Goal: Task Accomplishment & Management: Complete application form

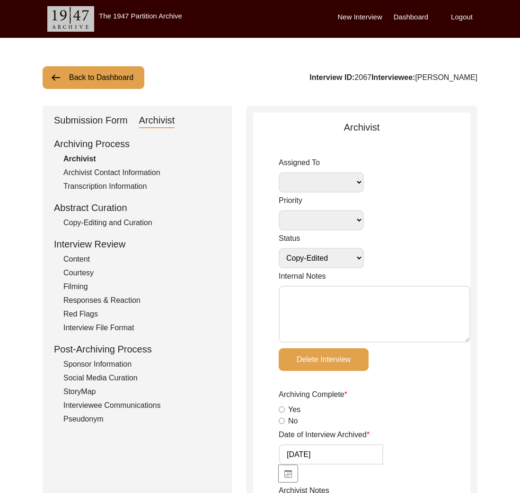
select select "Copy-Edited"
click at [133, 79] on button "Back to Dashboard" at bounding box center [94, 77] width 102 height 23
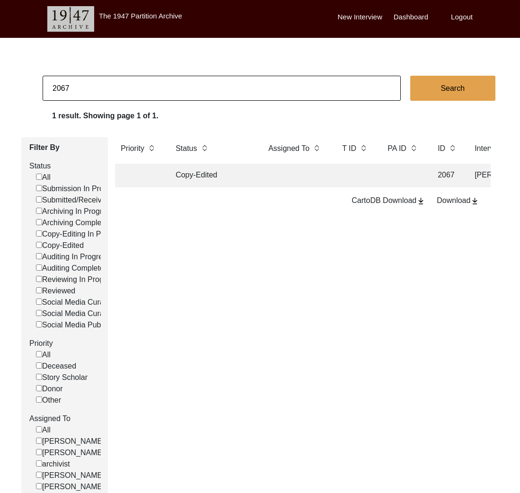
click at [140, 84] on input "2067" at bounding box center [222, 88] width 358 height 25
type input "13145"
checkbox input "false"
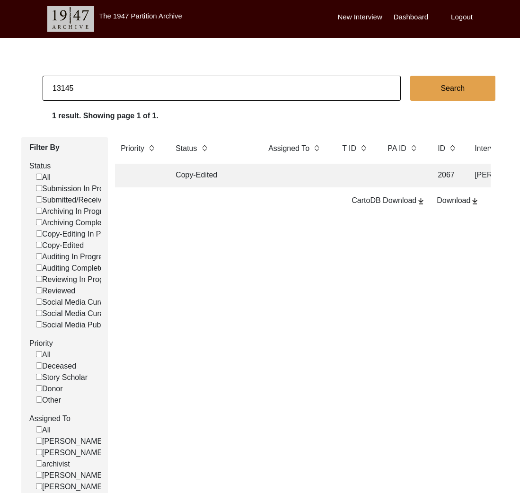
checkbox input "false"
click at [117, 93] on input "13145" at bounding box center [222, 88] width 358 height 25
click at [202, 179] on td "Archiving In Progress" at bounding box center [212, 176] width 85 height 24
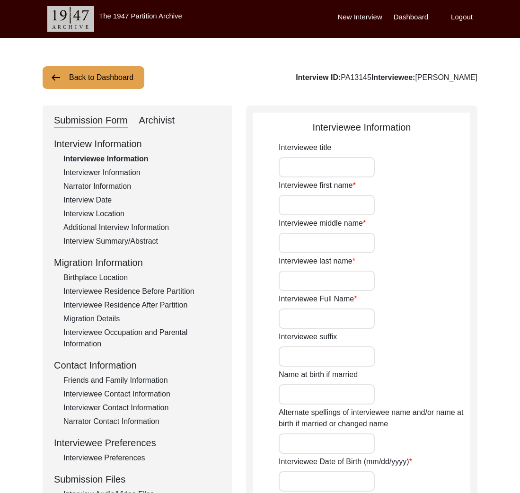
type input "Mrs."
type input "[PERSON_NAME]"
type input "-"
type input "[PERSON_NAME]"
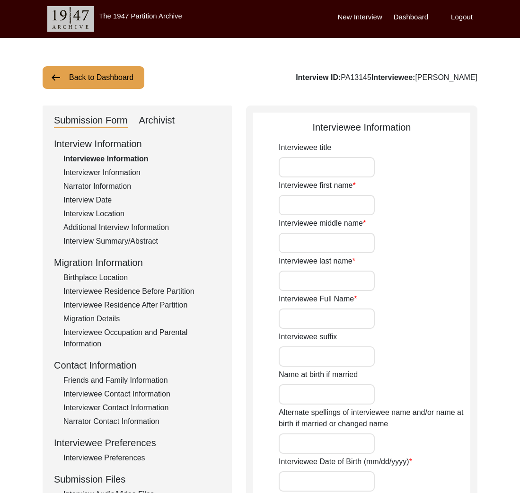
type input "[DATE]"
type input "77"
type input "[DEMOGRAPHIC_DATA]"
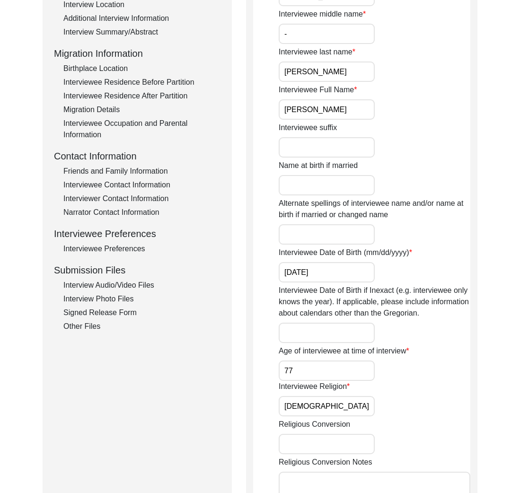
scroll to position [94, 0]
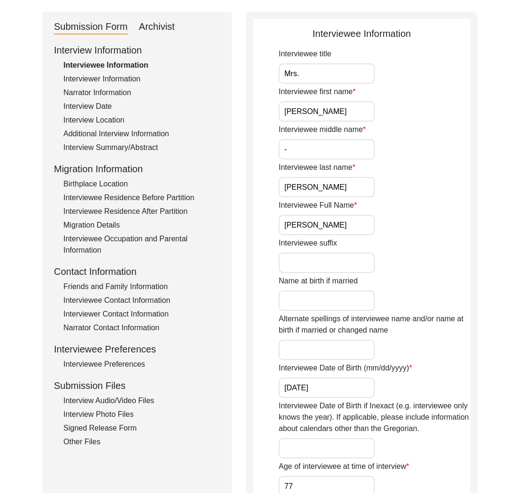
click at [129, 151] on div "Interview Summary/Abstract" at bounding box center [141, 147] width 157 height 11
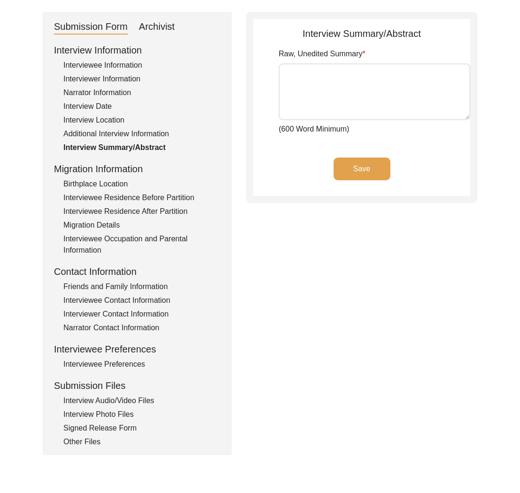
type textarea "[PERSON_NAME] was born in [DEMOGRAPHIC_DATA] in [GEOGRAPHIC_DATA], Magura Sub-D…"
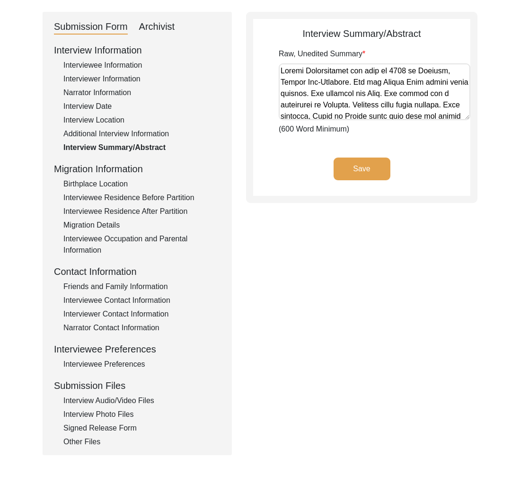
click at [110, 69] on div "Interviewee Information" at bounding box center [141, 65] width 157 height 11
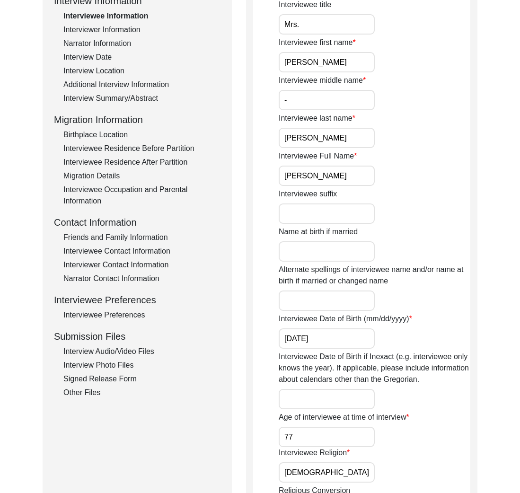
scroll to position [146, 0]
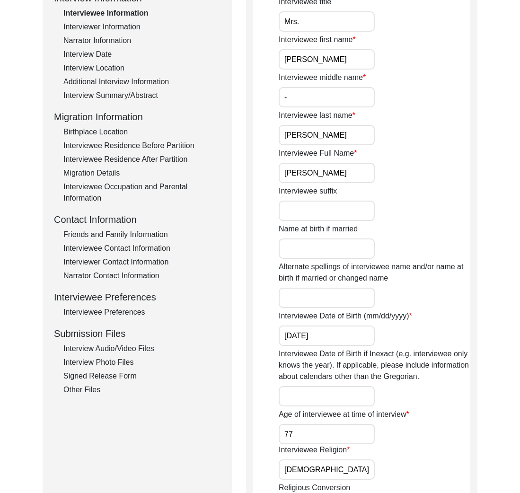
click at [335, 407] on div "Interviewee title Mrs. Interviewee first name [PERSON_NAME] Interviewee middle …" at bounding box center [375, 371] width 192 height 750
click at [332, 402] on input "Interviewee Date of Birth if Inexact (e.g. interviewee only knows the year). If…" at bounding box center [327, 396] width 96 height 20
click at [336, 337] on input "[DATE]" at bounding box center [327, 335] width 96 height 20
click at [306, 340] on input "[DATE]" at bounding box center [327, 335] width 96 height 20
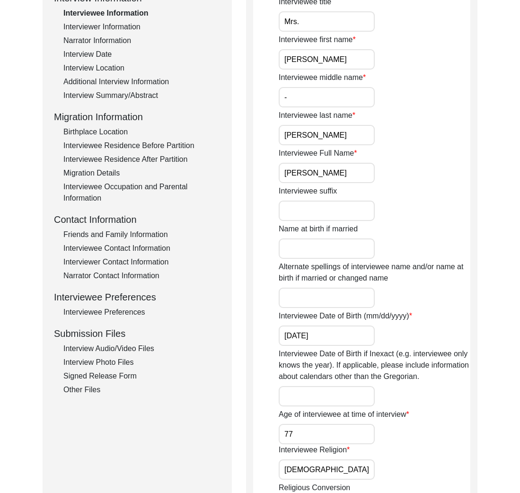
click at [306, 340] on input "[DATE]" at bounding box center [327, 335] width 96 height 20
click at [318, 337] on input "[DATE]" at bounding box center [327, 335] width 96 height 20
paste input "6"
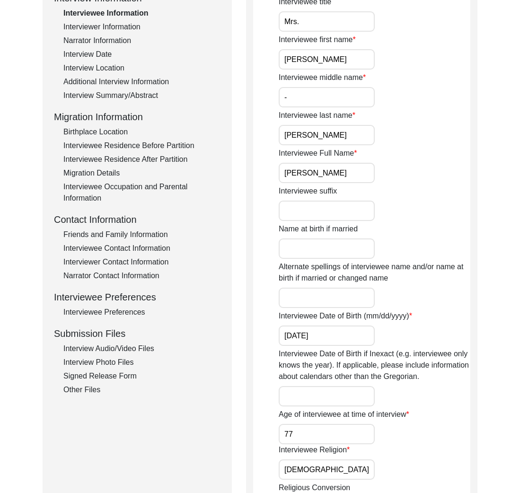
type input "[DATE]"
click at [329, 399] on input "Interviewee Date of Birth if Inexact (e.g. interviewee only knows the year). If…" at bounding box center [327, 396] width 96 height 20
click at [410, 413] on div "Age of interviewee at time of interview 77" at bounding box center [375, 426] width 192 height 35
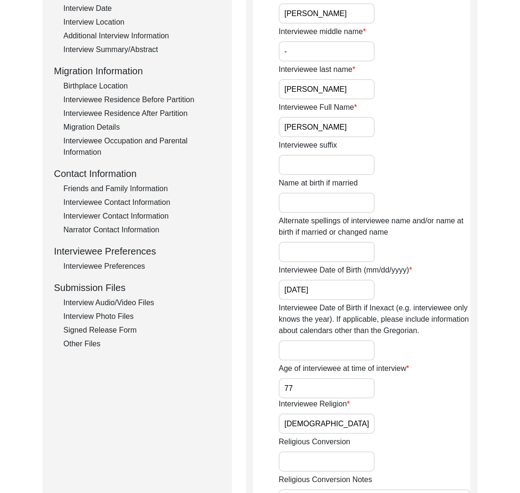
scroll to position [210, 0]
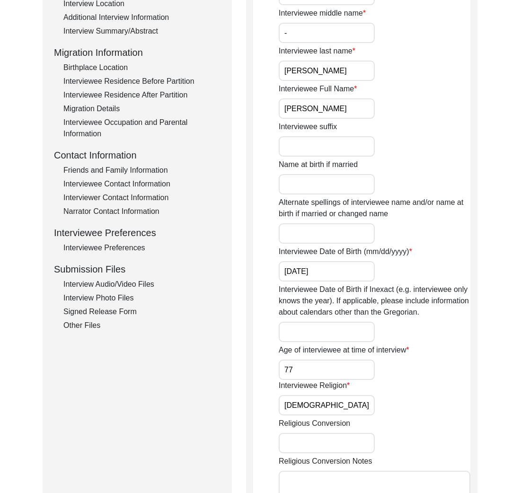
click at [362, 407] on input "[DEMOGRAPHIC_DATA]" at bounding box center [327, 405] width 96 height 20
click at [427, 406] on div "Interviewee Religion [DEMOGRAPHIC_DATA]" at bounding box center [375, 397] width 192 height 35
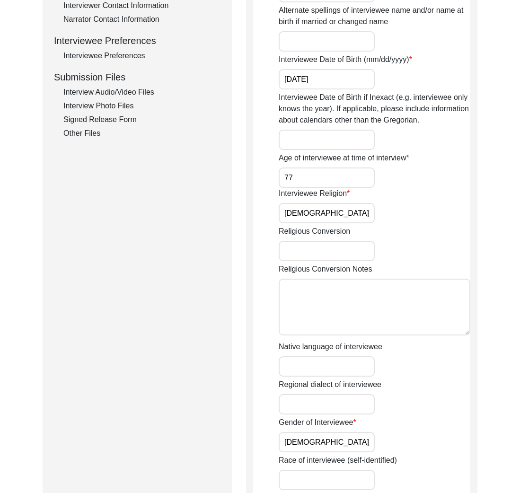
scroll to position [602, 0]
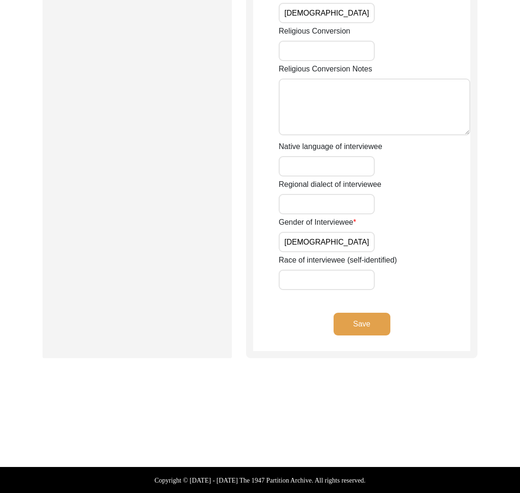
click at [373, 326] on button "Save" at bounding box center [361, 324] width 57 height 23
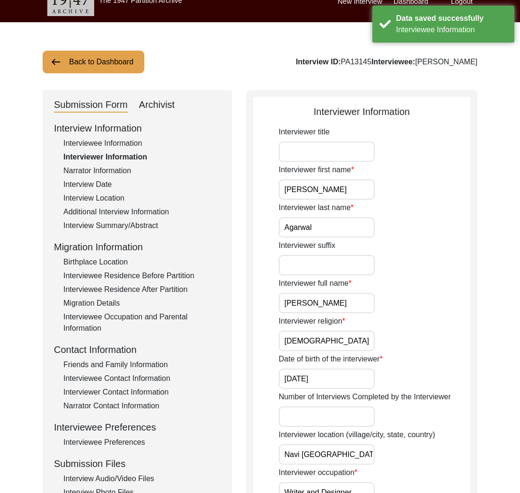
scroll to position [0, 0]
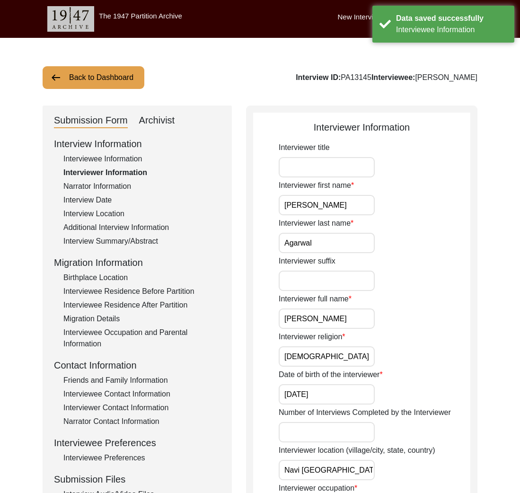
click at [112, 280] on div "Birthplace Location" at bounding box center [141, 277] width 157 height 11
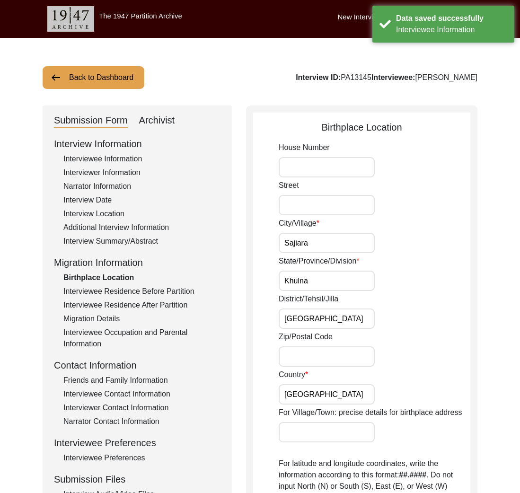
click at [131, 295] on div "Interviewee Residence Before Partition" at bounding box center [141, 291] width 157 height 11
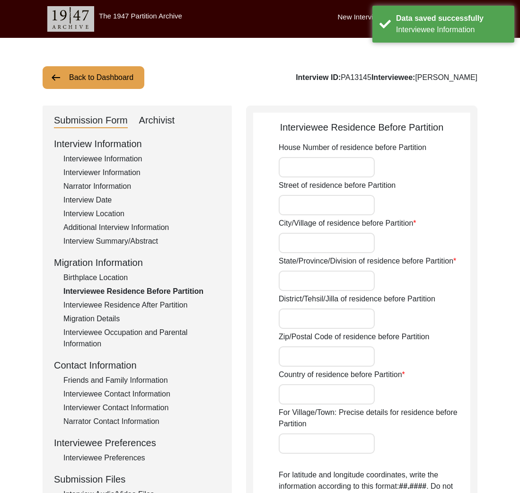
type input "Sajiara"
type input "Magura Division"
type input "[GEOGRAPHIC_DATA]"
type input "Saijara, Magura Division, [GEOGRAPHIC_DATA]"
type input "23.481103829896526"
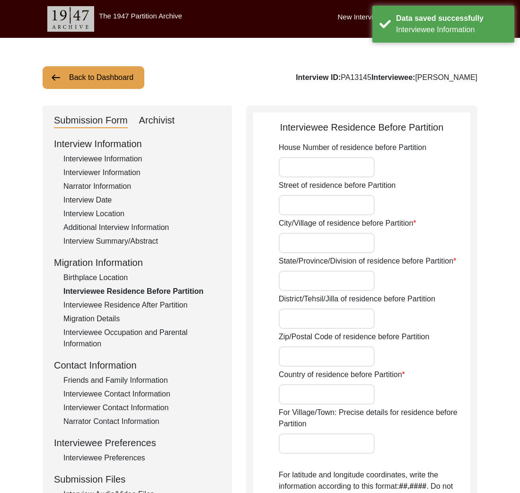
type input "89.39178363825722"
click at [139, 304] on div "Interviewee Residence After Partition" at bounding box center [141, 304] width 157 height 11
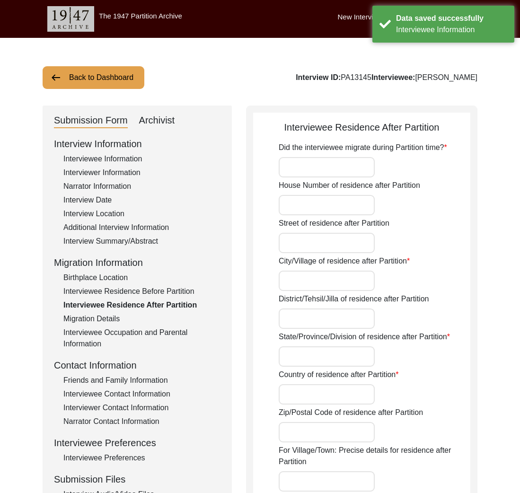
type input "A few years after Partition (1950)"
type input "[GEOGRAPHIC_DATA]"
type input "[GEOGRAPHIC_DATA], [GEOGRAPHIC_DATA], [GEOGRAPHIC_DATA]"
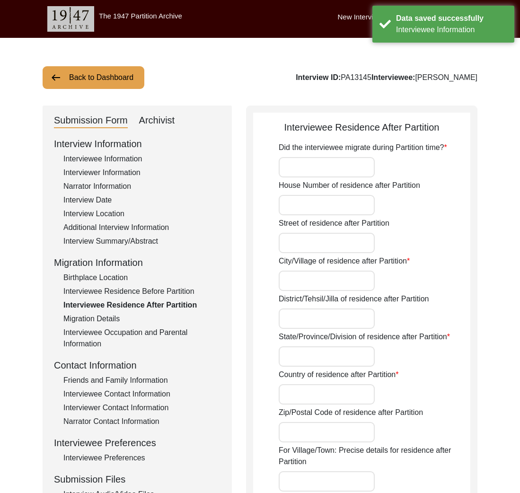
type input "23.165142704822824"
type input "89.20655018954207"
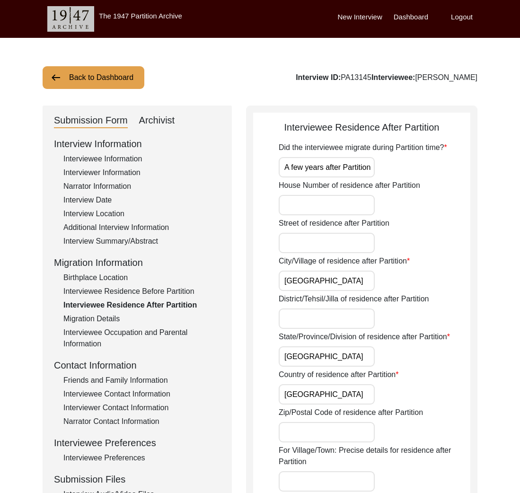
click at [96, 320] on div "Migration Details" at bounding box center [141, 318] width 157 height 11
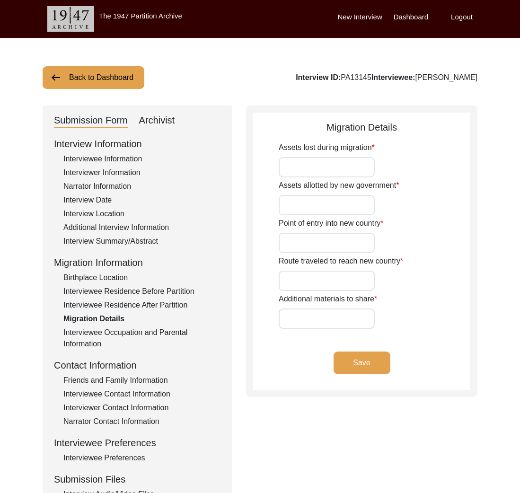
type input "They left their house which is unoccupied now"
type input "N/A"
type input "Do not remember as they were a child. They came by steamer and atrain."
type input "From Jessore"
type input "N/A"
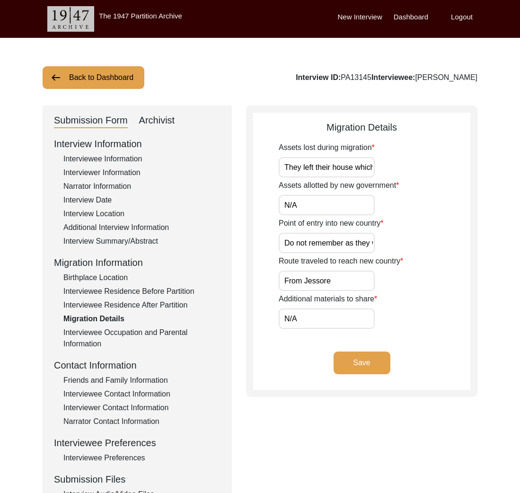
click at [118, 305] on div "Interviewee Residence After Partition" at bounding box center [141, 304] width 157 height 11
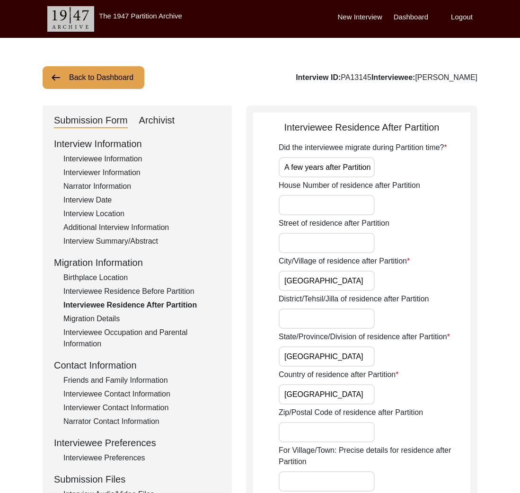
click at [104, 275] on div "Birthplace Location" at bounding box center [141, 277] width 157 height 11
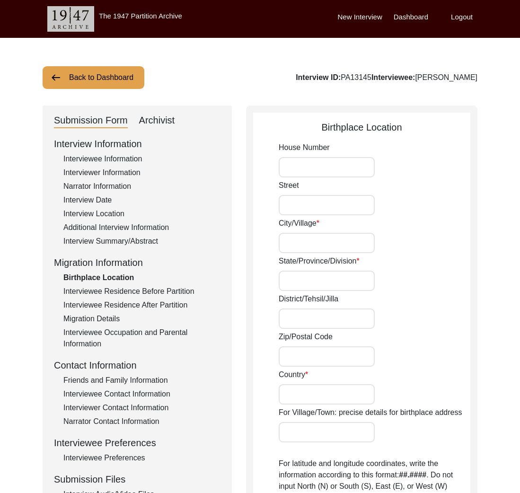
type input "Sajiara"
type input "Khulna"
type input "[GEOGRAPHIC_DATA]"
type input "Sajiara, [GEOGRAPHIC_DATA], [GEOGRAPHIC_DATA], [GEOGRAPHIC_DATA], [GEOGRAPHIC_D…"
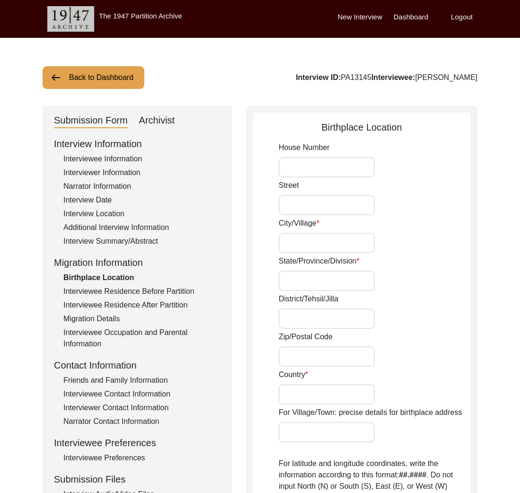
type input "22.8275"
type input "89.4280"
drag, startPoint x: 332, startPoint y: 244, endPoint x: 275, endPoint y: 247, distance: 56.8
click at [275, 247] on app-birthplace-location "Birthplace Location House [GEOGRAPHIC_DATA]/Village [GEOGRAPHIC_DATA]/Province/…" at bounding box center [361, 469] width 217 height 699
click at [293, 239] on input "Sajiara" at bounding box center [327, 243] width 96 height 20
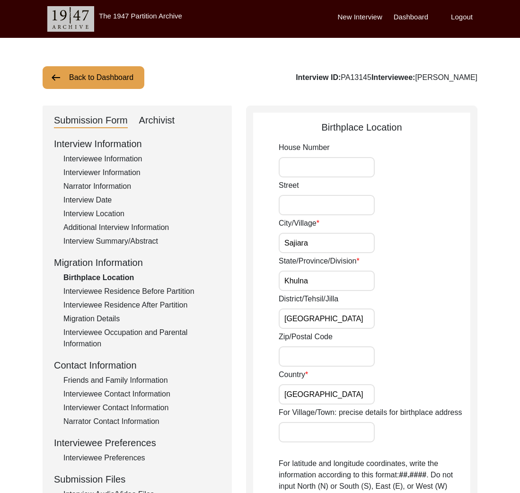
click at [293, 239] on input "Sajiara" at bounding box center [327, 243] width 96 height 20
paste input "Jashore"
type input "Jashore"
click at [357, 329] on div "House [GEOGRAPHIC_DATA]/[GEOGRAPHIC_DATA]/Province/Division [GEOGRAPHIC_DATA]/[…" at bounding box center [375, 450] width 192 height 616
click at [348, 322] on input "[GEOGRAPHIC_DATA]" at bounding box center [327, 318] width 96 height 20
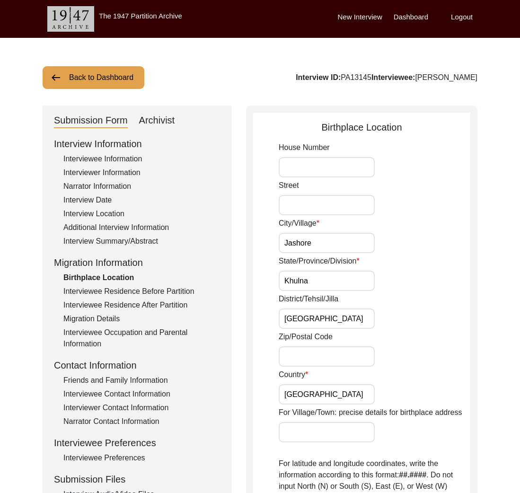
click at [298, 314] on input "[GEOGRAPHIC_DATA]" at bounding box center [327, 318] width 96 height 20
paste input "Jessore"
click at [361, 327] on input "[GEOGRAPHIC_DATA]" at bounding box center [327, 318] width 96 height 20
type input "[GEOGRAPHIC_DATA]"
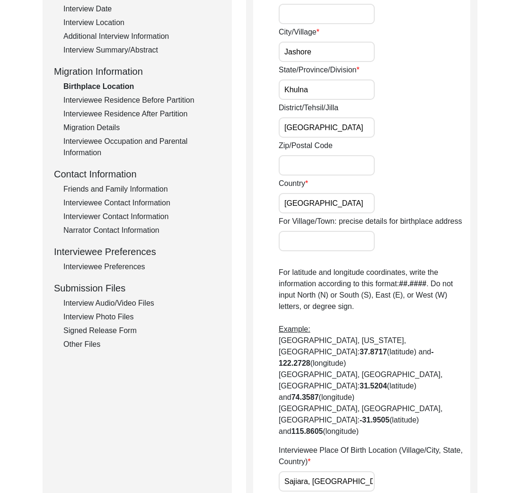
scroll to position [230, 0]
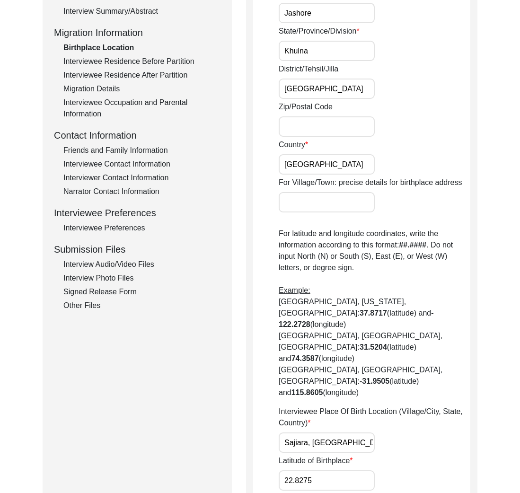
click at [307, 406] on label "Interviewee Place Of Birth Location (Village/City, State, Country)" at bounding box center [375, 417] width 192 height 23
click at [307, 432] on input "Sajiara, [GEOGRAPHIC_DATA], [GEOGRAPHIC_DATA], [GEOGRAPHIC_DATA], [GEOGRAPHIC_D…" at bounding box center [327, 442] width 96 height 20
click at [307, 406] on label "Interviewee Place Of Birth Location (Village/City, State, Country)" at bounding box center [375, 417] width 192 height 23
click at [307, 432] on input "Sajiara, [GEOGRAPHIC_DATA], [GEOGRAPHIC_DATA], [GEOGRAPHIC_DATA], [GEOGRAPHIC_D…" at bounding box center [327, 442] width 96 height 20
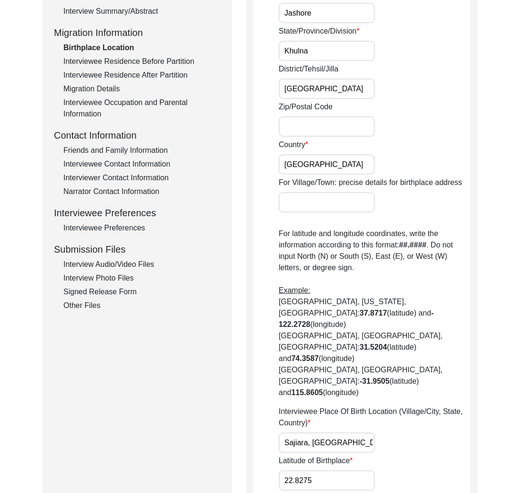
click at [307, 406] on label "Interviewee Place Of Birth Location (Village/City, State, Country)" at bounding box center [375, 417] width 192 height 23
click at [307, 432] on input "Sajiara, [GEOGRAPHIC_DATA], [GEOGRAPHIC_DATA], [GEOGRAPHIC_DATA], [GEOGRAPHIC_D…" at bounding box center [327, 442] width 96 height 20
copy label "Interviewee"
click at [303, 432] on input "Sajiara, [GEOGRAPHIC_DATA], [GEOGRAPHIC_DATA], [GEOGRAPHIC_DATA], [GEOGRAPHIC_D…" at bounding box center [327, 442] width 96 height 20
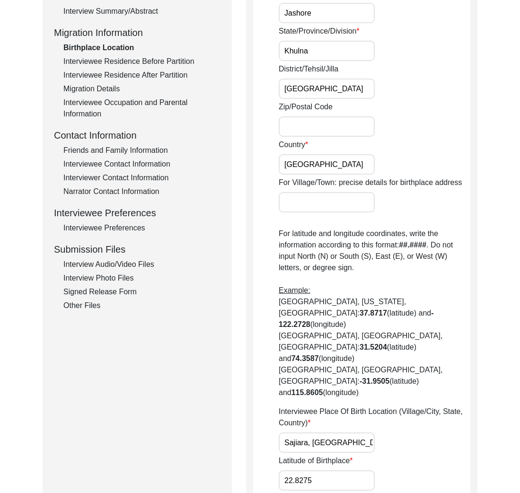
click at [303, 432] on input "Sajiara, [GEOGRAPHIC_DATA], [GEOGRAPHIC_DATA], [GEOGRAPHIC_DATA], [GEOGRAPHIC_D…" at bounding box center [327, 442] width 96 height 20
click at [319, 455] on label "Latitude of Birthplace" at bounding box center [316, 460] width 74 height 11
click at [319, 470] on input "22.8275" at bounding box center [327, 480] width 96 height 20
click at [319, 455] on label "Latitude of Birthplace" at bounding box center [316, 460] width 74 height 11
click at [319, 470] on input "22.8275" at bounding box center [327, 480] width 96 height 20
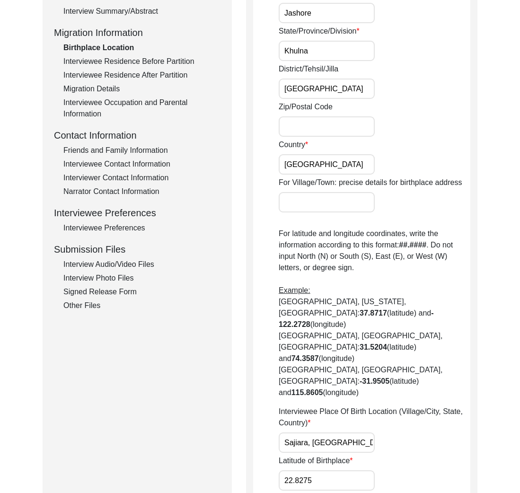
click at [319, 455] on label "Latitude of Birthplace" at bounding box center [316, 460] width 74 height 11
click at [319, 470] on input "22.8275" at bounding box center [327, 480] width 96 height 20
copy label "Birthplace"
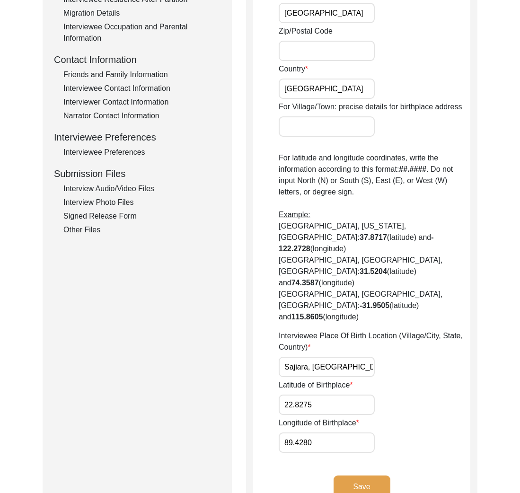
click at [312, 417] on label "Longitude of Birthplace" at bounding box center [319, 422] width 80 height 11
click at [312, 432] on input "89.4280" at bounding box center [327, 442] width 96 height 20
click at [312, 417] on label "Longitude of Birthplace" at bounding box center [319, 422] width 80 height 11
click at [312, 432] on input "89.4280" at bounding box center [327, 442] width 96 height 20
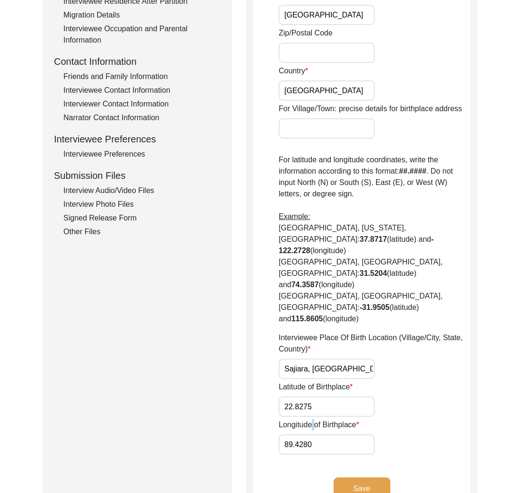
click at [312, 419] on label "Longitude of Birthplace" at bounding box center [319, 424] width 80 height 11
click at [312, 434] on input "89.4280" at bounding box center [327, 444] width 96 height 20
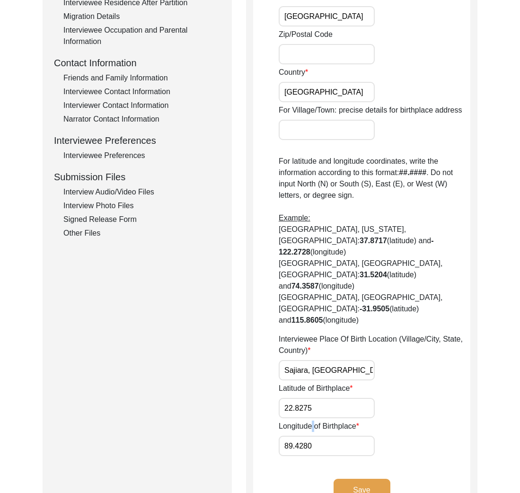
click at [312, 388] on div "House [GEOGRAPHIC_DATA]/[GEOGRAPHIC_DATA]/Province/Division [GEOGRAPHIC_DATA]/[…" at bounding box center [375, 148] width 192 height 616
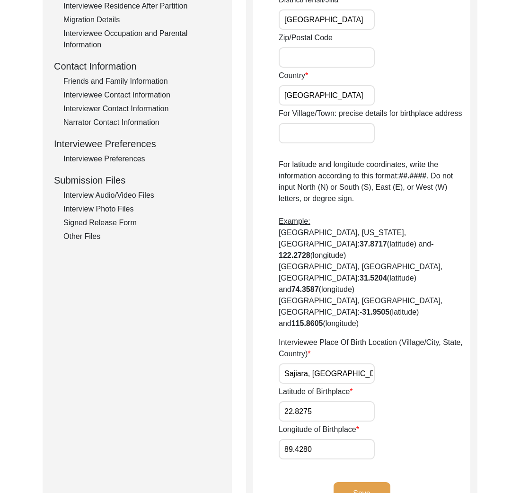
click at [312, 388] on div "House [GEOGRAPHIC_DATA]/[GEOGRAPHIC_DATA]/Province/Division [GEOGRAPHIC_DATA]/[…" at bounding box center [375, 151] width 192 height 616
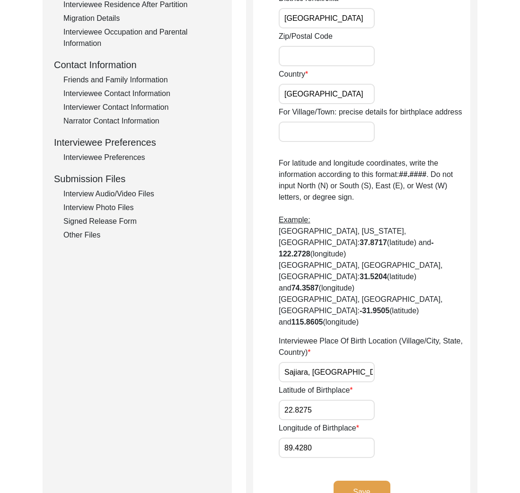
scroll to position [299, 0]
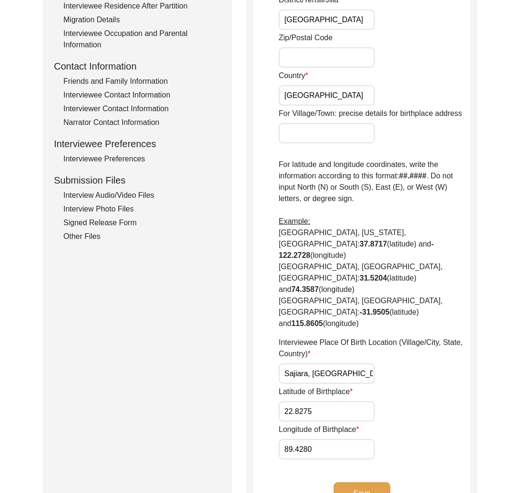
click at [302, 363] on input "Sajiara, [GEOGRAPHIC_DATA], [GEOGRAPHIC_DATA], [GEOGRAPHIC_DATA], [GEOGRAPHIC_D…" at bounding box center [327, 373] width 96 height 20
click at [309, 401] on input "22.8275" at bounding box center [327, 411] width 96 height 20
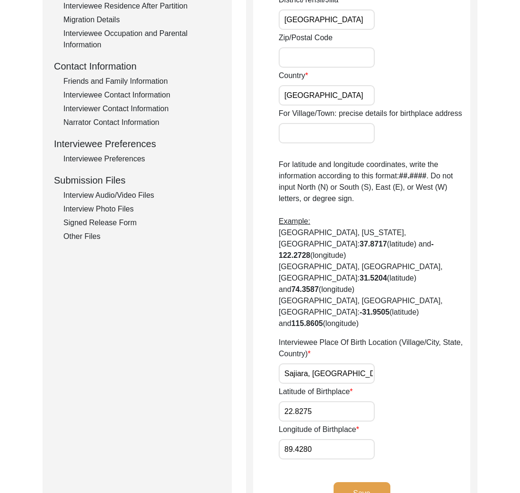
click at [288, 439] on input "89.4280" at bounding box center [327, 449] width 96 height 20
click at [329, 363] on input "Sajiara, [GEOGRAPHIC_DATA], [GEOGRAPHIC_DATA], [GEOGRAPHIC_DATA], [GEOGRAPHIC_D…" at bounding box center [327, 373] width 96 height 20
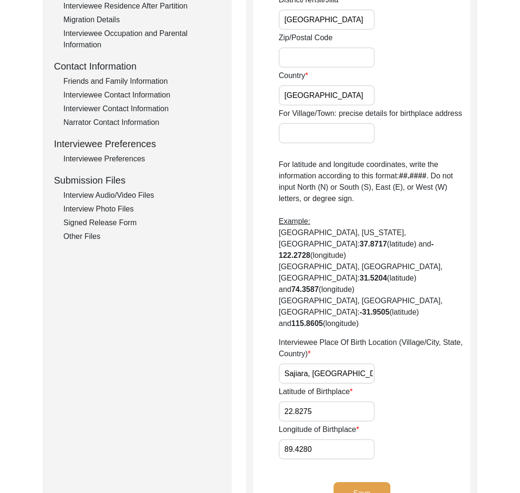
click at [329, 363] on input "Sajiara, [GEOGRAPHIC_DATA], [GEOGRAPHIC_DATA], [GEOGRAPHIC_DATA], [GEOGRAPHIC_D…" at bounding box center [327, 373] width 96 height 20
paste input "Jashore,"
drag, startPoint x: 282, startPoint y: 339, endPoint x: 270, endPoint y: 340, distance: 12.8
click at [269, 340] on app-birthplace-location "Birthplace Location House [GEOGRAPHIC_DATA]/[GEOGRAPHIC_DATA]/Province/Division…" at bounding box center [361, 170] width 217 height 699
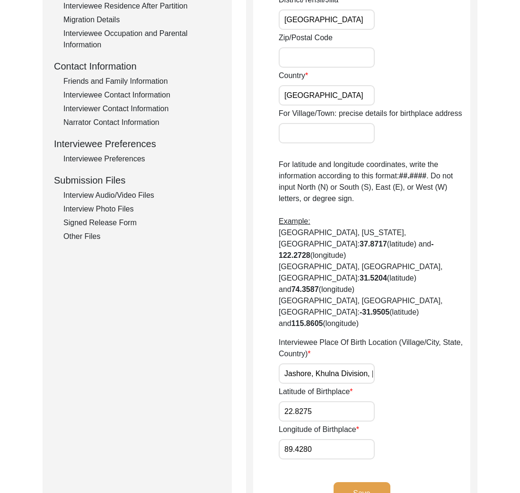
type input "Jashore, Khulna Division, [GEOGRAPHIC_DATA]"
click at [311, 401] on input "22.8275" at bounding box center [327, 411] width 96 height 20
paste input "3.1778"
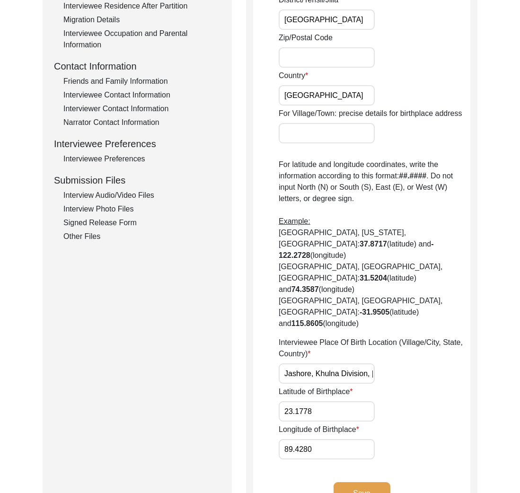
type input "23.1778"
click at [343, 439] on input "89.4280" at bounding box center [327, 449] width 96 height 20
click at [313, 439] on input "89.4280" at bounding box center [327, 449] width 96 height 20
paste input "1801"
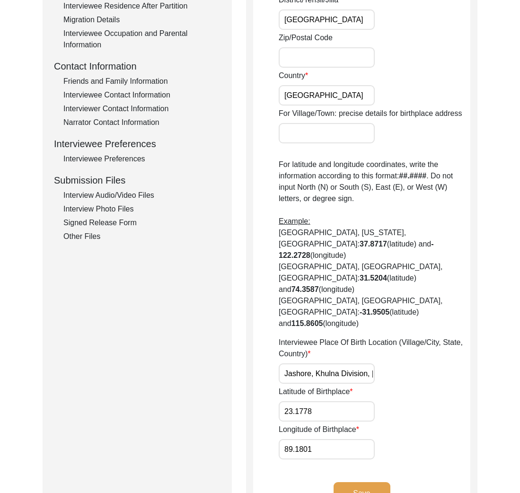
type input "89.1801"
click at [375, 482] on button "Save" at bounding box center [361, 493] width 57 height 23
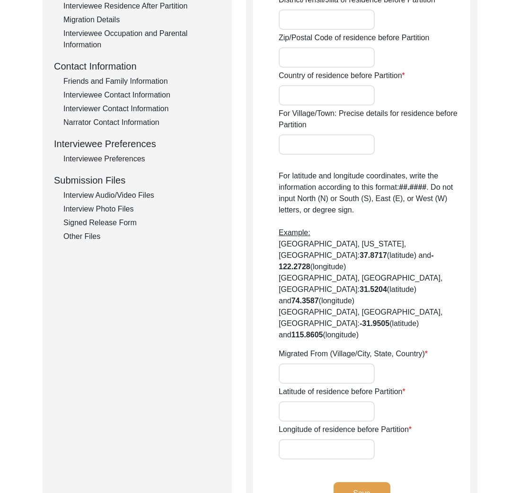
type input "Sajiara"
type input "Magura Division"
type input "[GEOGRAPHIC_DATA]"
type input "Saijara, Magura Division, [GEOGRAPHIC_DATA]"
type input "23.481103829896526"
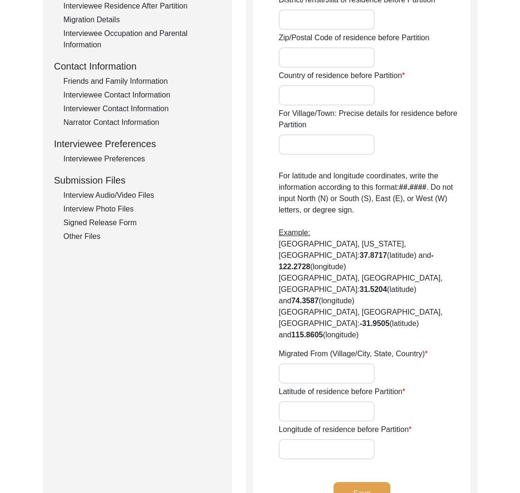
type input "89.39178363825722"
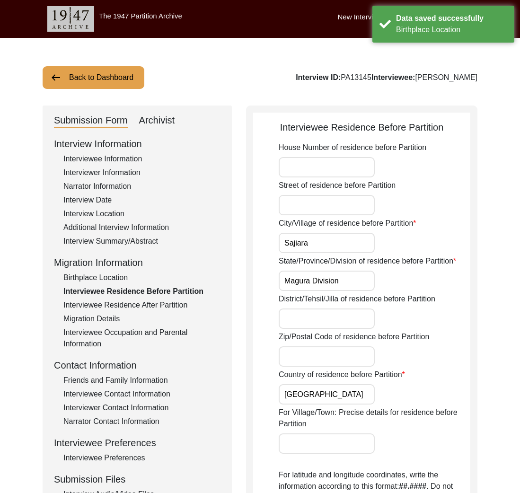
click at [131, 247] on div "Interview Information Interviewee Information Interviewer Information Narrator …" at bounding box center [137, 339] width 166 height 404
click at [132, 236] on div "Interview Summary/Abstract" at bounding box center [141, 241] width 157 height 11
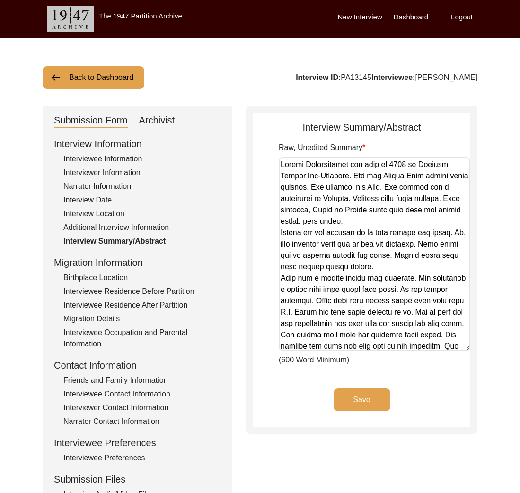
drag, startPoint x: 469, startPoint y: 211, endPoint x: 453, endPoint y: 349, distance: 138.5
click at [453, 349] on textarea "Raw, Unedited Summary" at bounding box center [375, 254] width 192 height 194
click at [113, 277] on div "Birthplace Location" at bounding box center [141, 277] width 157 height 11
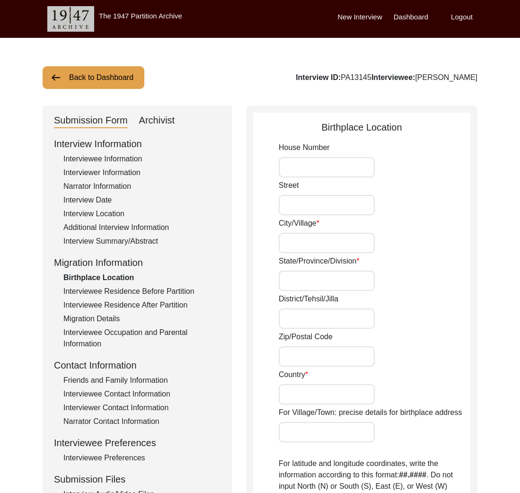
type input "Jashore"
type input "Khulna"
type input "[GEOGRAPHIC_DATA]"
type input "Jashore, Khulna Division, [GEOGRAPHIC_DATA]"
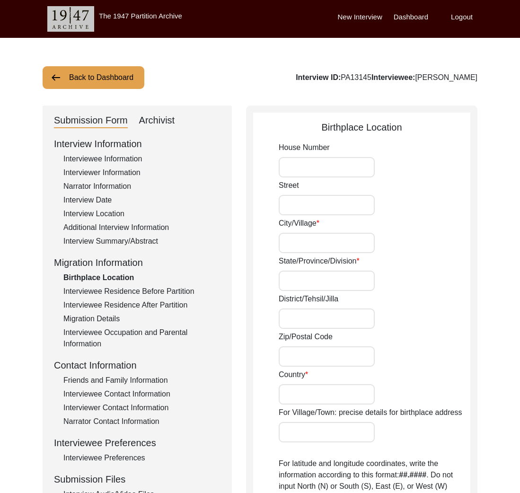
type input "23.1778"
type input "89.1801"
click at [135, 236] on div "Interview Summary/Abstract" at bounding box center [141, 241] width 157 height 11
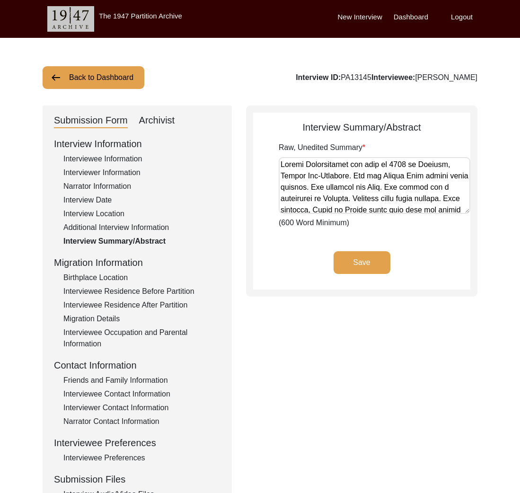
click at [465, 216] on div "Raw, Unedited Summary (600 Word Minimum)" at bounding box center [375, 185] width 192 height 87
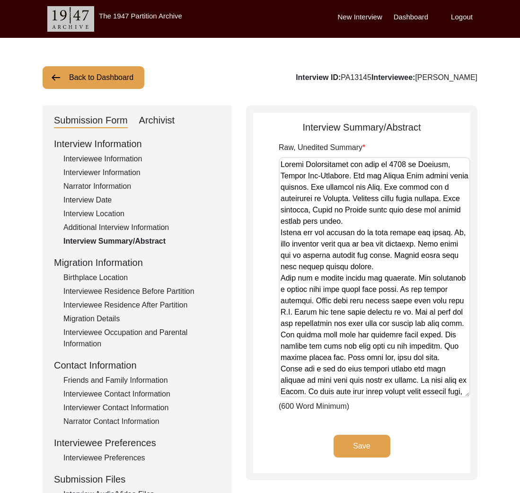
drag, startPoint x: 465, startPoint y: 208, endPoint x: 444, endPoint y: 392, distance: 185.1
click at [444, 392] on textarea "Raw, Unedited Summary" at bounding box center [375, 277] width 192 height 240
click at [419, 377] on textarea "Raw, Unedited Summary" at bounding box center [375, 277] width 192 height 240
click at [157, 292] on div "Interviewee Residence Before Partition" at bounding box center [141, 291] width 157 height 11
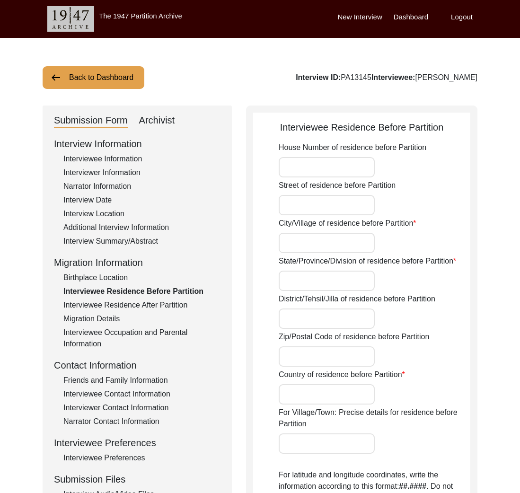
type input "Sajiara"
type input "Magura Division"
type input "[GEOGRAPHIC_DATA]"
type input "Saijara, Magura Division, [GEOGRAPHIC_DATA]"
type input "23.481103829896526"
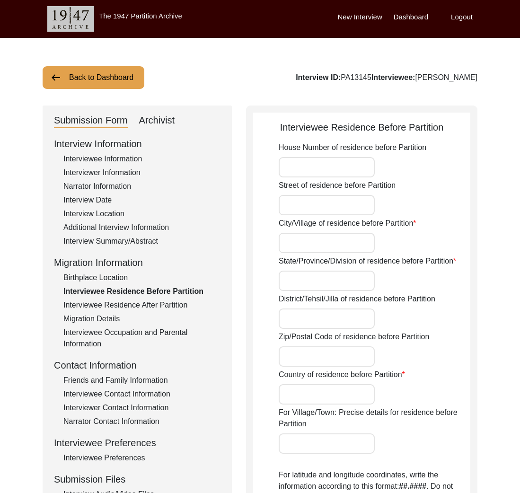
type input "89.39178363825722"
click at [380, 126] on div "Interviewee Residence Before Partition" at bounding box center [361, 127] width 217 height 14
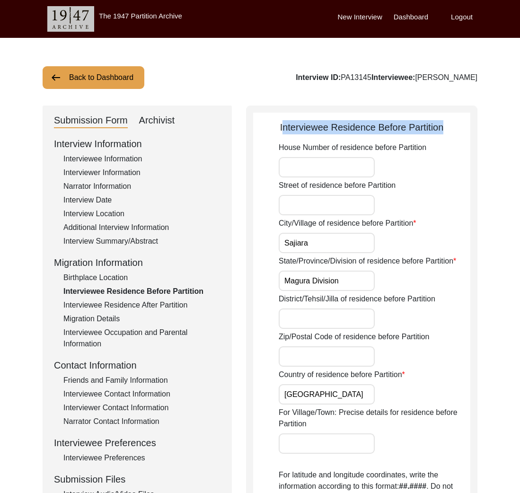
click at [380, 126] on div "Interviewee Residence Before Partition" at bounding box center [361, 127] width 217 height 14
copy div "Interviewee Residence Before Partition"
click at [314, 247] on input "Sajiara" at bounding box center [327, 243] width 96 height 20
click at [159, 297] on div "Interviewee Residence Before Partition" at bounding box center [141, 291] width 157 height 11
click at [293, 239] on input "Sajiara" at bounding box center [327, 243] width 96 height 20
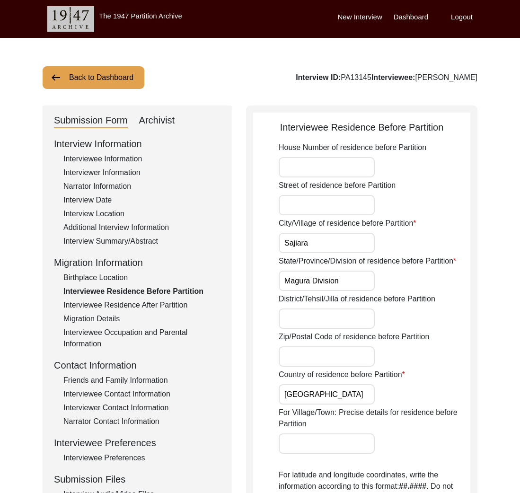
drag, startPoint x: 293, startPoint y: 239, endPoint x: 301, endPoint y: 224, distance: 16.9
click at [293, 239] on input "Sajiara" at bounding box center [327, 243] width 96 height 20
click at [301, 224] on label "City/Village of residence before Partition" at bounding box center [348, 223] width 138 height 11
click at [301, 233] on input "Sajiara" at bounding box center [327, 243] width 96 height 20
click at [301, 224] on label "City/Village of residence before Partition" at bounding box center [348, 223] width 138 height 11
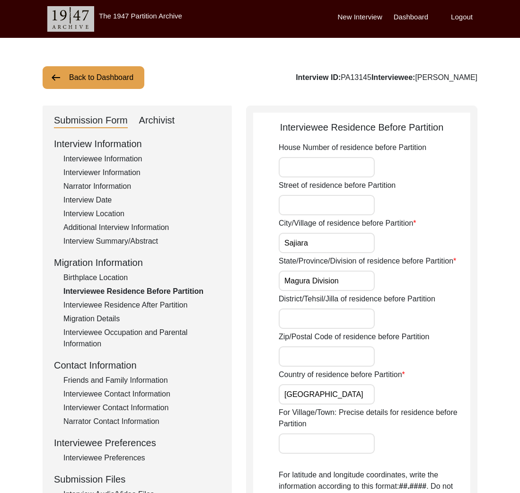
click at [301, 233] on input "Sajiara" at bounding box center [327, 243] width 96 height 20
click at [301, 224] on label "City/Village of residence before Partition" at bounding box center [348, 223] width 138 height 11
click at [301, 233] on input "Sajiara" at bounding box center [327, 243] width 96 height 20
click at [297, 243] on input "Sajiara" at bounding box center [327, 243] width 96 height 20
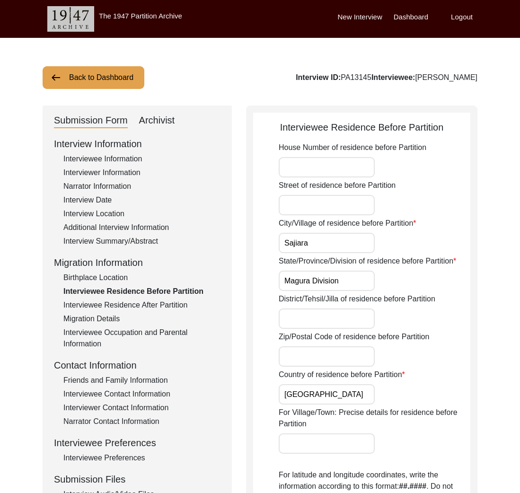
click at [297, 243] on input "Sajiara" at bounding box center [327, 243] width 96 height 20
click at [148, 243] on div "Interview Summary/Abstract" at bounding box center [141, 241] width 157 height 11
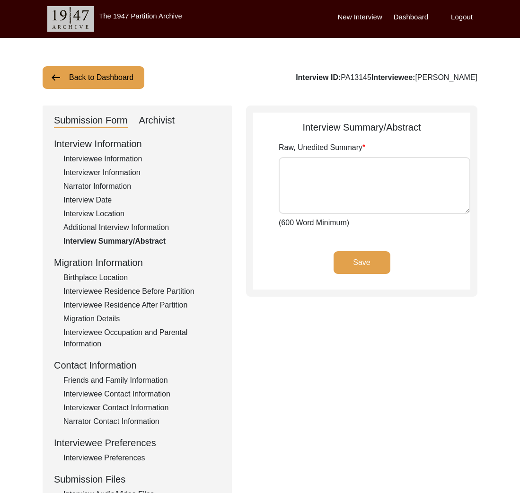
type textarea "[PERSON_NAME] was born in [DEMOGRAPHIC_DATA] in [GEOGRAPHIC_DATA], Magura Sub-D…"
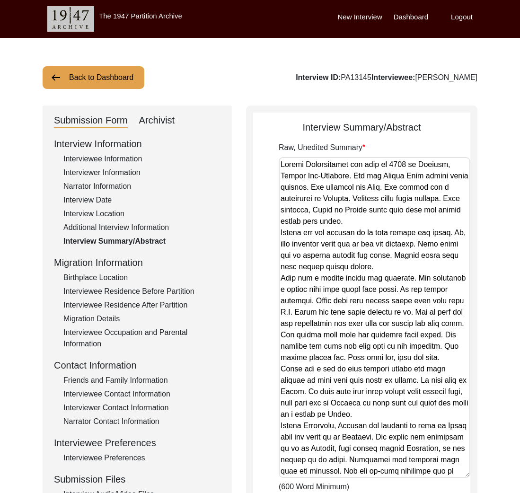
drag, startPoint x: 465, startPoint y: 208, endPoint x: 466, endPoint y: 476, distance: 268.1
click at [466, 476] on textarea "Raw, Unedited Summary" at bounding box center [375, 317] width 192 height 321
click at [113, 281] on div "Birthplace Location" at bounding box center [141, 277] width 157 height 11
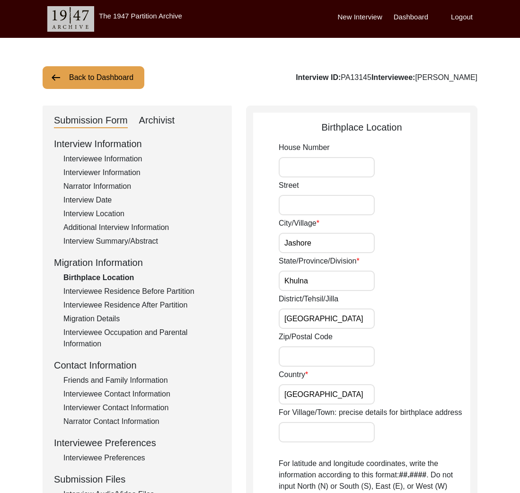
click at [132, 291] on div "Interviewee Residence Before Partition" at bounding box center [141, 291] width 157 height 11
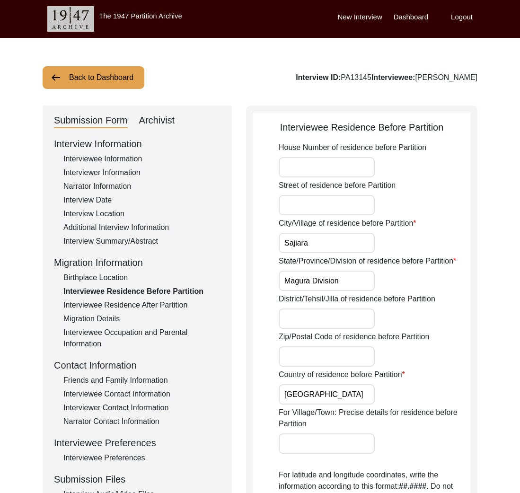
click at [129, 305] on div "Interviewee Residence After Partition" at bounding box center [141, 304] width 157 height 11
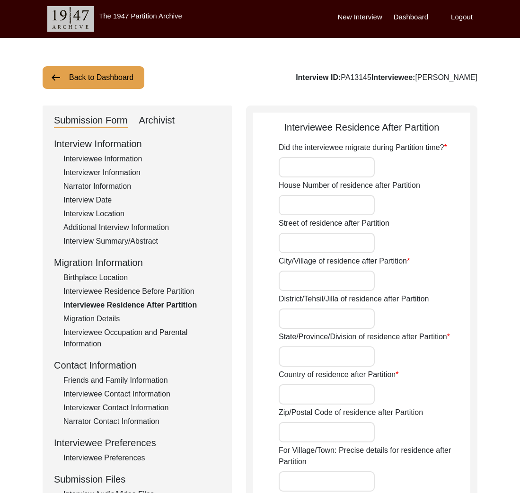
type input "A few years after Partition (1950)"
type input "[GEOGRAPHIC_DATA]"
type input "[GEOGRAPHIC_DATA], [GEOGRAPHIC_DATA], [GEOGRAPHIC_DATA]"
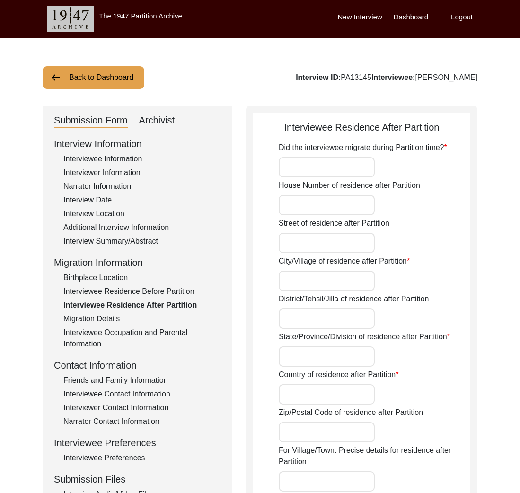
type input "23.165142704822824"
type input "89.20655018954207"
click at [119, 319] on div "Migration Details" at bounding box center [141, 318] width 157 height 11
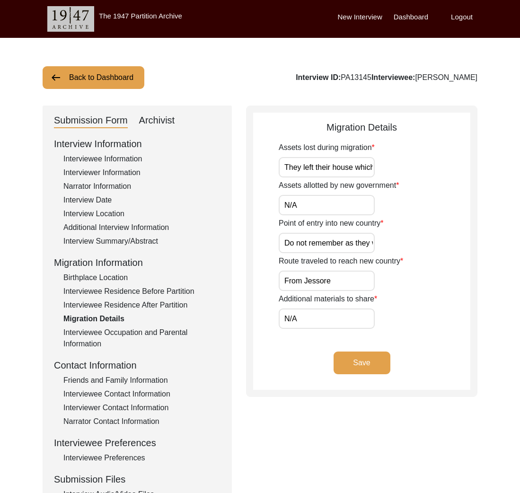
click at [108, 292] on div "Interviewee Residence Before Partition" at bounding box center [141, 291] width 157 height 11
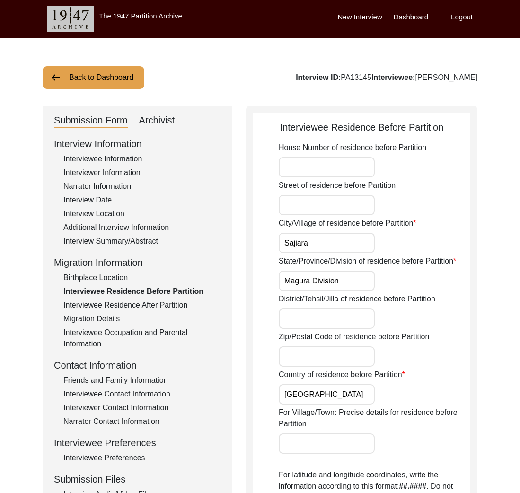
click at [304, 242] on input "Sajiara" at bounding box center [327, 243] width 96 height 20
click at [334, 262] on label "State/Province/Division of residence before Partition" at bounding box center [367, 260] width 177 height 11
click at [334, 271] on input "Magura Division" at bounding box center [327, 281] width 96 height 20
click at [334, 262] on label "State/Province/Division of residence before Partition" at bounding box center [367, 260] width 177 height 11
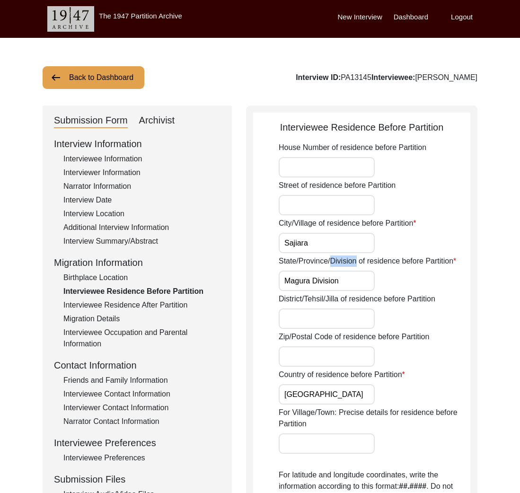
click at [334, 271] on input "Magura Division" at bounding box center [327, 281] width 96 height 20
click at [334, 262] on label "State/Province/Division of residence before Partition" at bounding box center [367, 260] width 177 height 11
click at [334, 271] on input "Magura Division" at bounding box center [327, 281] width 96 height 20
copy label "Division"
click at [330, 279] on input "Magura Division" at bounding box center [327, 281] width 96 height 20
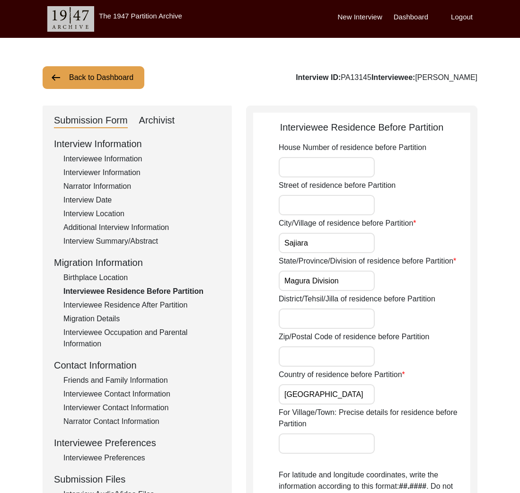
click at [330, 279] on input "Magura Division" at bounding box center [327, 281] width 96 height 20
click at [330, 280] on input "Magura Division" at bounding box center [327, 281] width 96 height 20
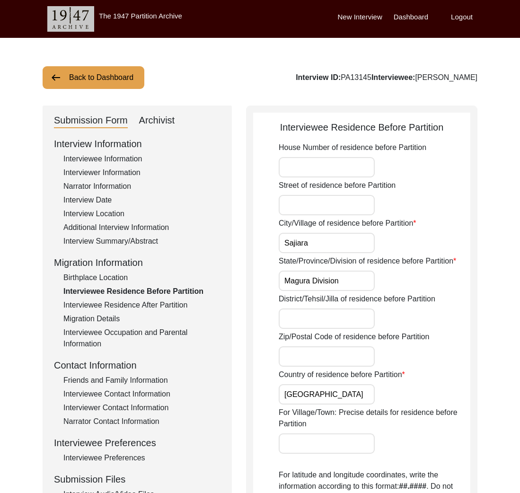
click at [331, 315] on input "District/Tehsil/Jilla of residence before Partition" at bounding box center [327, 318] width 96 height 20
click at [318, 267] on div "State/Province/Division of residence before Partition Magura Division" at bounding box center [375, 272] width 192 height 35
click at [323, 281] on input "Magura Division" at bounding box center [327, 281] width 96 height 20
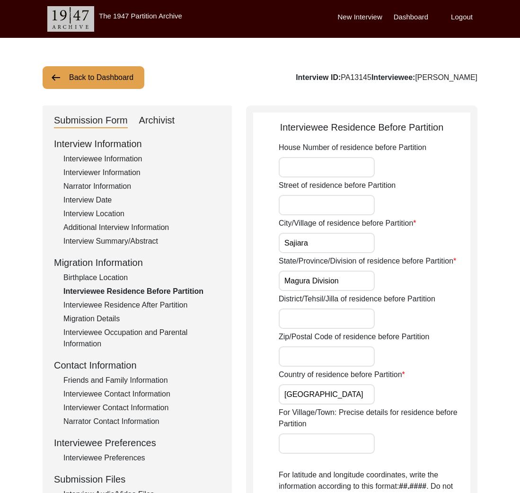
paste input "Khuln"
type input "Khulna Division"
click at [320, 295] on label "District/Tehsil/Jilla of residence before Partition" at bounding box center [357, 298] width 157 height 11
click at [320, 308] on input "District/Tehsil/Jilla of residence before Partition" at bounding box center [327, 318] width 96 height 20
click at [320, 295] on label "District/Tehsil/Jilla of residence before Partition" at bounding box center [357, 298] width 157 height 11
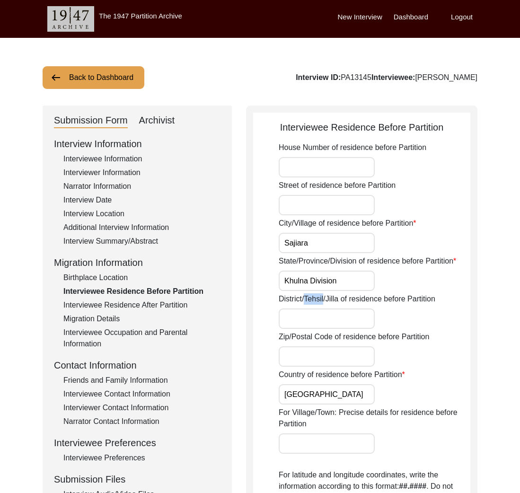
click at [320, 308] on input "District/Tehsil/Jilla of residence before Partition" at bounding box center [327, 318] width 96 height 20
click at [320, 295] on label "District/Tehsil/Jilla of residence before Partition" at bounding box center [357, 298] width 157 height 11
click at [320, 308] on input "District/Tehsil/Jilla of residence before Partition" at bounding box center [327, 318] width 96 height 20
copy label "Tehsil"
click at [327, 322] on input "District/Tehsil/Jilla of residence before Partition" at bounding box center [327, 318] width 96 height 20
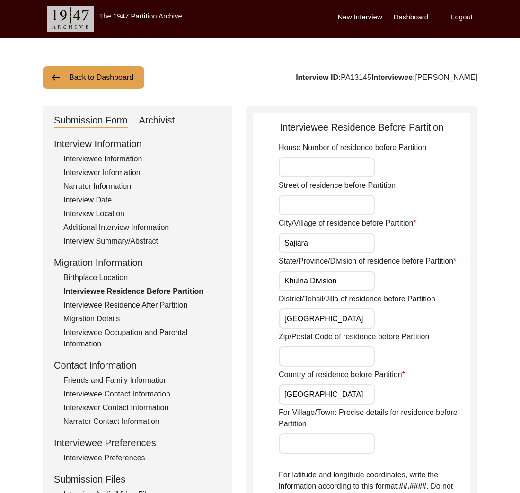
click at [308, 316] on input "[GEOGRAPHIC_DATA]" at bounding box center [327, 318] width 96 height 20
click at [309, 316] on input "[GEOGRAPHIC_DATA]" at bounding box center [327, 318] width 96 height 20
type input "[GEOGRAPHIC_DATA]"
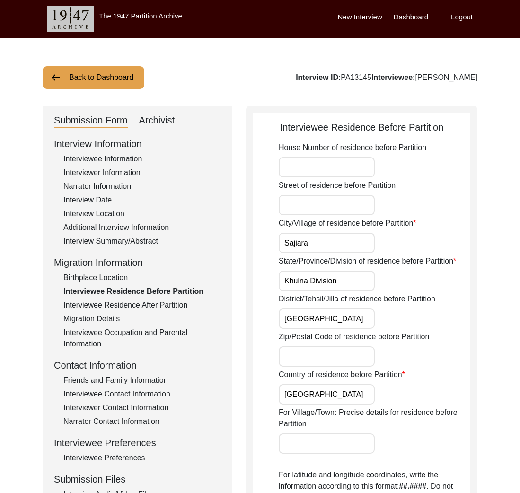
click at [341, 397] on input "[GEOGRAPHIC_DATA]" at bounding box center [327, 394] width 96 height 20
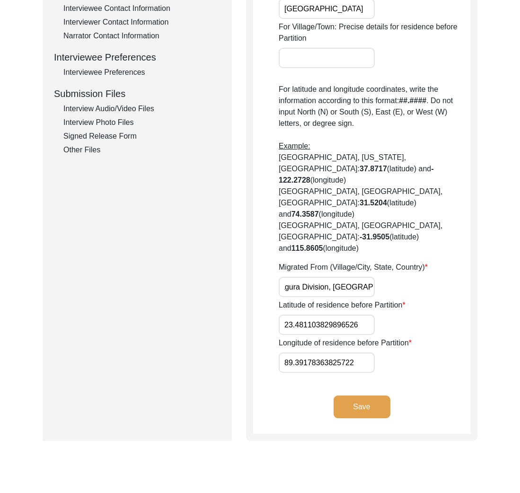
scroll to position [389, 0]
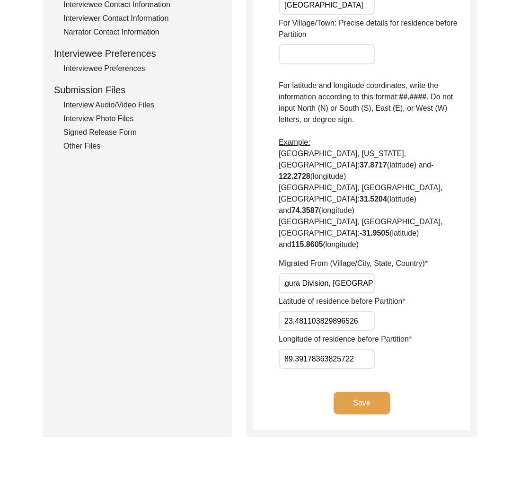
click at [340, 258] on label "Migrated From (Village/City, State, Country)" at bounding box center [353, 263] width 149 height 11
click at [340, 273] on input "Saijara, Magura Division, [GEOGRAPHIC_DATA]" at bounding box center [327, 283] width 96 height 20
click at [340, 258] on label "Migrated From (Village/City, State, Country)" at bounding box center [353, 263] width 149 height 11
click at [340, 273] on input "Saijara, Magura Division, [GEOGRAPHIC_DATA]" at bounding box center [327, 283] width 96 height 20
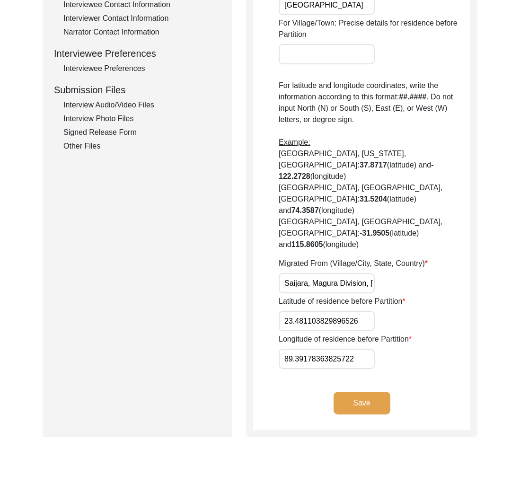
click at [340, 258] on label "Migrated From (Village/City, State, Country)" at bounding box center [353, 263] width 149 height 11
click at [340, 273] on input "Saijara, Magura Division, [GEOGRAPHIC_DATA]" at bounding box center [327, 283] width 96 height 20
copy label "Village"
click at [294, 258] on label "Migrated From (Village/City, State, Country)" at bounding box center [353, 263] width 149 height 11
click at [294, 273] on input "Saijara, Magura Division, [GEOGRAPHIC_DATA]" at bounding box center [327, 283] width 96 height 20
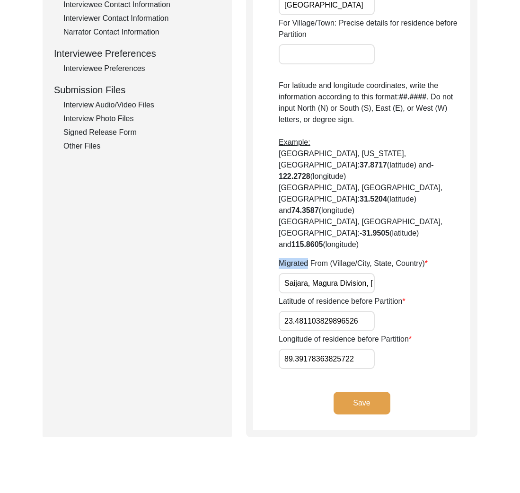
click at [294, 258] on label "Migrated From (Village/City, State, Country)" at bounding box center [353, 263] width 149 height 11
click at [294, 273] on input "Saijara, Magura Division, [GEOGRAPHIC_DATA]" at bounding box center [327, 283] width 96 height 20
click at [294, 258] on label "Migrated From (Village/City, State, Country)" at bounding box center [353, 263] width 149 height 11
click at [294, 273] on input "Saijara, Magura Division, [GEOGRAPHIC_DATA]" at bounding box center [327, 283] width 96 height 20
copy label "Migrated"
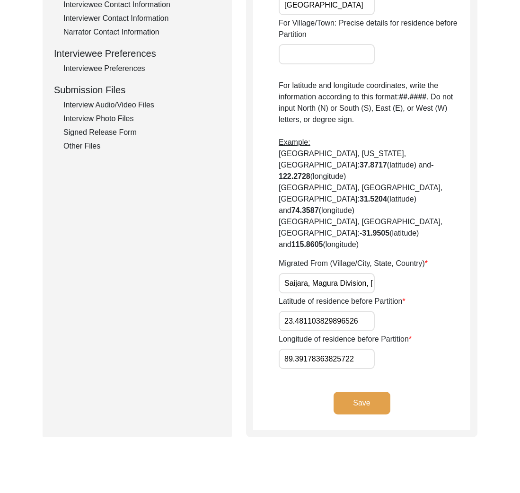
click at [323, 273] on input "Saijara, Magura Division, [GEOGRAPHIC_DATA]" at bounding box center [327, 283] width 96 height 20
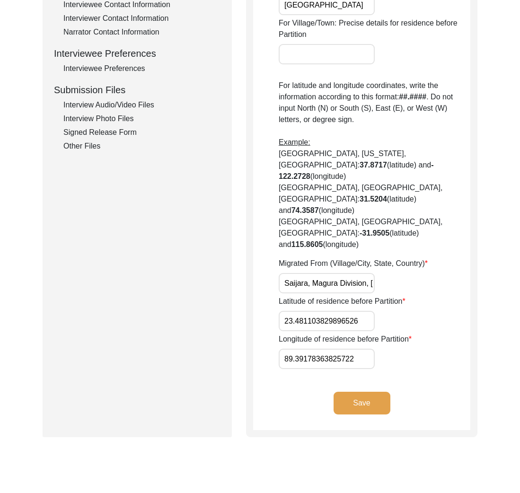
click at [323, 273] on input "Saijara, Magura Division, [GEOGRAPHIC_DATA]" at bounding box center [327, 283] width 96 height 20
paste input "Jashore, Khuln"
type input "Jashore, Khulna Division, [GEOGRAPHIC_DATA]"
click at [313, 296] on label "Latitude of residence before Partition" at bounding box center [342, 301] width 127 height 11
click at [313, 311] on input "23.481103829896526" at bounding box center [327, 321] width 96 height 20
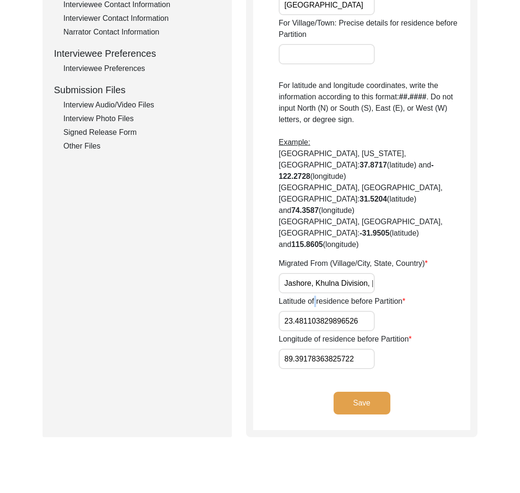
click at [313, 296] on label "Latitude of residence before Partition" at bounding box center [342, 301] width 127 height 11
click at [313, 311] on input "23.481103829896526" at bounding box center [327, 321] width 96 height 20
click at [313, 296] on label "Latitude of residence before Partition" at bounding box center [342, 301] width 127 height 11
click at [313, 311] on input "23.481103829896526" at bounding box center [327, 321] width 96 height 20
click at [313, 296] on label "Latitude of residence before Partition" at bounding box center [342, 301] width 127 height 11
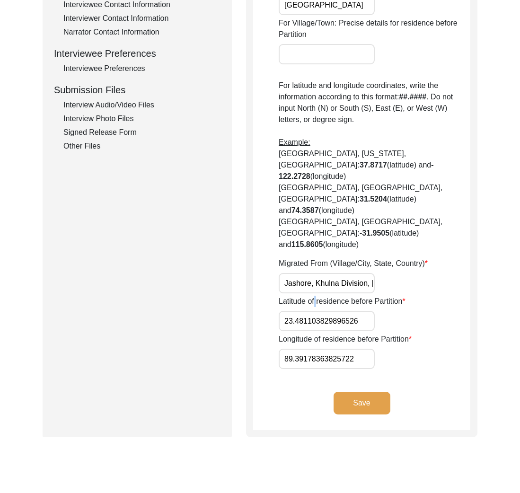
click at [313, 311] on input "23.481103829896526" at bounding box center [327, 321] width 96 height 20
click at [313, 296] on label "Latitude of residence before Partition" at bounding box center [342, 301] width 127 height 11
click at [313, 311] on input "23.481103829896526" at bounding box center [327, 321] width 96 height 20
click at [359, 311] on input "23.481103829896526" at bounding box center [327, 321] width 96 height 20
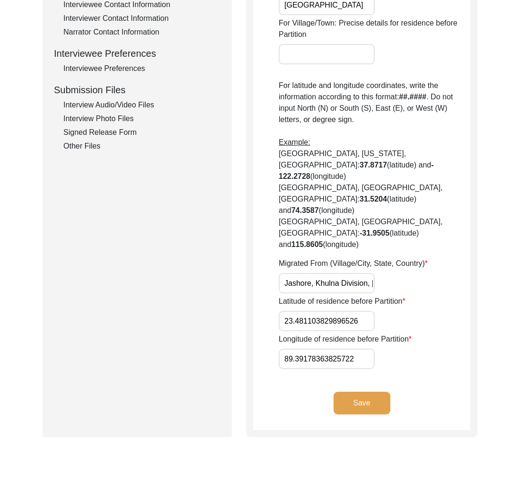
click at [359, 311] on input "23.481103829896526" at bounding box center [327, 321] width 96 height 20
click at [320, 333] on label "Longitude of residence before Partition" at bounding box center [345, 338] width 133 height 11
click at [320, 349] on input "89.39178363825722" at bounding box center [327, 359] width 96 height 20
click at [320, 333] on label "Longitude of residence before Partition" at bounding box center [345, 338] width 133 height 11
click at [320, 349] on input "89.39178363825722" at bounding box center [327, 359] width 96 height 20
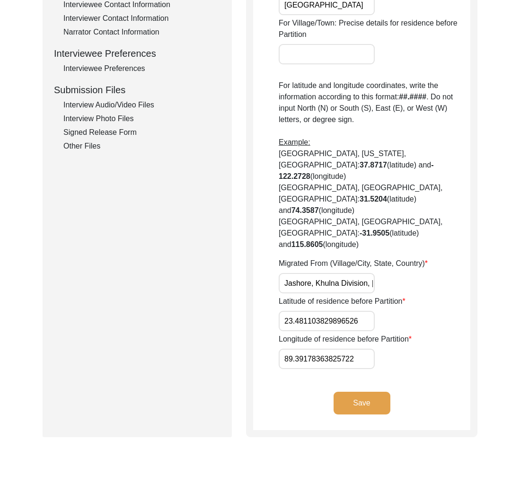
click at [319, 333] on label "Longitude of residence before Partition" at bounding box center [345, 338] width 133 height 11
click at [319, 349] on input "89.39178363825722" at bounding box center [327, 359] width 96 height 20
click at [312, 349] on input "89.39178363825722" at bounding box center [327, 359] width 96 height 20
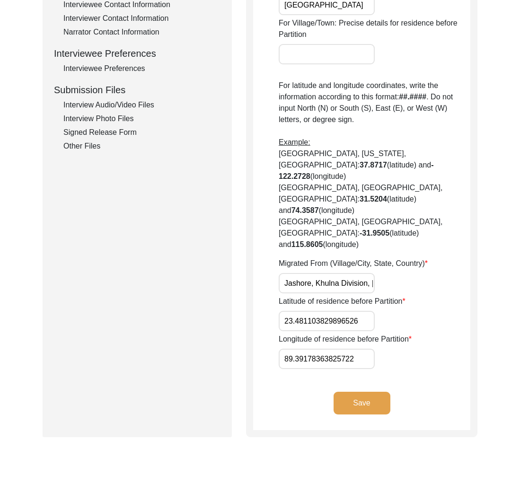
click at [297, 311] on input "23.481103829896526" at bounding box center [327, 321] width 96 height 20
paste input "1778"
type input "23.1778"
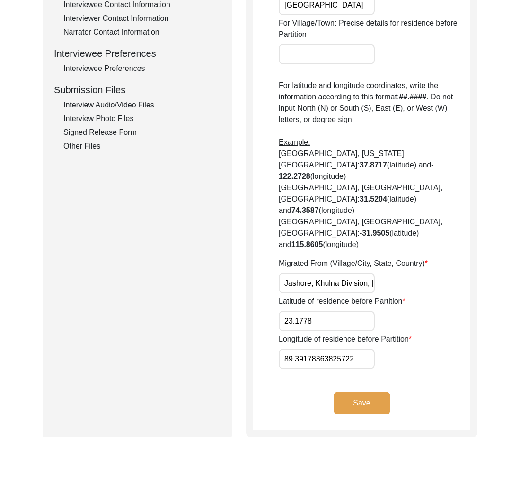
click at [300, 349] on input "89.39178363825722" at bounding box center [327, 359] width 96 height 20
paste input "1801"
type input "89.1801"
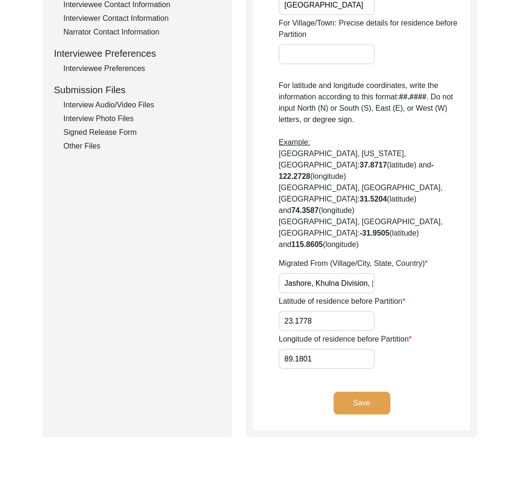
click at [366, 392] on button "Save" at bounding box center [361, 403] width 57 height 23
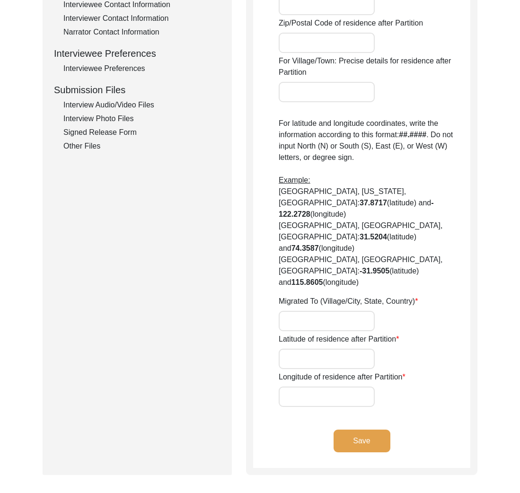
type input "A few years after Partition (1950)"
type input "[GEOGRAPHIC_DATA]"
type input "[GEOGRAPHIC_DATA], [GEOGRAPHIC_DATA], [GEOGRAPHIC_DATA]"
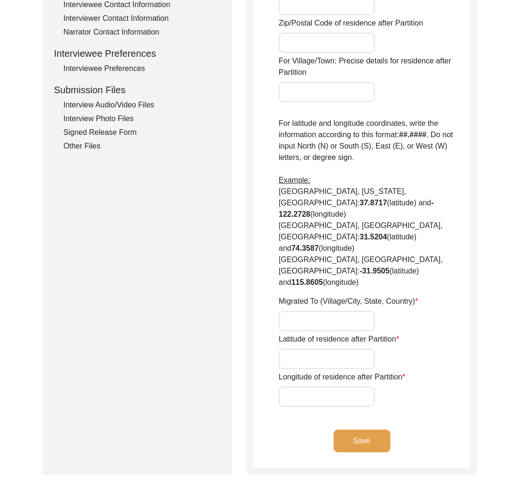
type input "23.165142704822824"
type input "89.20655018954207"
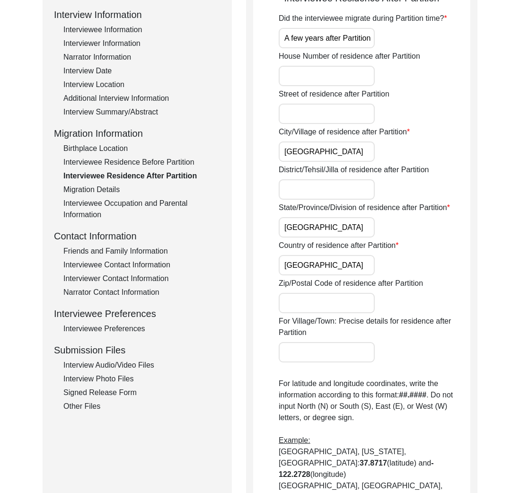
scroll to position [67, 0]
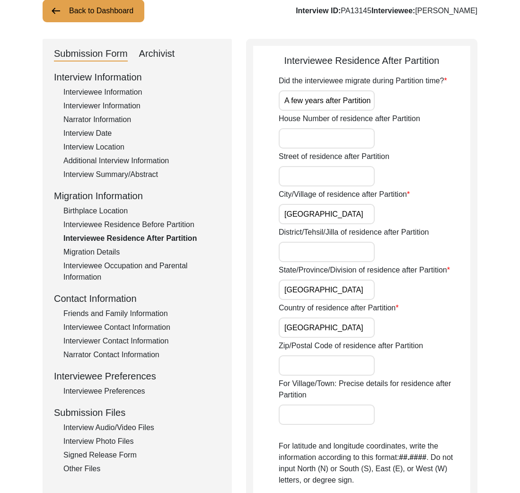
click at [313, 61] on div "Interviewee Residence After Partition" at bounding box center [361, 60] width 217 height 14
copy div "Interviewee Residence After Partition"
click at [364, 79] on label "Did the interviewee migrate during Partition time?" at bounding box center [363, 80] width 168 height 11
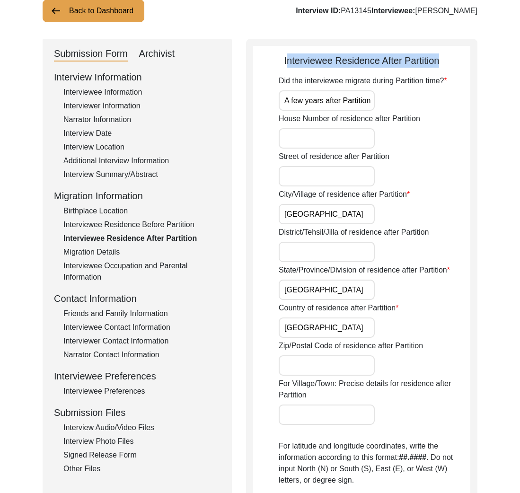
click at [364, 90] on input "A few years after Partition (1950)" at bounding box center [327, 100] width 96 height 20
click at [364, 79] on label "Did the interviewee migrate during Partition time?" at bounding box center [363, 80] width 168 height 11
click at [364, 90] on input "A few years after Partition (1950)" at bounding box center [327, 100] width 96 height 20
click at [364, 79] on label "Did the interviewee migrate during Partition time?" at bounding box center [363, 80] width 168 height 11
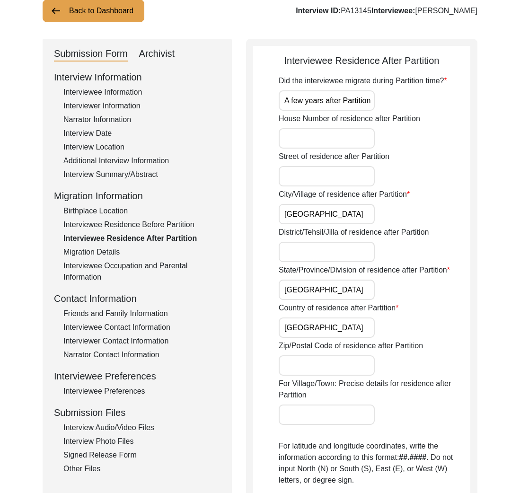
click at [364, 90] on input "A few years after Partition (1950)" at bounding box center [327, 100] width 96 height 20
copy label "migrate"
click at [322, 105] on input "A few years after Partition (1950)" at bounding box center [327, 100] width 96 height 20
click at [322, 106] on input "A few years after Partition (1950)" at bounding box center [327, 100] width 96 height 20
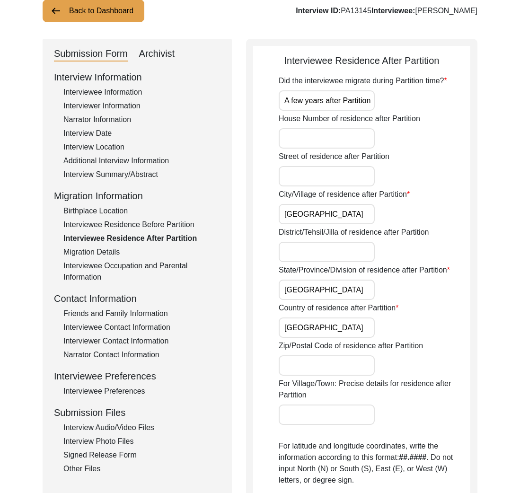
click at [311, 100] on input "A few years after Partition (1950)" at bounding box center [327, 100] width 96 height 20
type input "No"
click at [319, 215] on input "[GEOGRAPHIC_DATA]" at bounding box center [327, 214] width 96 height 20
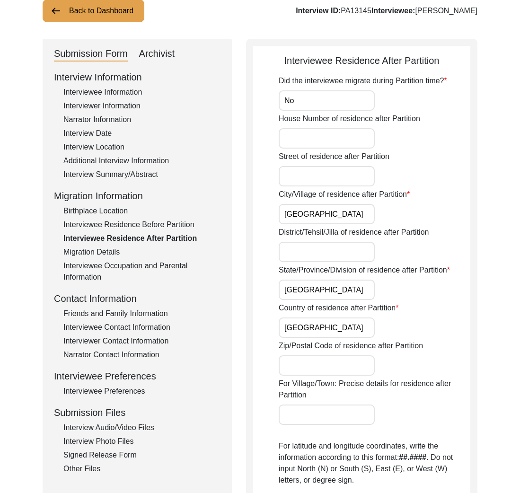
click at [308, 193] on label "City/Village of residence after Partition" at bounding box center [344, 194] width 131 height 11
click at [308, 204] on input "[GEOGRAPHIC_DATA]" at bounding box center [327, 214] width 96 height 20
click at [308, 193] on label "City/Village of residence after Partition" at bounding box center [344, 194] width 131 height 11
click at [308, 204] on input "[GEOGRAPHIC_DATA]" at bounding box center [327, 214] width 96 height 20
click at [308, 193] on label "City/Village of residence after Partition" at bounding box center [344, 194] width 131 height 11
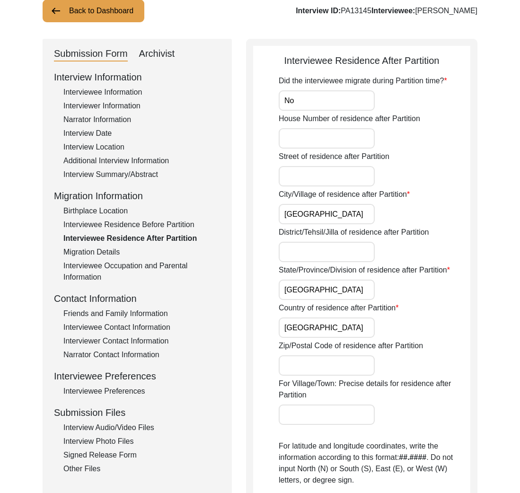
click at [308, 204] on input "[GEOGRAPHIC_DATA]" at bounding box center [327, 214] width 96 height 20
copy label "Village"
click at [308, 212] on input "[GEOGRAPHIC_DATA]" at bounding box center [327, 214] width 96 height 20
paste input "Jashore"
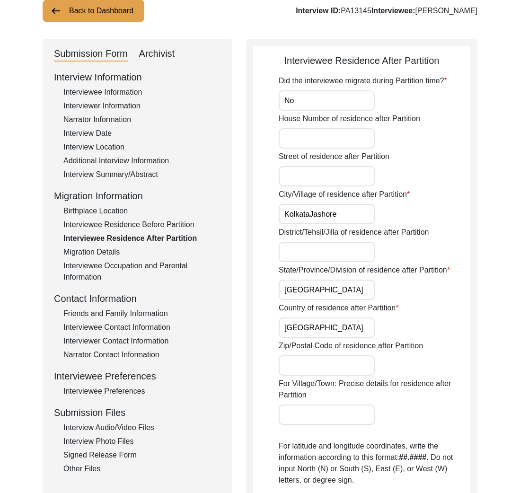
click at [306, 210] on input "KolkataJashore" at bounding box center [327, 214] width 96 height 20
paste input "text"
type input "Jashore"
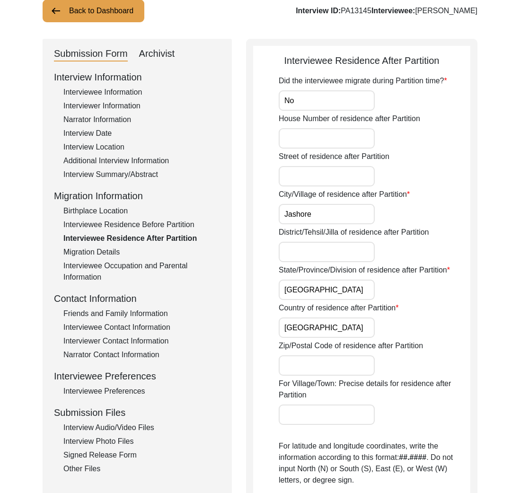
click at [325, 287] on input "[GEOGRAPHIC_DATA]" at bounding box center [327, 289] width 96 height 20
click at [316, 243] on input "District/Tehsil/Jilla of residence after Partition" at bounding box center [327, 252] width 96 height 20
click at [319, 234] on label "District/Tehsil/Jilla of residence after Partition" at bounding box center [354, 232] width 150 height 11
click at [319, 242] on input "District/Tehsil/Jilla of residence after Partition" at bounding box center [327, 252] width 96 height 20
click at [319, 234] on label "District/Tehsil/Jilla of residence after Partition" at bounding box center [354, 232] width 150 height 11
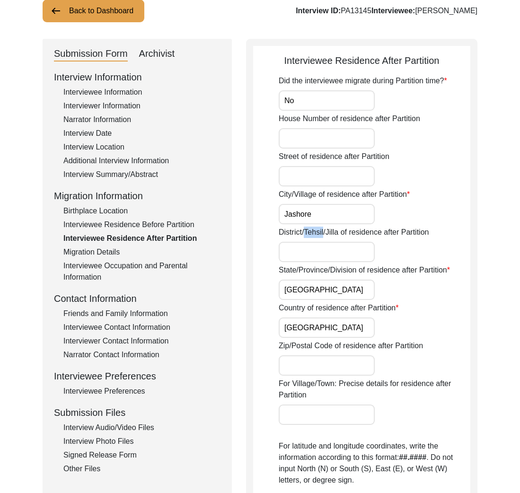
click at [319, 242] on input "District/Tehsil/Jilla of residence after Partition" at bounding box center [327, 252] width 96 height 20
click at [319, 234] on label "District/Tehsil/Jilla of residence after Partition" at bounding box center [354, 232] width 150 height 11
click at [319, 242] on input "District/Tehsil/Jilla of residence after Partition" at bounding box center [327, 252] width 96 height 20
click at [309, 250] on input "District/Tehsil/Jilla of residence after Partition" at bounding box center [327, 252] width 96 height 20
type input "[GEOGRAPHIC_DATA]"
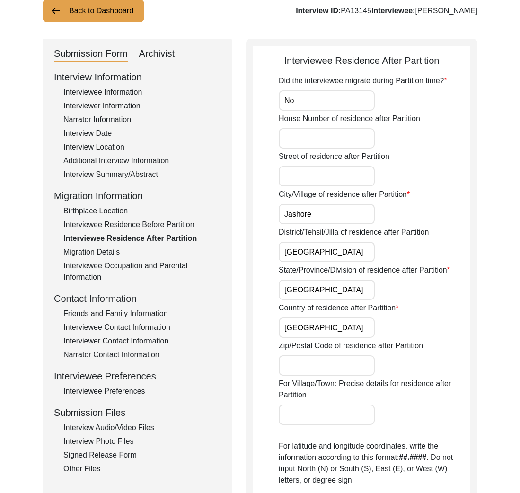
click at [308, 271] on label "State/Province/Division of residence after Partition" at bounding box center [364, 269] width 171 height 11
click at [308, 279] on input "[GEOGRAPHIC_DATA]" at bounding box center [327, 289] width 96 height 20
click at [308, 271] on label "State/Province/Division of residence after Partition" at bounding box center [364, 269] width 171 height 11
click at [308, 279] on input "[GEOGRAPHIC_DATA]" at bounding box center [327, 289] width 96 height 20
click at [308, 271] on label "State/Province/Division of residence after Partition" at bounding box center [364, 269] width 171 height 11
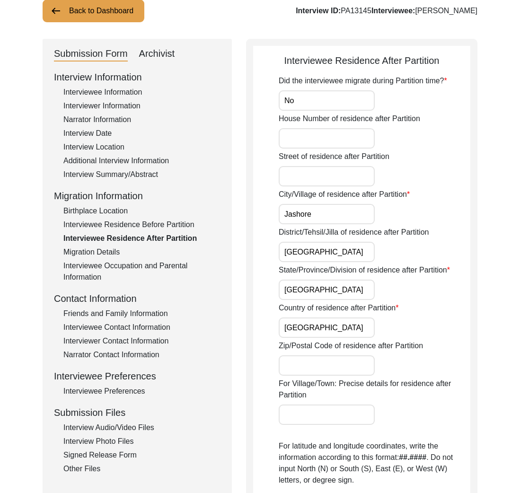
click at [308, 279] on input "[GEOGRAPHIC_DATA]" at bounding box center [327, 289] width 96 height 20
click at [303, 287] on input "[GEOGRAPHIC_DATA]" at bounding box center [327, 289] width 96 height 20
click at [300, 296] on input "[GEOGRAPHIC_DATA]" at bounding box center [327, 289] width 96 height 20
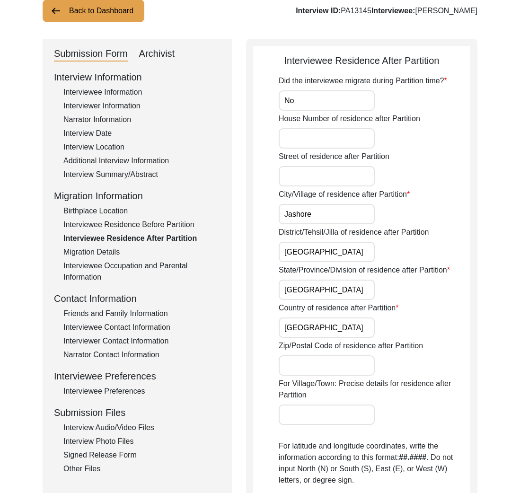
click at [300, 296] on input "[GEOGRAPHIC_DATA]" at bounding box center [327, 289] width 96 height 20
paste input "Khulna Division"
type input "Khulna Division"
click at [300, 310] on label "Country of residence after Partition" at bounding box center [339, 307] width 120 height 11
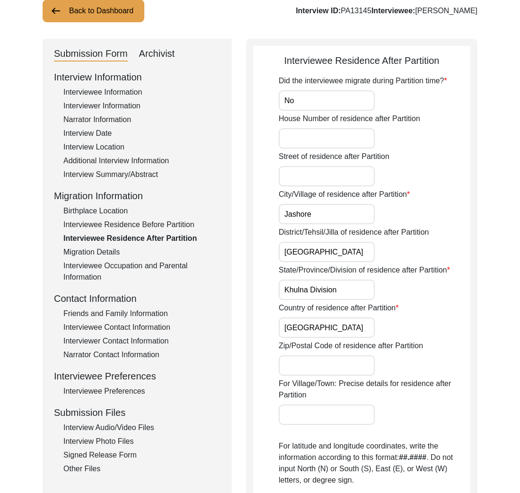
click at [300, 317] on input "[GEOGRAPHIC_DATA]" at bounding box center [327, 327] width 96 height 20
click at [300, 310] on label "Country of residence after Partition" at bounding box center [339, 307] width 120 height 11
click at [300, 317] on input "[GEOGRAPHIC_DATA]" at bounding box center [327, 327] width 96 height 20
click at [300, 310] on label "Country of residence after Partition" at bounding box center [339, 307] width 120 height 11
click at [300, 317] on input "[GEOGRAPHIC_DATA]" at bounding box center [327, 327] width 96 height 20
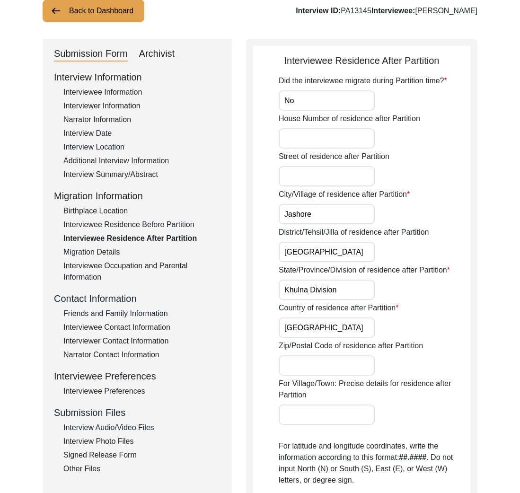
click at [320, 332] on input "[GEOGRAPHIC_DATA]" at bounding box center [327, 327] width 96 height 20
paste input "[GEOGRAPHIC_DATA]"
type input "[GEOGRAPHIC_DATA]"
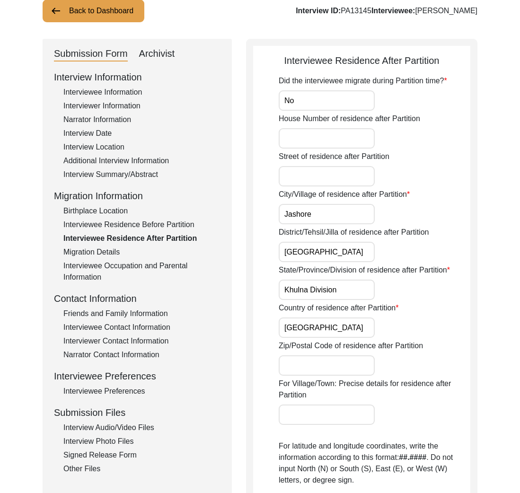
click at [403, 414] on div "For Village/Town: Precise details for residence after Partition" at bounding box center [375, 401] width 192 height 47
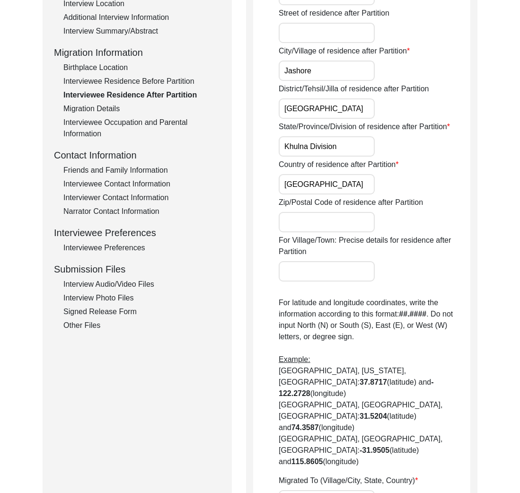
scroll to position [242, 0]
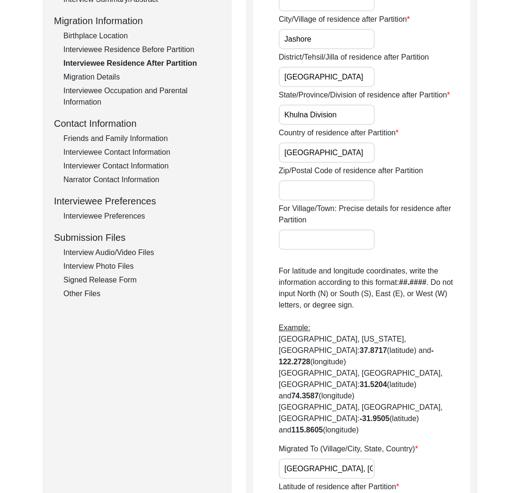
click at [327, 443] on label "Migrated To (Village/City, State, Country)" at bounding box center [348, 448] width 139 height 11
click at [327, 458] on input "[GEOGRAPHIC_DATA], [GEOGRAPHIC_DATA], [GEOGRAPHIC_DATA]" at bounding box center [327, 468] width 96 height 20
click at [327, 443] on label "Migrated To (Village/City, State, Country)" at bounding box center [348, 448] width 139 height 11
click at [327, 458] on input "[GEOGRAPHIC_DATA], [GEOGRAPHIC_DATA], [GEOGRAPHIC_DATA]" at bounding box center [327, 468] width 96 height 20
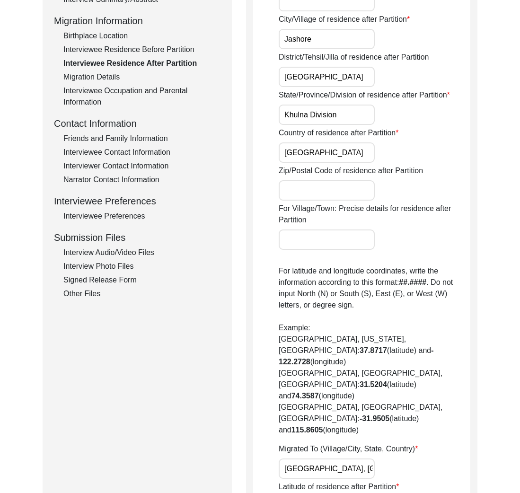
click at [327, 443] on label "Migrated To (Village/City, State, Country)" at bounding box center [348, 448] width 139 height 11
click at [327, 458] on input "[GEOGRAPHIC_DATA], [GEOGRAPHIC_DATA], [GEOGRAPHIC_DATA]" at bounding box center [327, 468] width 96 height 20
click at [318, 458] on input "[GEOGRAPHIC_DATA], [GEOGRAPHIC_DATA], [GEOGRAPHIC_DATA]" at bounding box center [327, 468] width 96 height 20
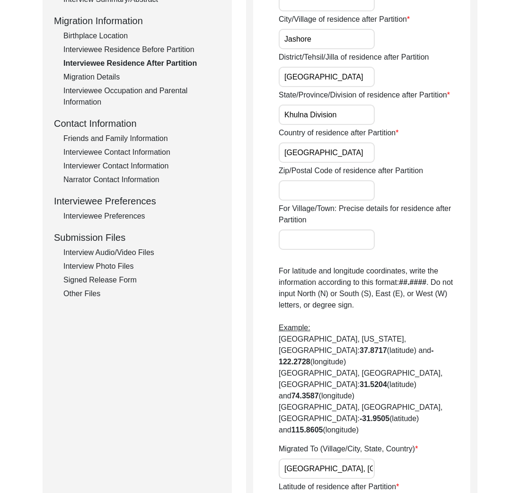
paste input "Did Not Migrate"
type input "Did Not Migrate"
click at [328, 443] on label "Migrated To (Village/City, State, Country)" at bounding box center [348, 448] width 139 height 11
click at [328, 458] on input "Did Not Migrate" at bounding box center [327, 468] width 96 height 20
click at [328, 443] on label "Migrated To (Village/City, State, Country)" at bounding box center [348, 448] width 139 height 11
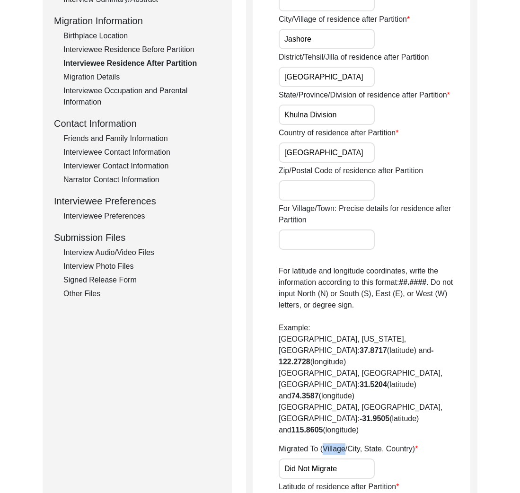
click at [328, 458] on input "Did Not Migrate" at bounding box center [327, 468] width 96 height 20
click at [328, 443] on label "Migrated To (Village/City, State, Country)" at bounding box center [348, 448] width 139 height 11
click at [328, 458] on input "Did Not Migrate" at bounding box center [327, 468] width 96 height 20
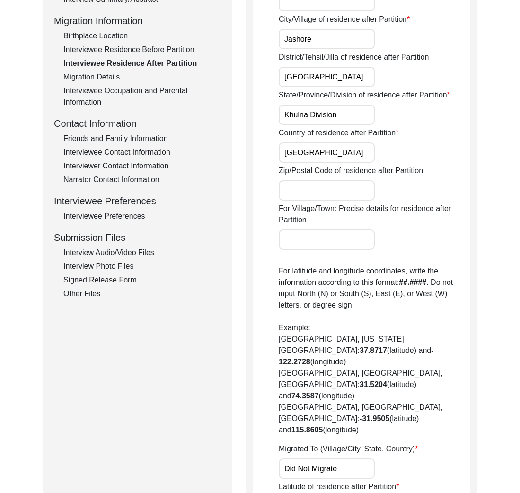
type input "--"
drag, startPoint x: 462, startPoint y: 487, endPoint x: 452, endPoint y: 476, distance: 15.1
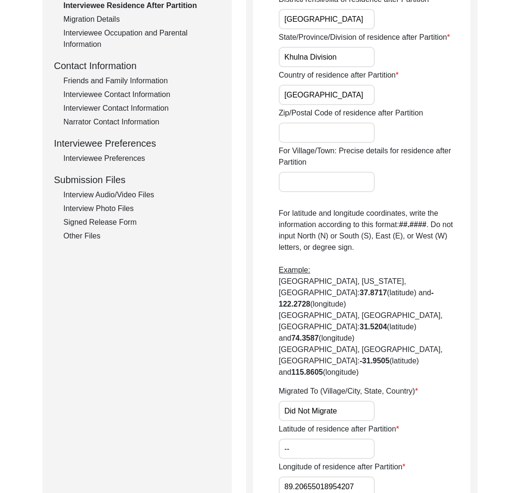
scroll to position [315, 0]
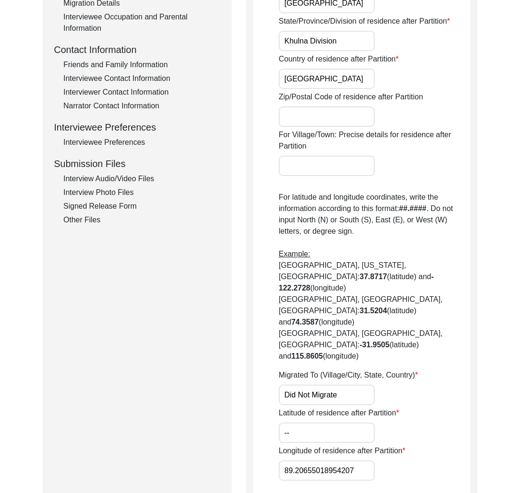
click at [344, 445] on label "Longitude of residence after Partition" at bounding box center [342, 450] width 127 height 11
click at [344, 460] on input "89.20655018954207" at bounding box center [327, 470] width 96 height 20
click at [344, 445] on label "Longitude of residence after Partition" at bounding box center [342, 450] width 127 height 11
click at [344, 460] on input "89.20655018954207" at bounding box center [327, 470] width 96 height 20
click at [344, 445] on label "Longitude of residence after Partition" at bounding box center [342, 450] width 127 height 11
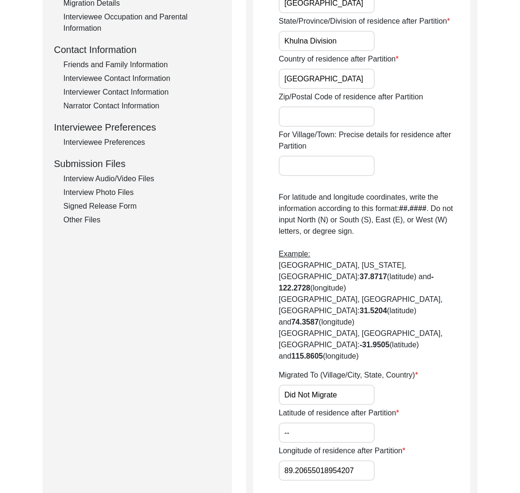
click at [344, 460] on input "89.20655018954207" at bounding box center [327, 470] width 96 height 20
click at [351, 407] on label "Latitude of residence after Partition" at bounding box center [339, 412] width 120 height 11
click at [351, 422] on input "--" at bounding box center [327, 432] width 96 height 20
click at [351, 407] on label "Latitude of residence after Partition" at bounding box center [339, 412] width 120 height 11
click at [351, 422] on input "--" at bounding box center [327, 432] width 96 height 20
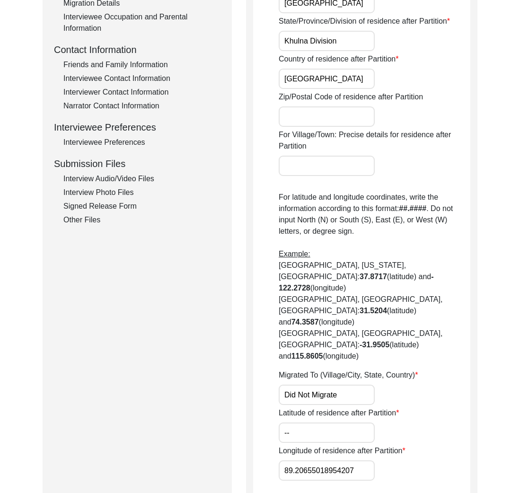
click at [351, 407] on label "Latitude of residence after Partition" at bounding box center [339, 412] width 120 height 11
click at [351, 422] on input "--" at bounding box center [327, 432] width 96 height 20
click at [298, 445] on label "Longitude of residence after Partition" at bounding box center [342, 450] width 127 height 11
click at [298, 460] on input "89.20655018954207" at bounding box center [327, 470] width 96 height 20
click at [298, 445] on label "Longitude of residence after Partition" at bounding box center [342, 450] width 127 height 11
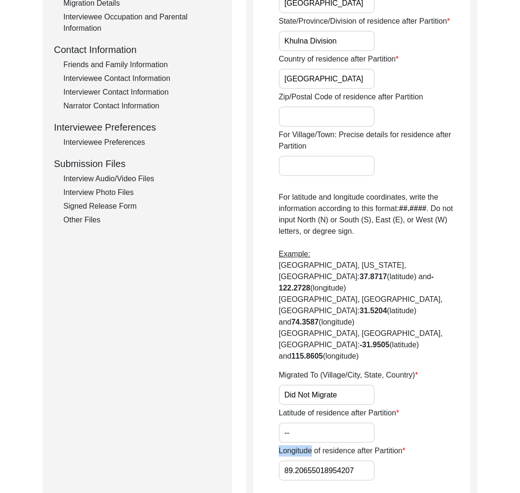
click at [298, 460] on input "89.20655018954207" at bounding box center [327, 470] width 96 height 20
click at [298, 445] on label "Longitude of residence after Partition" at bounding box center [342, 450] width 127 height 11
click at [298, 460] on input "89.20655018954207" at bounding box center [327, 470] width 96 height 20
click at [317, 460] on input "89.20655018954207" at bounding box center [327, 470] width 96 height 20
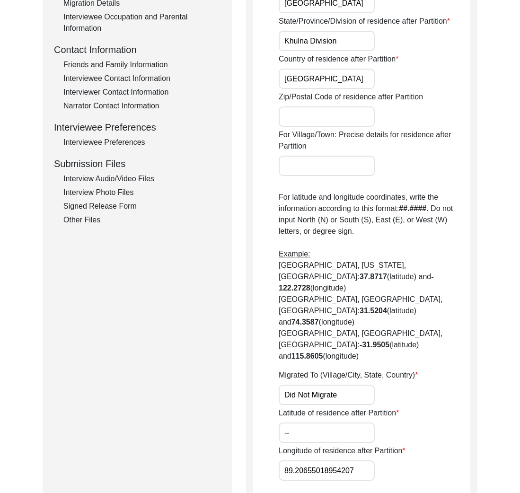
click at [317, 460] on input "89.20655018954207" at bounding box center [327, 470] width 96 height 20
click at [333, 460] on input "89.20655018954207" at bounding box center [327, 470] width 96 height 20
type input "--"
click at [412, 445] on div "Longitude of residence after Partition --" at bounding box center [375, 462] width 192 height 35
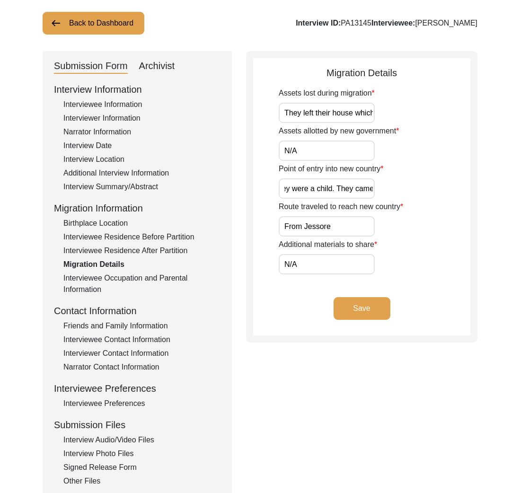
scroll to position [0, 0]
click at [357, 67] on div "Migration Details" at bounding box center [361, 73] width 217 height 14
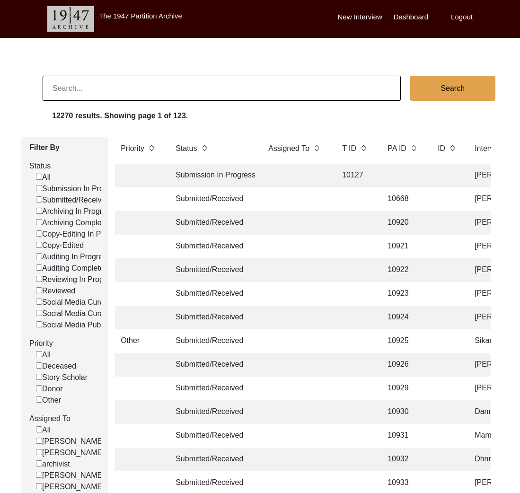
click at [151, 86] on input at bounding box center [222, 88] width 358 height 25
paste input "13166"
type input "13166"
checkbox input "false"
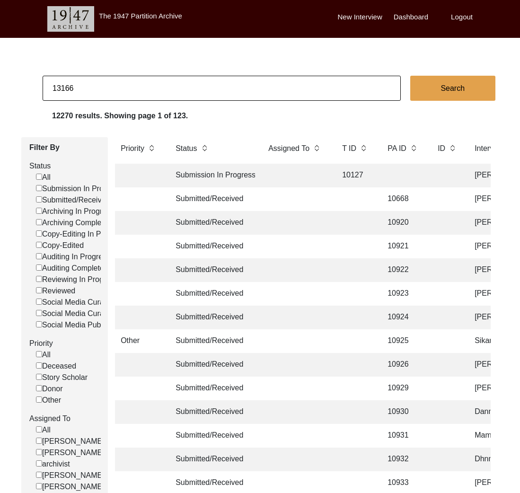
checkbox input "false"
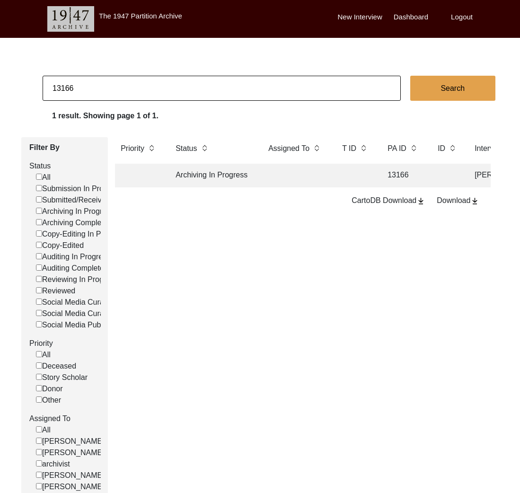
click at [236, 179] on td "Archiving In Progress" at bounding box center [212, 176] width 85 height 24
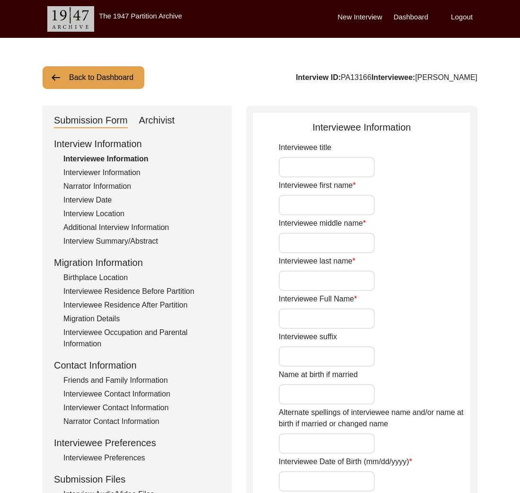
type input "Dr."
type input "Amitabh"
type input "N/A"
type input "Dutta"
type input "Amitabh Dutta"
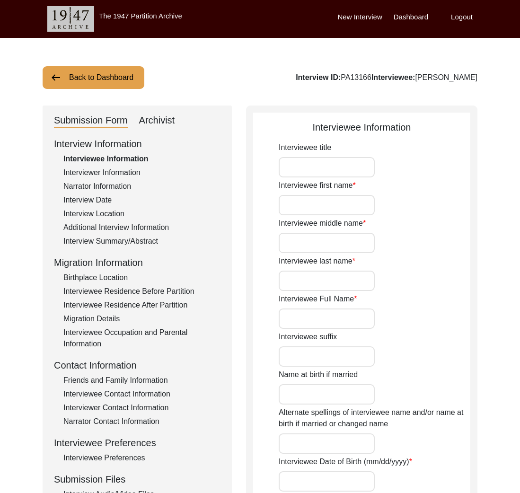
type input "Amitabh Amey Bushan Dutta"
type input "05/09/1945"
type input "79"
type input "[DEMOGRAPHIC_DATA]"
type input "Bengali"
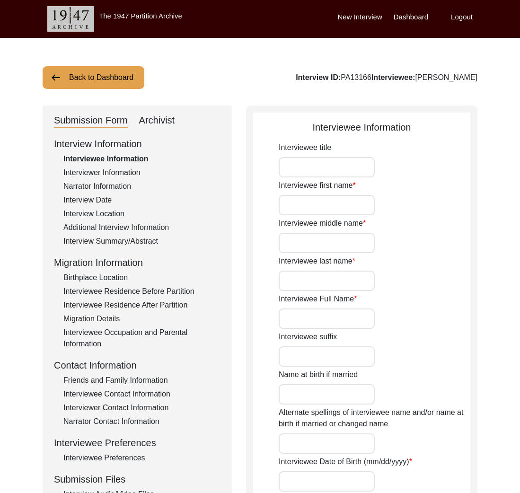
type input "[DEMOGRAPHIC_DATA]"
click at [124, 179] on div "Interview Information Interviewee Information Interviewer Information Narrator …" at bounding box center [137, 339] width 166 height 404
click at [122, 173] on div "Interviewer Information" at bounding box center [141, 172] width 157 height 11
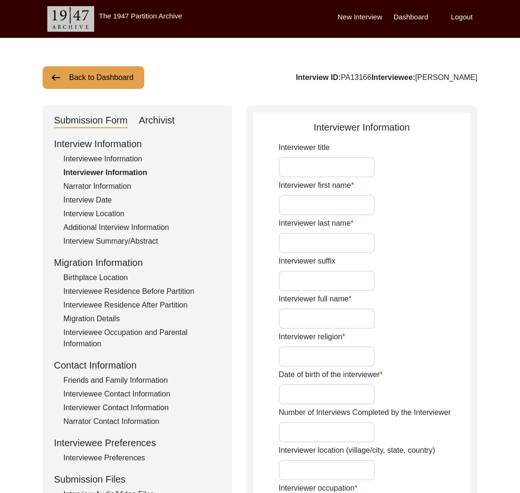
type input "Arav"
type input "Agrawal"
type input "Arav Agrawal"
type input "[DEMOGRAPHIC_DATA]"
type input "02/21/2009"
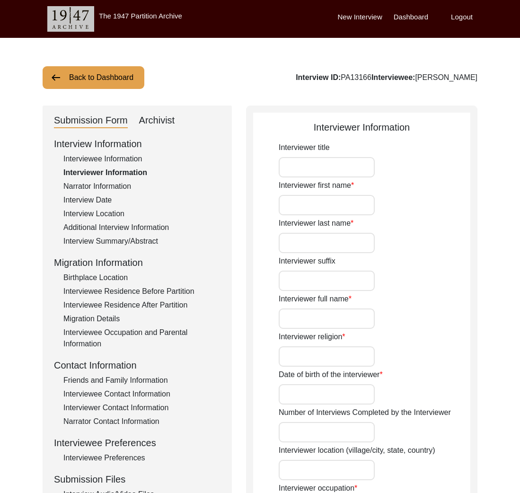
type input "Pune, Maharashtra, India"
type input "Student"
type textarea "I am a tenth grade student from India who is an avid History enthusiast with th…"
type input "Hindi"
type textarea "Interviewee is a friend of my grandfather."
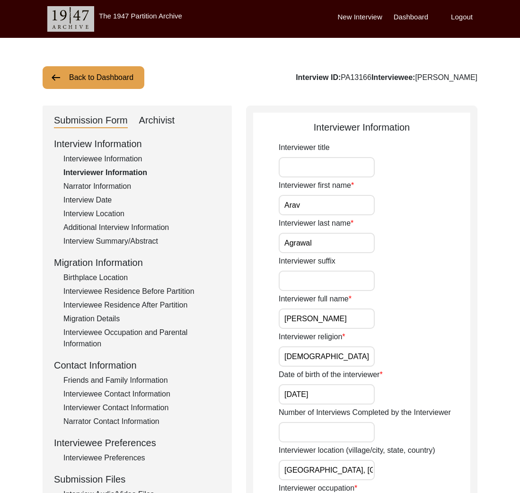
click at [134, 79] on button "Back to Dashboard" at bounding box center [94, 77] width 102 height 23
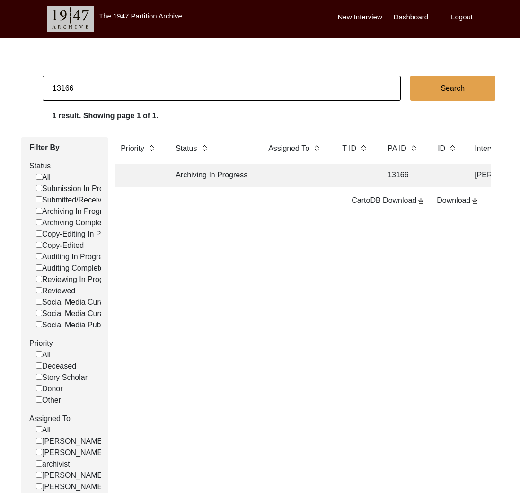
click at [150, 91] on input "13166" at bounding box center [222, 88] width 358 height 25
paste input "37"
type input "13376"
checkbox input "false"
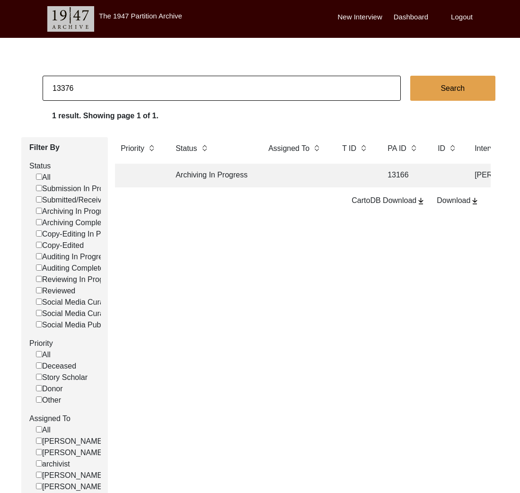
checkbox input "false"
click at [286, 176] on td at bounding box center [295, 176] width 66 height 24
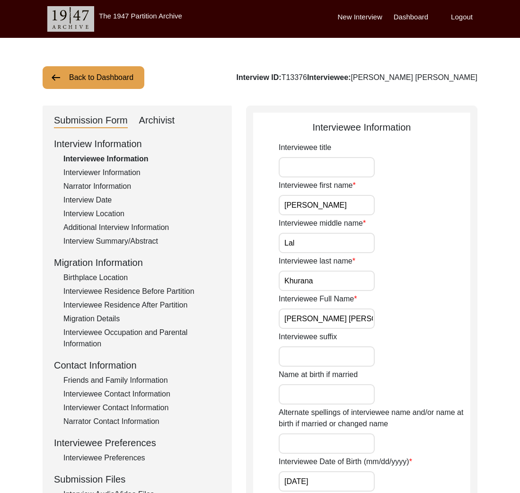
click at [127, 79] on button "Back to Dashboard" at bounding box center [94, 77] width 102 height 23
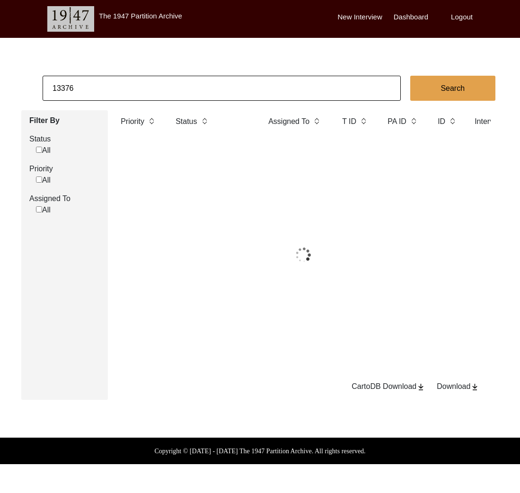
click at [128, 86] on input "13376" at bounding box center [222, 88] width 358 height 25
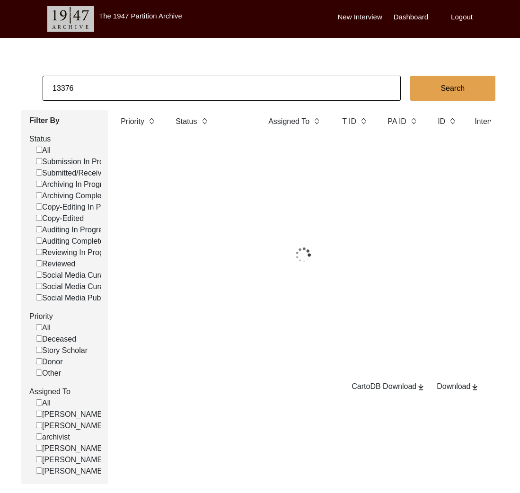
click at [128, 86] on input "13376" at bounding box center [222, 88] width 358 height 25
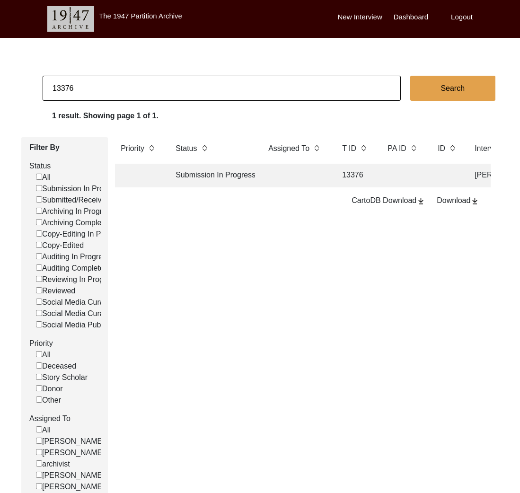
paste input "41"
type input "13416"
checkbox input "false"
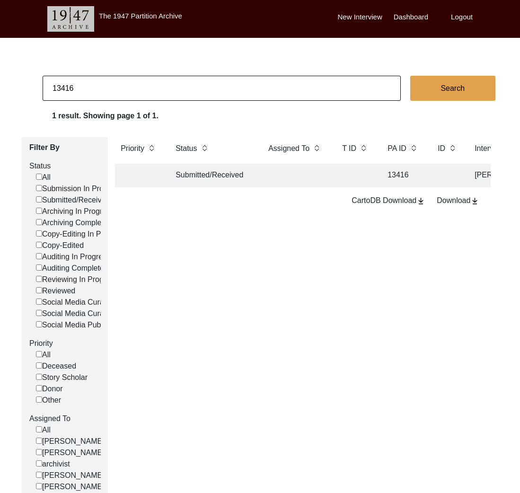
click at [217, 185] on td "Submitted/Received" at bounding box center [212, 176] width 85 height 24
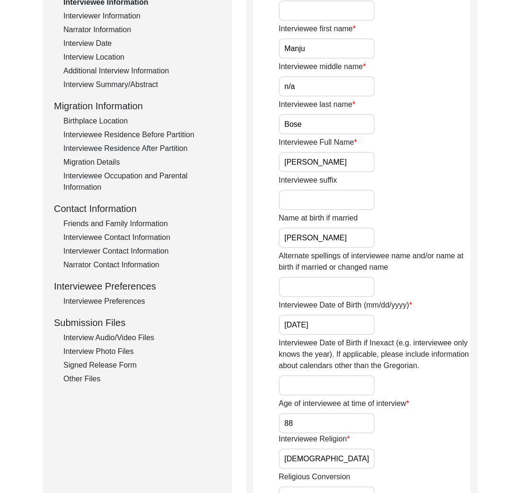
scroll to position [176, 0]
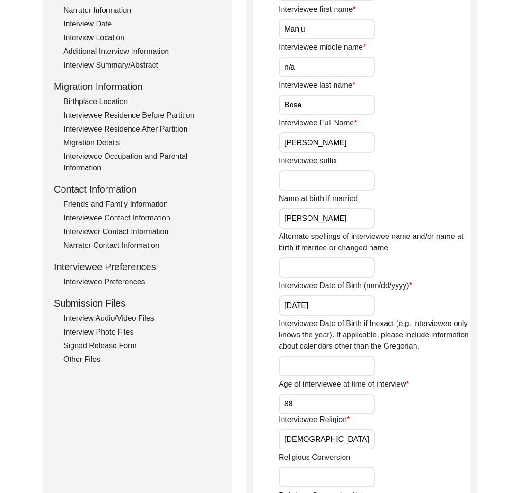
click at [104, 327] on div "Interview Photo Files" at bounding box center [141, 331] width 157 height 11
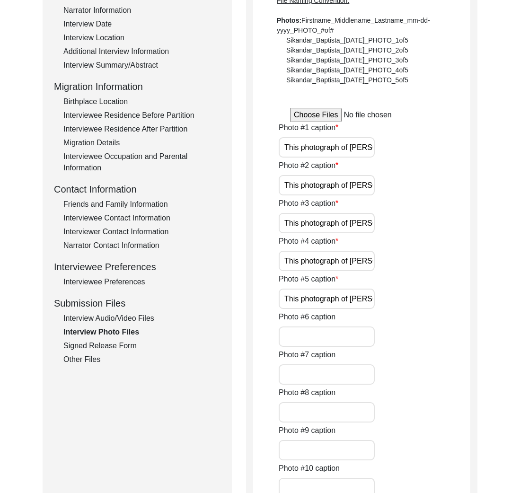
click at [100, 350] on div "Signed Release Form" at bounding box center [141, 345] width 157 height 11
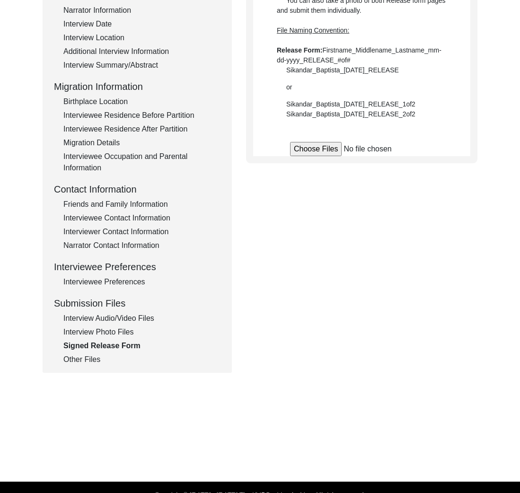
click at [94, 360] on div "Other Files" at bounding box center [141, 359] width 157 height 11
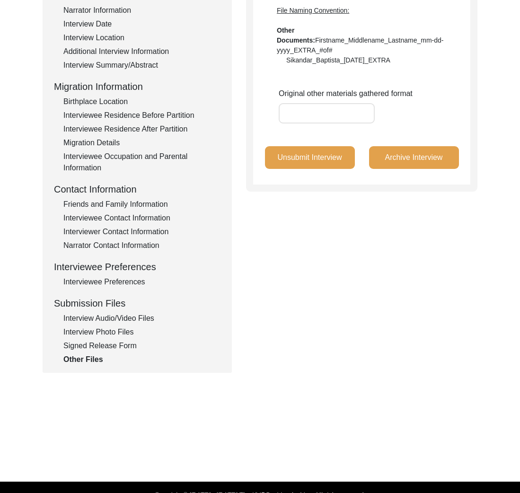
click at [96, 348] on div "Signed Release Form" at bounding box center [141, 345] width 157 height 11
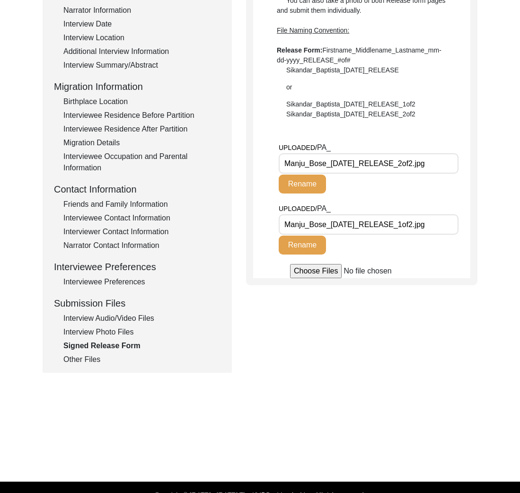
click at [91, 368] on div "Submission Form Archivist Interview Information Interviewee Information Intervi…" at bounding box center [137, 151] width 189 height 443
click at [90, 359] on div "Other Files" at bounding box center [141, 359] width 157 height 11
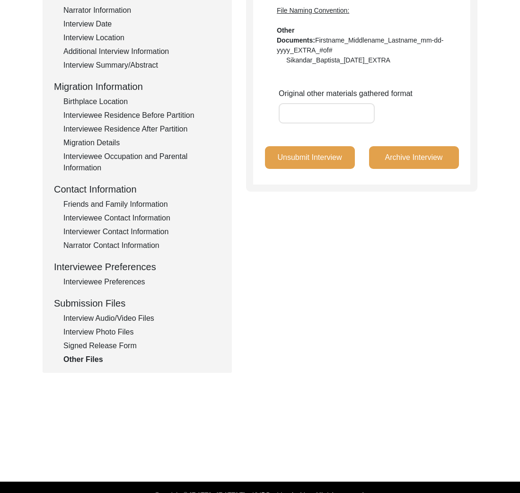
scroll to position [0, 0]
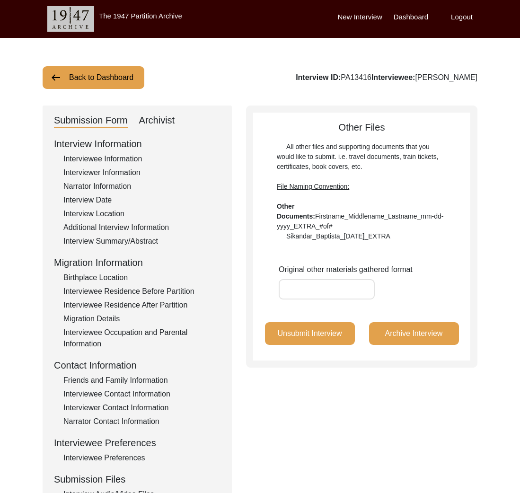
click at [111, 82] on button "Back to Dashboard" at bounding box center [94, 77] width 102 height 23
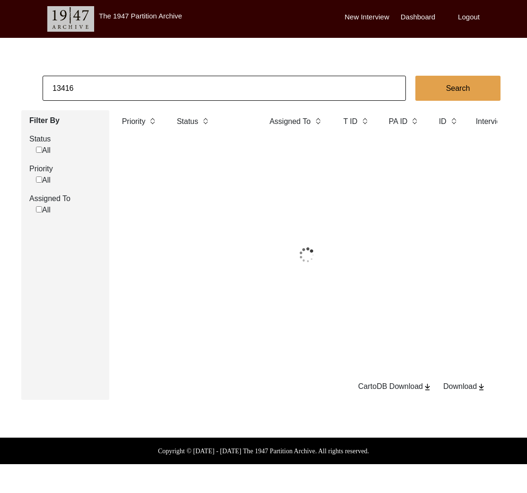
click at [136, 103] on app-records-search "13416 Search Filter By Status All Priority All Assigned To All Priority Status …" at bounding box center [263, 238] width 527 height 324
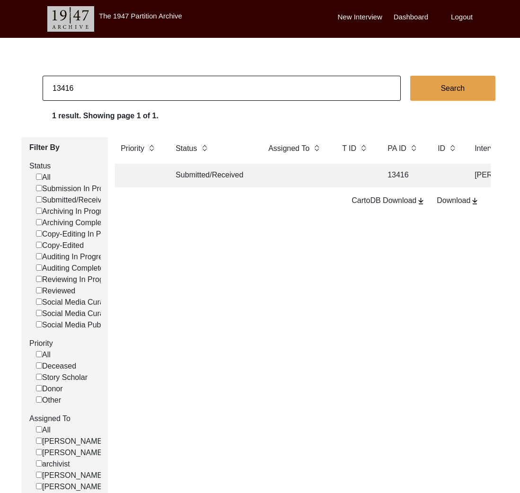
click at [132, 90] on input "13416" at bounding box center [222, 88] width 358 height 25
paste input "1534"
type input "11534"
checkbox input "false"
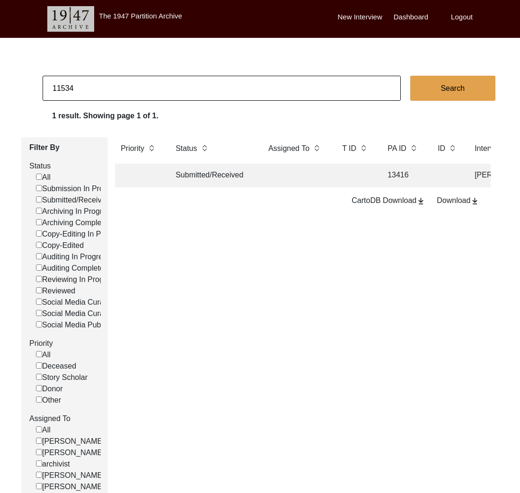
checkbox input "false"
click at [206, 172] on td "Archiving Completed" at bounding box center [212, 176] width 85 height 24
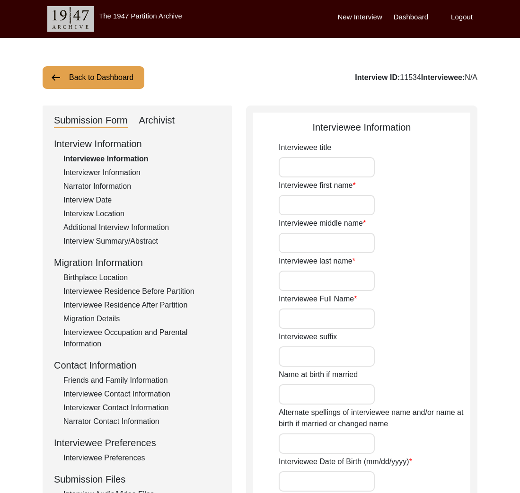
type input "Mrs."
type input "Sova"
type input "n/a"
type input "Majumder"
type input "Sova Majumder"
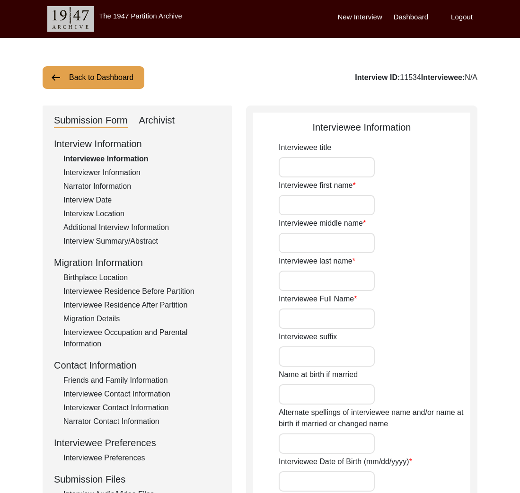
type input "09/07/1941"
type input "84"
type input "[DEMOGRAPHIC_DATA]"
type input "Bengali"
type input "[DEMOGRAPHIC_DATA]"
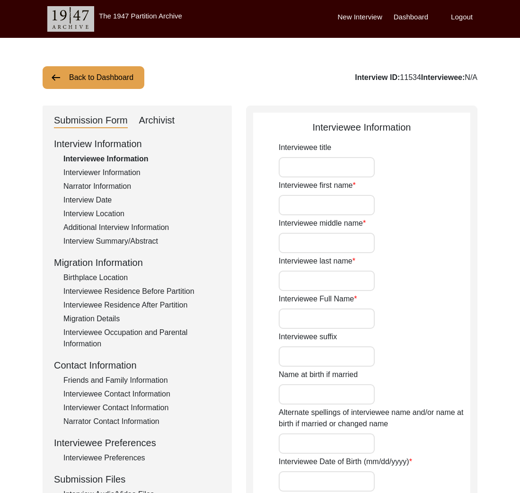
type input "Bengali"
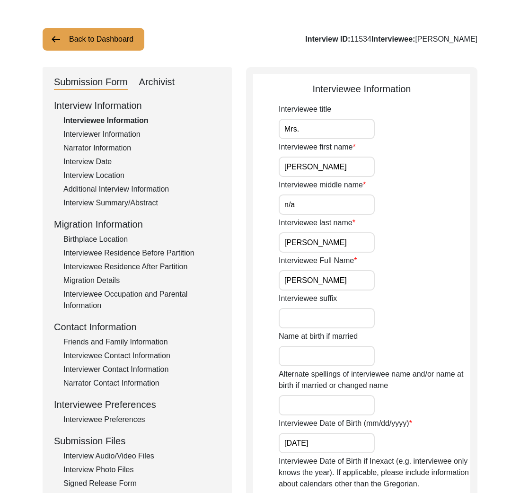
scroll to position [133, 0]
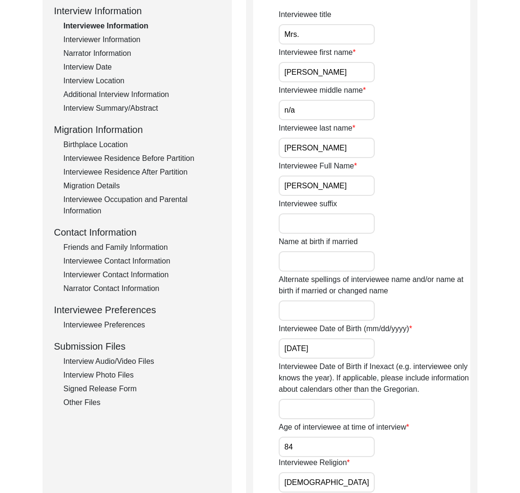
click at [125, 360] on div "Interview Audio/Video Files" at bounding box center [141, 361] width 157 height 11
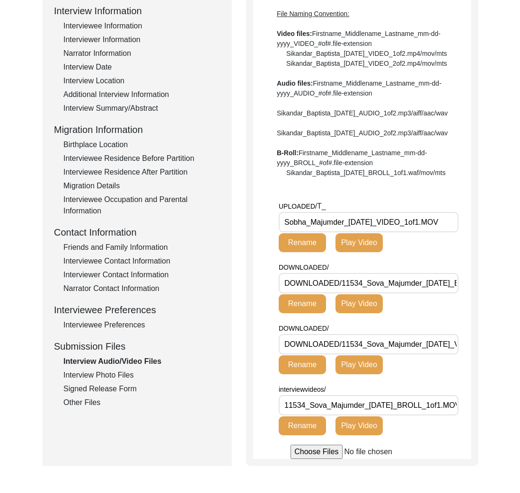
click at [329, 232] on input "Sobha_Majumder_05-07-2025_VIDEO_1of1.MOV" at bounding box center [369, 222] width 180 height 20
click at [115, 369] on div "Interview Photo Files" at bounding box center [141, 374] width 157 height 11
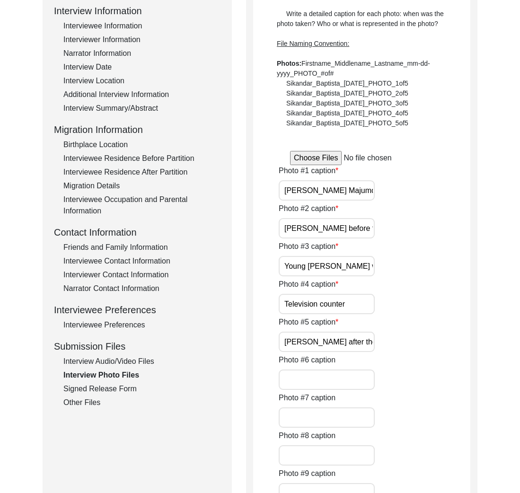
click at [119, 364] on div "Interview Audio/Video Files" at bounding box center [141, 361] width 157 height 11
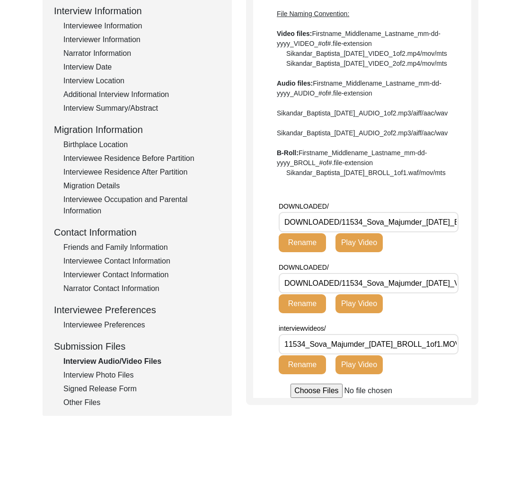
scroll to position [0, 0]
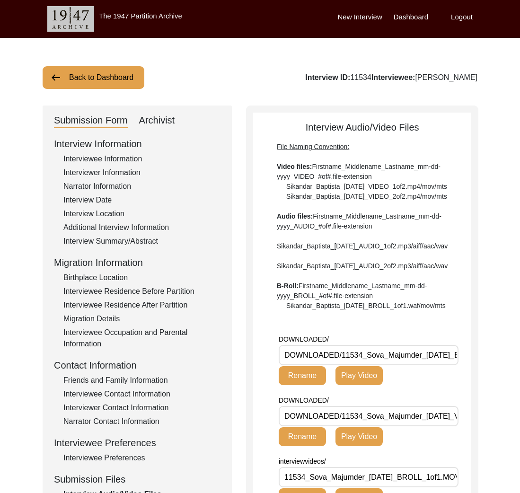
click at [116, 75] on button "Back to Dashboard" at bounding box center [94, 77] width 102 height 23
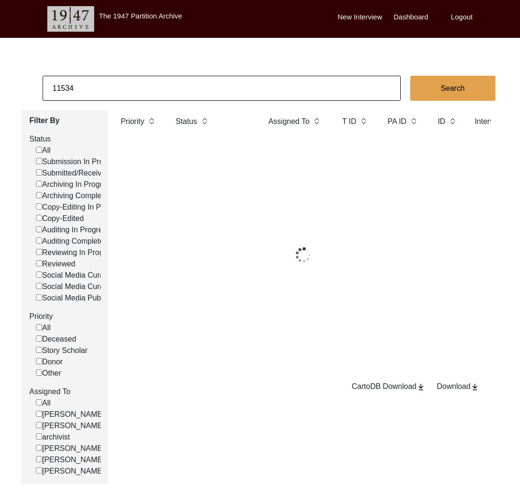
click at [127, 84] on input "11534" at bounding box center [222, 88] width 358 height 25
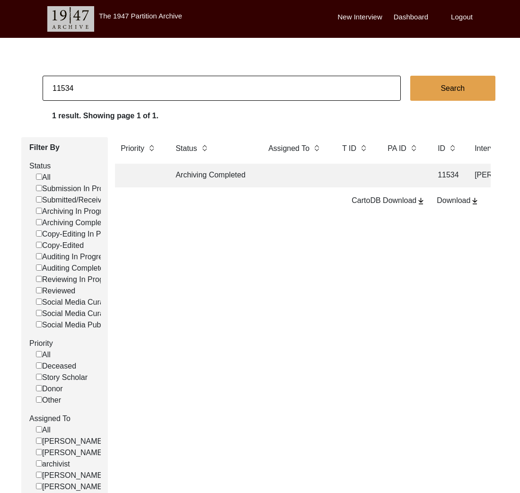
paste input "3166"
type input "13166"
checkbox input "false"
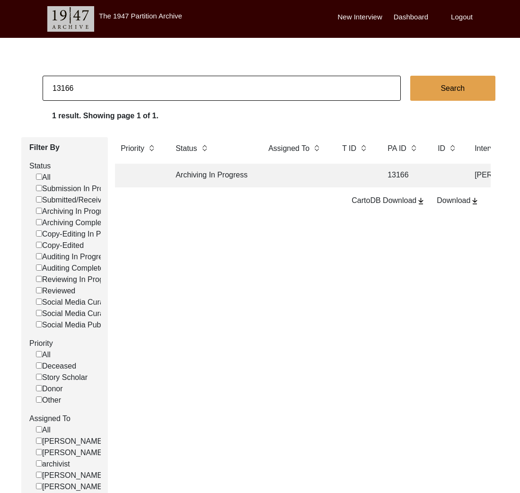
click at [187, 173] on td "Archiving In Progress" at bounding box center [212, 176] width 85 height 24
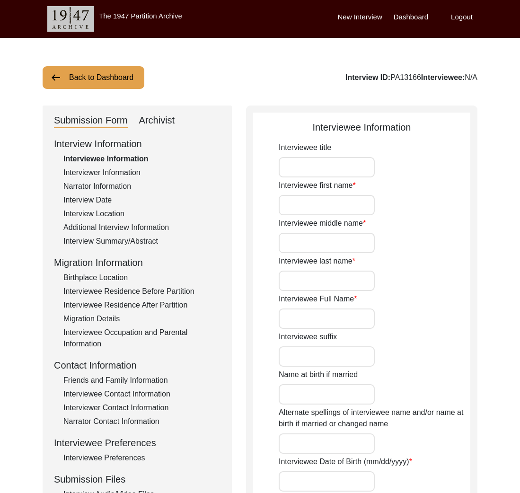
type input "Dr."
type input "Amitabh"
type input "N/A"
type input "Dutta"
type input "Amitabh Dutta"
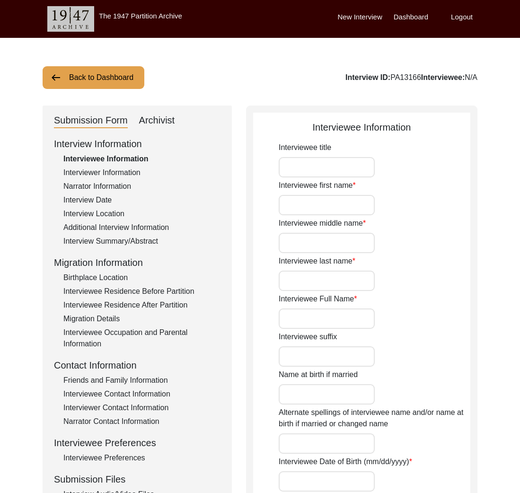
type input "Amitabh Amey Bushan Dutta"
type input "05/09/1945"
type input "79"
type input "[DEMOGRAPHIC_DATA]"
type input "Bengali"
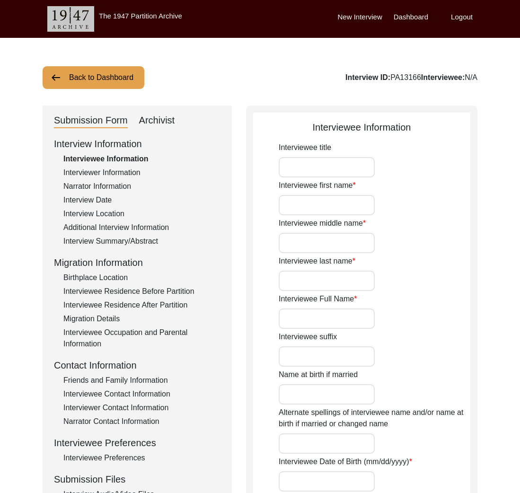
type input "[DEMOGRAPHIC_DATA]"
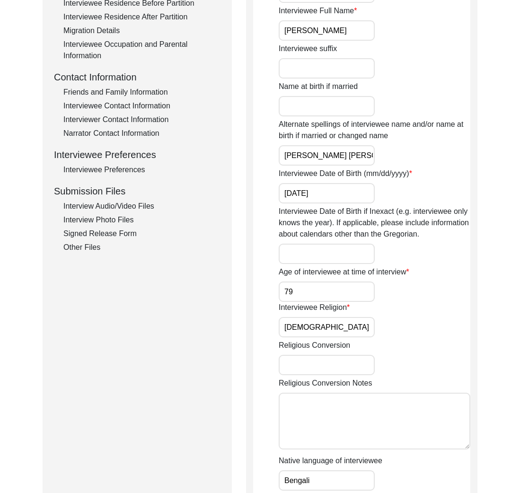
click at [99, 249] on div "Other Files" at bounding box center [141, 247] width 157 height 11
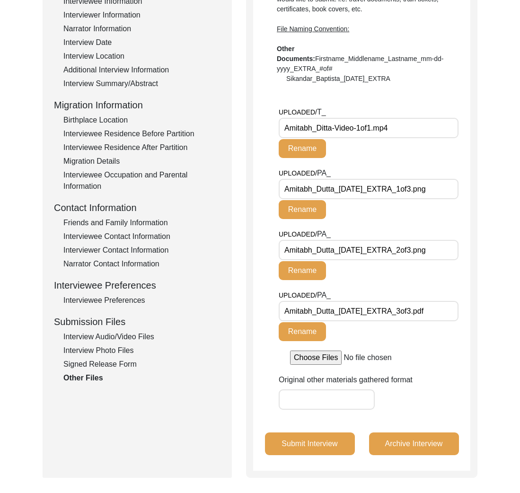
scroll to position [110, 0]
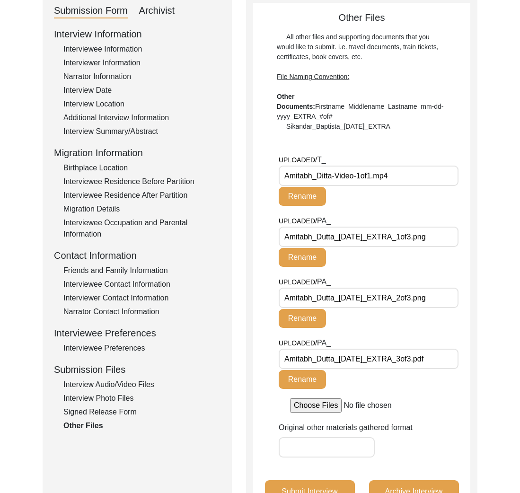
click at [120, 381] on div "Interview Audio/Video Files" at bounding box center [141, 384] width 157 height 11
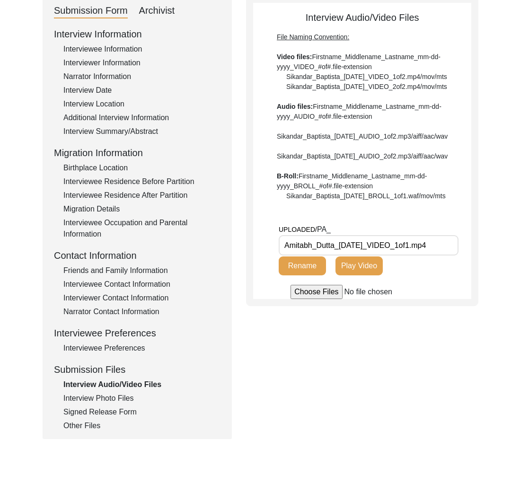
click at [93, 423] on div "Other Files" at bounding box center [141, 425] width 157 height 11
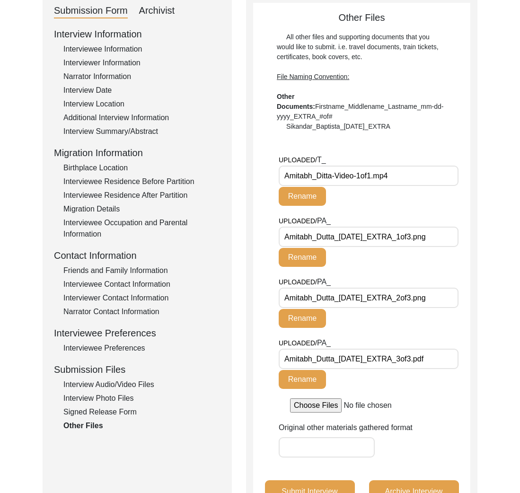
click at [362, 185] on input "Amitabh_Ditta-Video-1of1.mp4" at bounding box center [369, 176] width 180 height 20
click at [356, 179] on input "Amitabh_Ditta-Video-1of1.mp4" at bounding box center [369, 176] width 180 height 20
click at [367, 238] on input "Amitabh_Dutta_02-24-2025_EXTRA_1of3.png" at bounding box center [369, 237] width 180 height 20
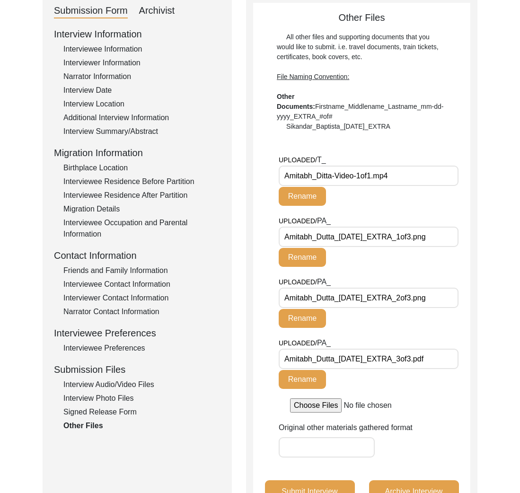
click at [367, 238] on input "Amitabh_Dutta_02-24-2025_EXTRA_1of3.png" at bounding box center [369, 237] width 180 height 20
click at [387, 241] on input "Amitabh_Dutta_02-24-2025_EXTRA_1of3.png" at bounding box center [369, 237] width 180 height 20
drag, startPoint x: 406, startPoint y: 237, endPoint x: 263, endPoint y: 238, distance: 142.3
click at [263, 238] on app-file-uploader "UPLOADED/ T_ Amitabh_Ditta-Video-1of1.mp4 Rename UPLOADED/ PA_ Amitabh_Dutta_02…" at bounding box center [361, 283] width 217 height 258
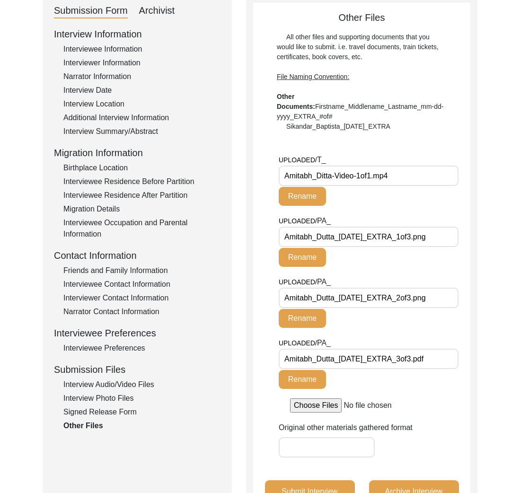
drag, startPoint x: 105, startPoint y: 409, endPoint x: 101, endPoint y: 414, distance: 7.0
click at [105, 409] on div "Signed Release Form" at bounding box center [141, 411] width 157 height 11
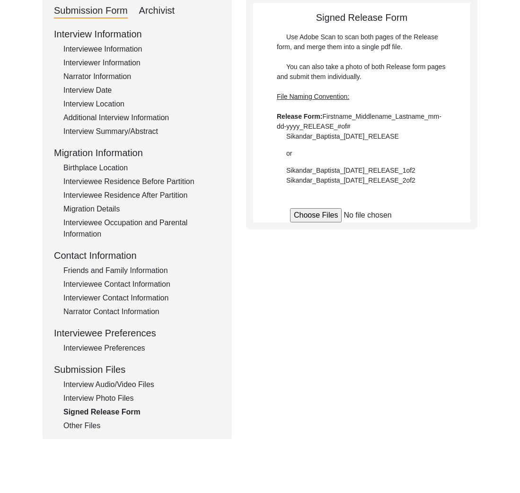
click at [86, 425] on div "Other Files" at bounding box center [141, 425] width 157 height 11
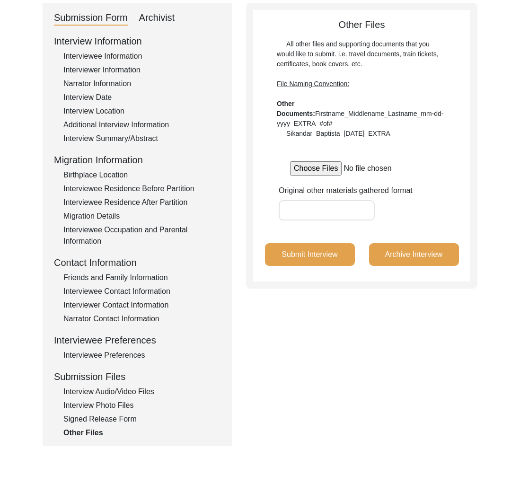
scroll to position [0, 0]
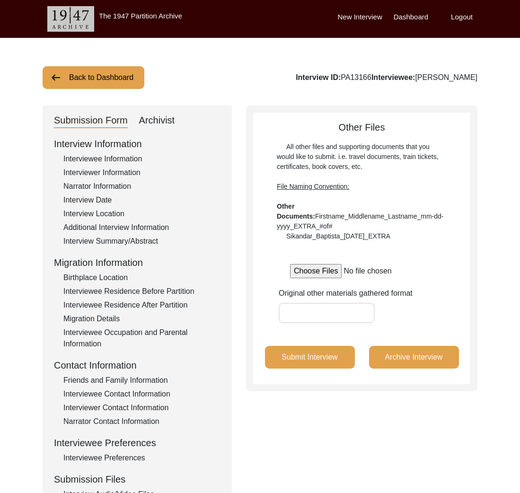
click at [112, 83] on button "Back to Dashboard" at bounding box center [94, 77] width 102 height 23
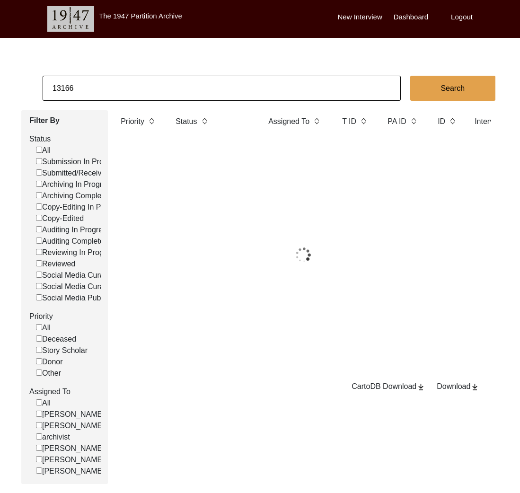
click at [113, 82] on input "13166" at bounding box center [222, 88] width 358 height 25
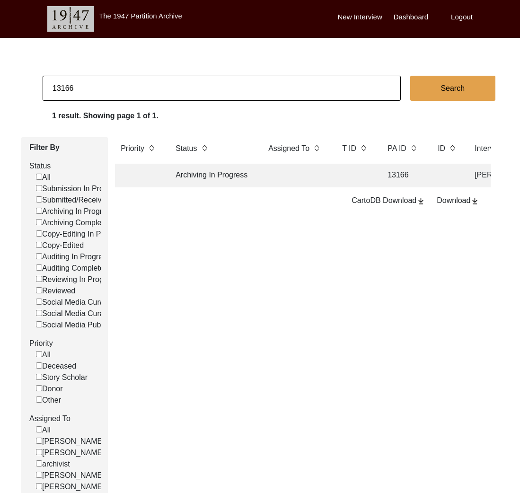
click at [113, 82] on input "13166" at bounding box center [222, 88] width 358 height 25
paste input "1535"
type input "11535"
checkbox input "false"
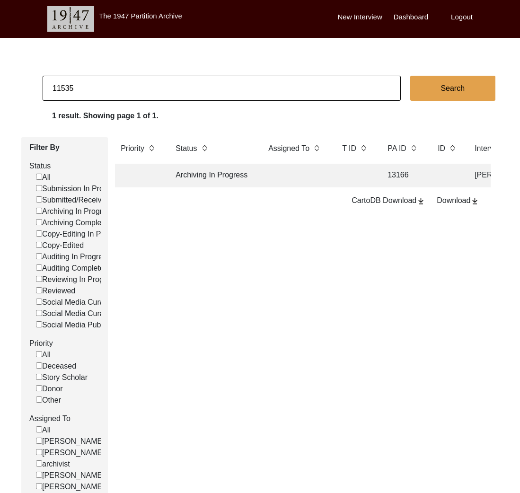
checkbox input "false"
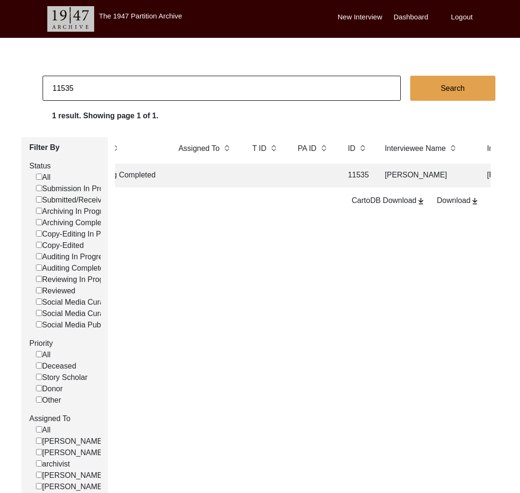
scroll to position [0, 93]
click at [300, 175] on td at bounding box center [310, 176] width 43 height 24
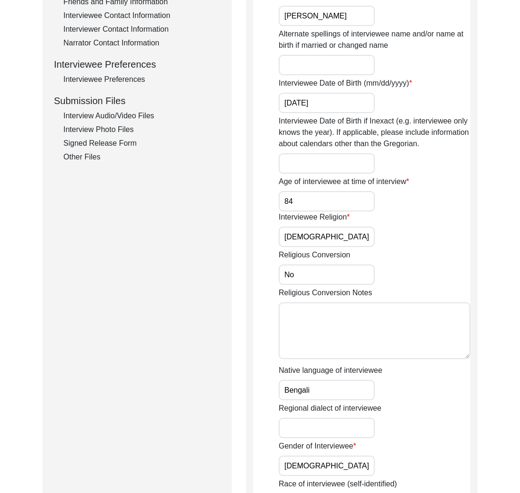
scroll to position [263, 0]
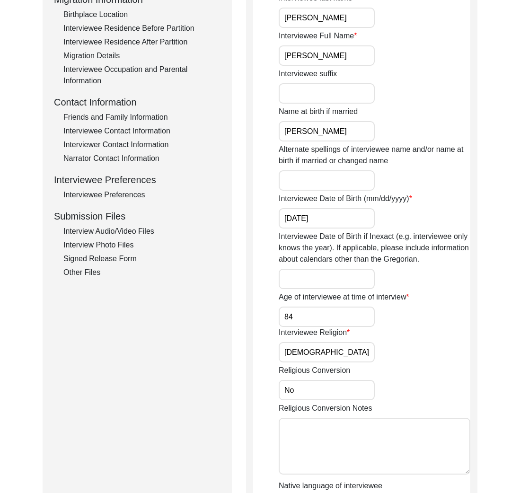
click at [146, 233] on div "Interview Audio/Video Files" at bounding box center [141, 231] width 157 height 11
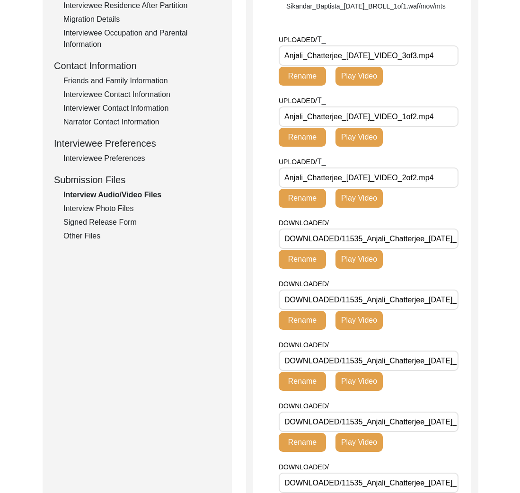
scroll to position [288, 0]
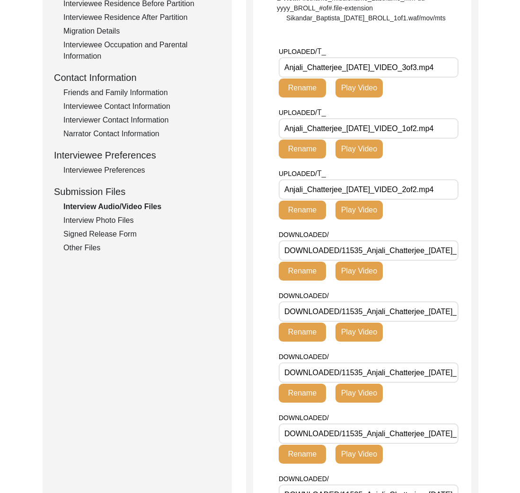
click at [387, 78] on input "Anjali_Chatterjee_03-04-2025_VIDEO_3of3.mp4" at bounding box center [369, 67] width 180 height 20
drag, startPoint x: 419, startPoint y: 120, endPoint x: 418, endPoint y: 108, distance: 11.5
click at [419, 107] on div "UPLOADED/ T_ Anjali_Chatterjee_03-04-2025_VIDEO_3of3.mp4 Rename Play Video" at bounding box center [375, 76] width 192 height 61
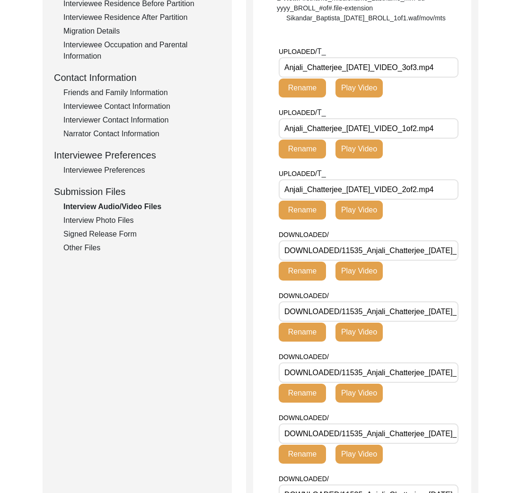
drag, startPoint x: 412, startPoint y: 95, endPoint x: 255, endPoint y: 92, distance: 156.6
click at [255, 92] on app-file-uploader "UPLOADED/ T_ Anjali_Chatterjee_03-04-2025_VIDEO_3of3.mp4 Rename Play Video UPLO…" at bounding box center [362, 480] width 218 height 868
drag, startPoint x: 415, startPoint y: 158, endPoint x: 199, endPoint y: 156, distance: 215.7
click at [199, 156] on div "Submission Form Archivist Interview Information Interviewee Information Intervi…" at bounding box center [260, 369] width 435 height 1103
click at [395, 200] on input "Anjali_Chatterjee_03-11-2025_VIDEO_2of2.mp4" at bounding box center [369, 189] width 180 height 20
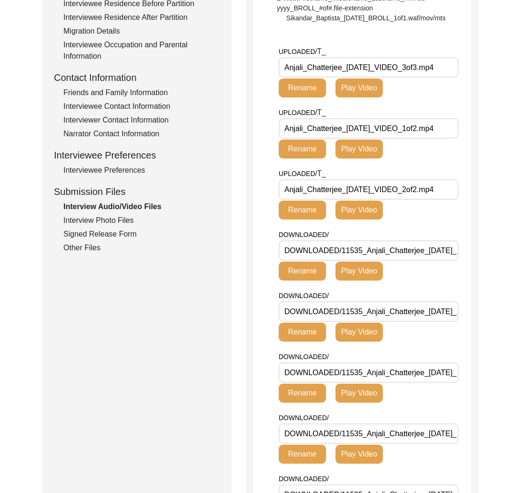
click at [395, 200] on input "Anjali_Chatterjee_03-11-2025_VIDEO_2of2.mp4" at bounding box center [369, 189] width 180 height 20
click at [109, 220] on div "Interview Photo Files" at bounding box center [141, 220] width 157 height 11
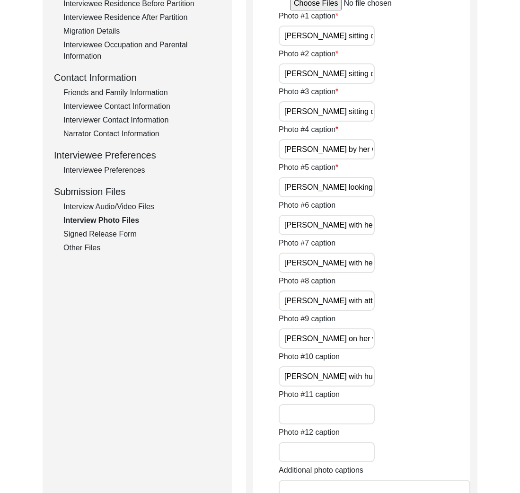
click at [116, 209] on div "Interview Audio/Video Files" at bounding box center [141, 206] width 157 height 11
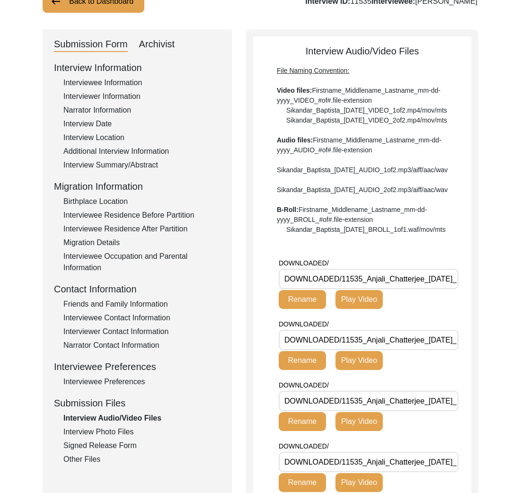
scroll to position [0, 0]
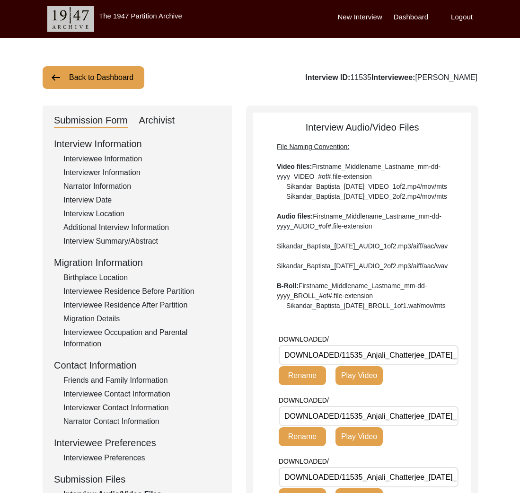
click at [112, 78] on button "Back to Dashboard" at bounding box center [94, 77] width 102 height 23
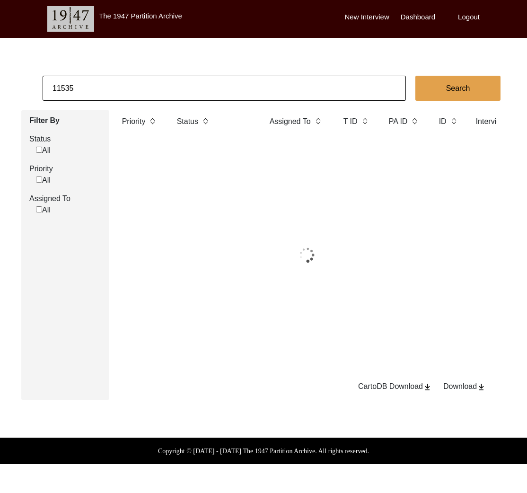
click at [126, 82] on input "11535" at bounding box center [224, 88] width 363 height 25
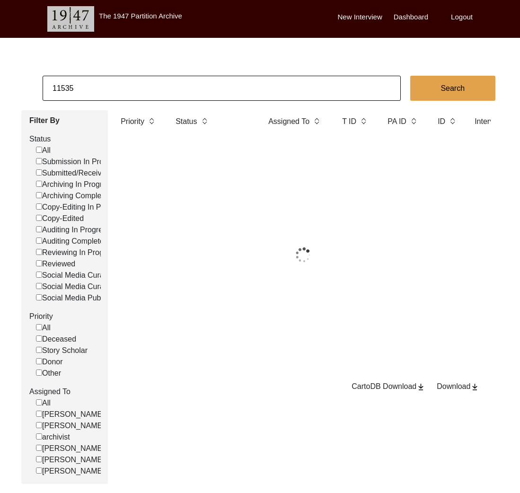
click at [126, 82] on input "11535" at bounding box center [222, 88] width 358 height 25
paste input "3416"
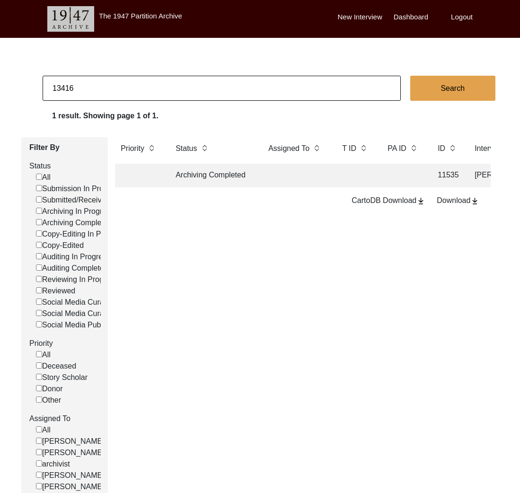
type input "13416"
checkbox input "false"
click at [197, 173] on td "Submitted/Received" at bounding box center [212, 176] width 85 height 24
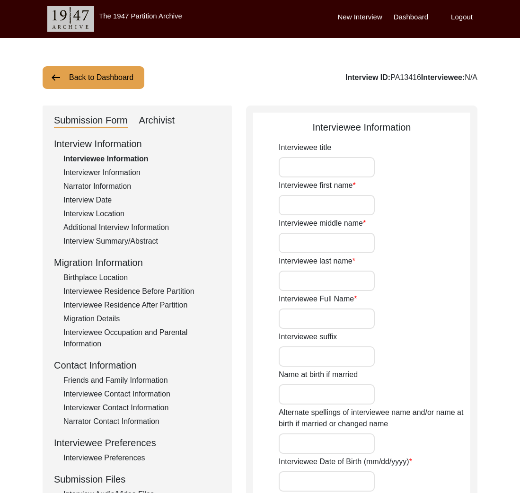
type input "Manju"
type input "n/a"
type input "Bose"
type input "Manju Bose"
type input "Manju Sarkar"
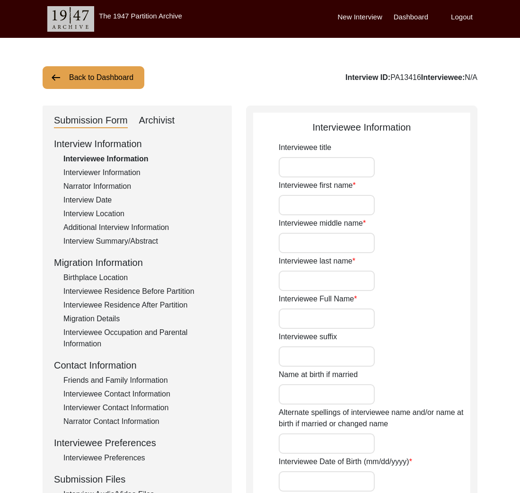
type input "11/02/1937"
type input "88"
type input "[DEMOGRAPHIC_DATA]"
type input "Bengali"
type input "[DEMOGRAPHIC_DATA]"
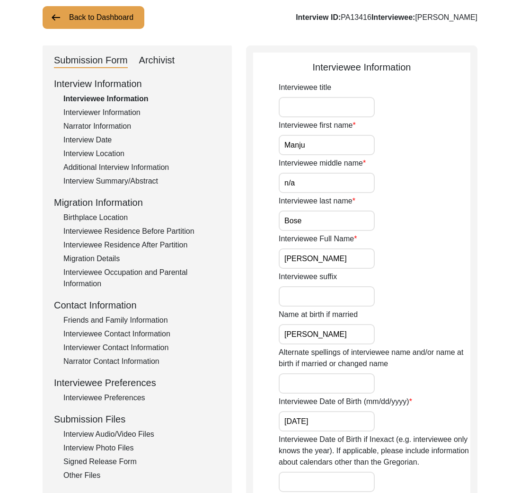
scroll to position [107, 0]
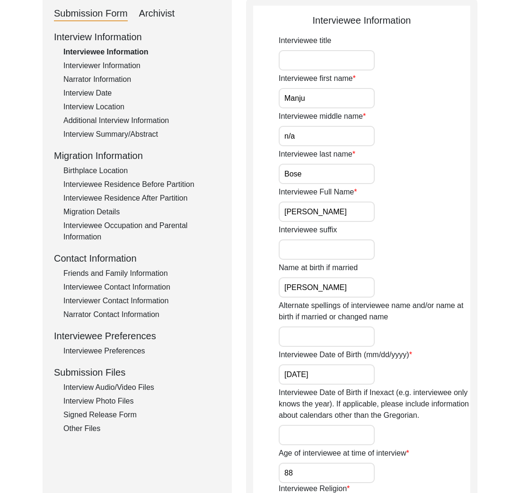
click at [86, 425] on div "Other Files" at bounding box center [141, 428] width 157 height 11
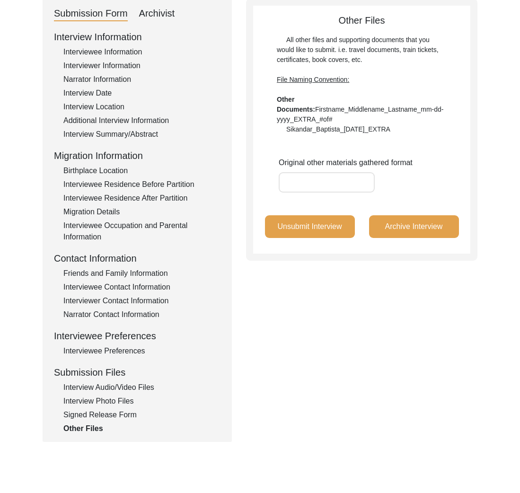
click at [100, 391] on div "Interview Audio/Video Files" at bounding box center [141, 387] width 157 height 11
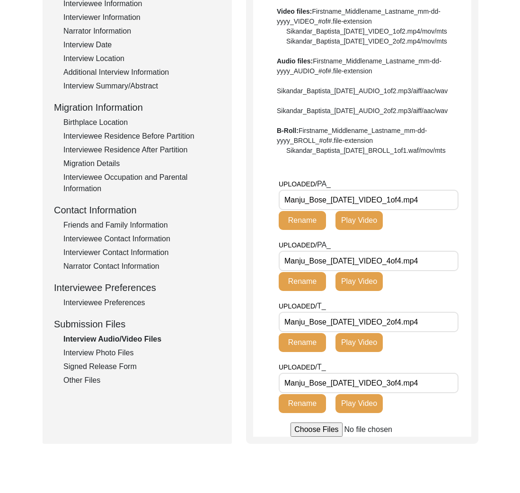
scroll to position [176, 0]
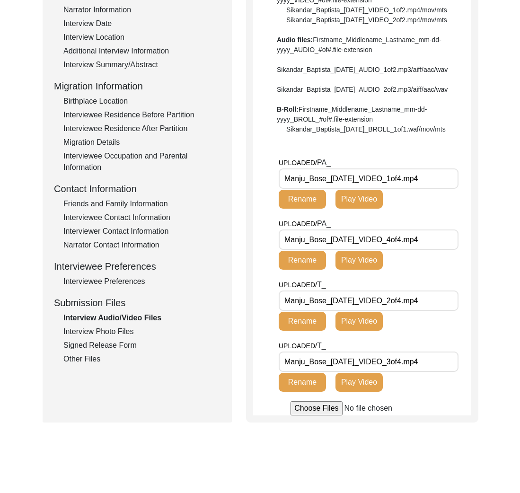
click at [85, 362] on div "Other Files" at bounding box center [141, 358] width 157 height 11
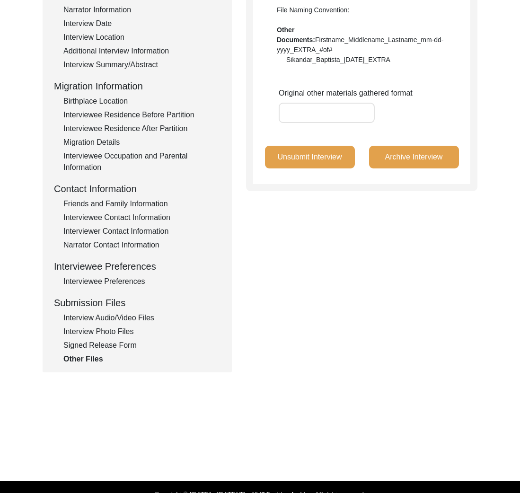
scroll to position [0, 0]
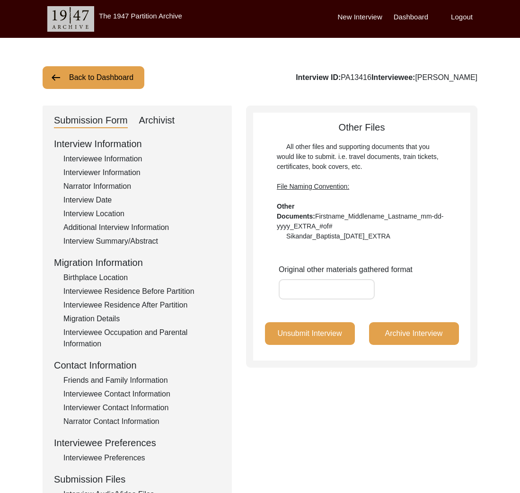
click at [101, 80] on button "Back to Dashboard" at bounding box center [94, 77] width 102 height 23
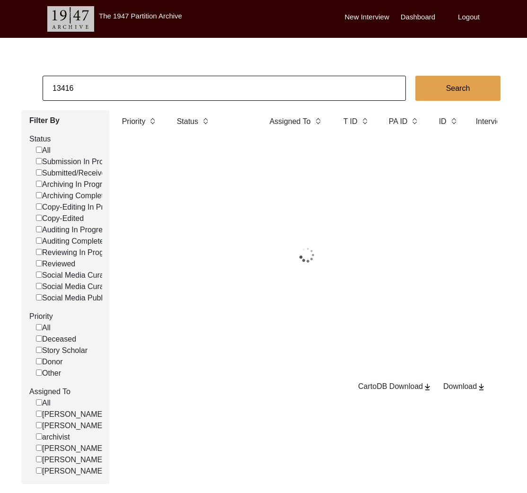
click at [103, 82] on input "13416" at bounding box center [224, 88] width 363 height 25
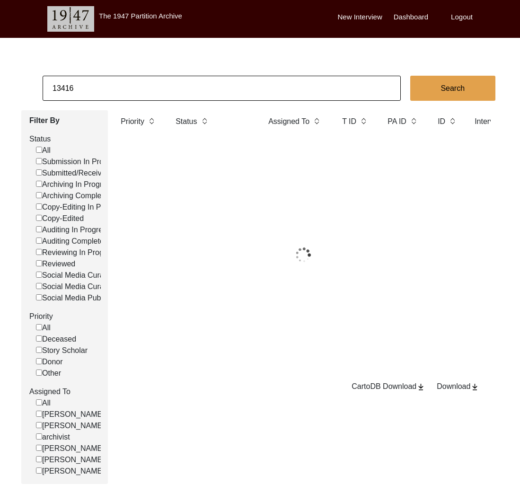
click at [103, 82] on input "13416" at bounding box center [222, 88] width 358 height 25
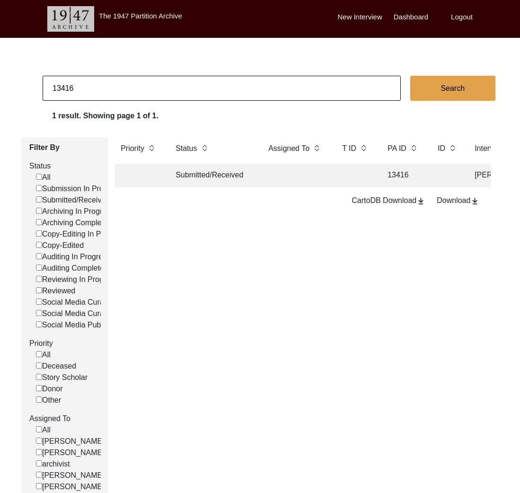
paste input "T1337"
drag, startPoint x: 58, startPoint y: 87, endPoint x: 35, endPoint y: 84, distance: 22.4
click at [35, 84] on app-records-search "T13376 Search 1 result. Showing page 1 of 1. Filter By Status All Submission In…" at bounding box center [260, 293] width 520 height 435
type input "13376"
checkbox input "false"
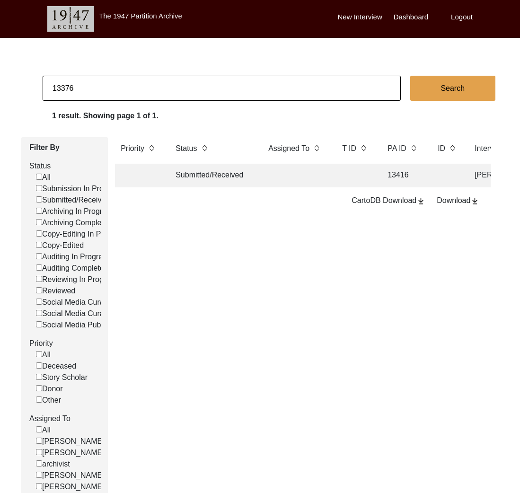
checkbox input "false"
click at [198, 173] on td "Submission In Progress" at bounding box center [212, 176] width 85 height 24
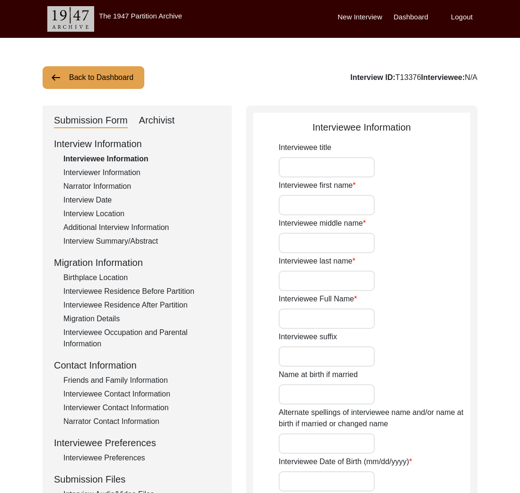
type input "Jawahar"
type input "Lal"
type input "Khurana"
type input "Jawahar Lal Khurana"
type input "09/04/1937"
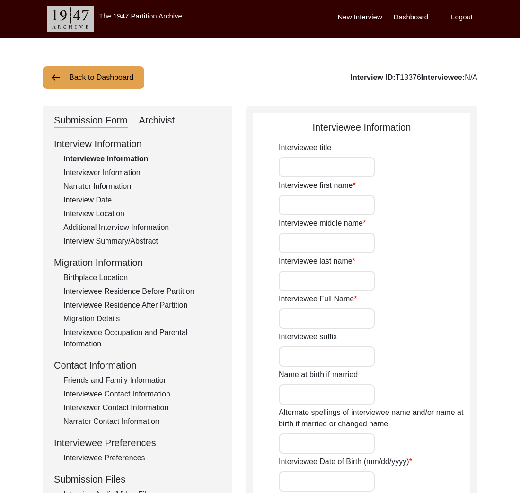
type input "88"
type input "[DEMOGRAPHIC_DATA]"
type input "Hindi"
type input "[DEMOGRAPHIC_DATA]"
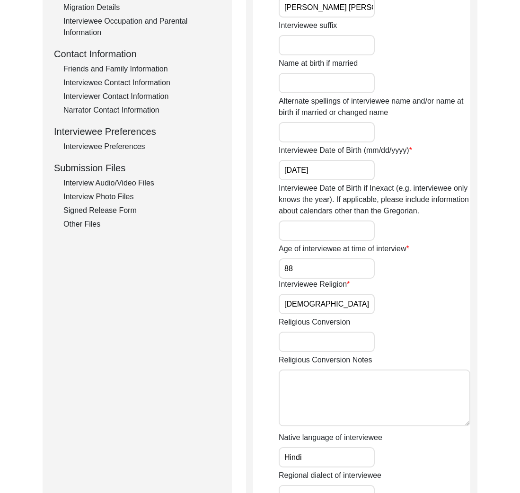
click at [97, 226] on div "Other Files" at bounding box center [141, 223] width 157 height 11
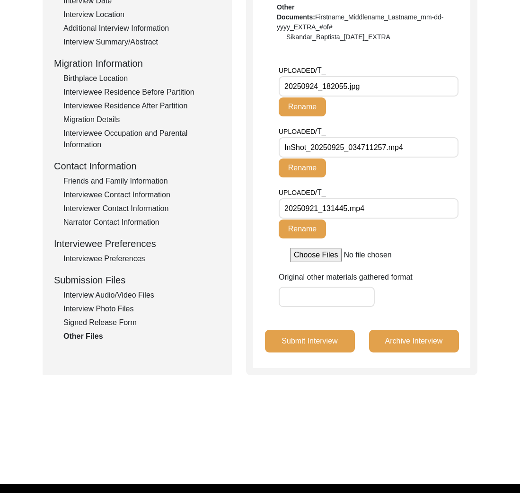
scroll to position [99, 0]
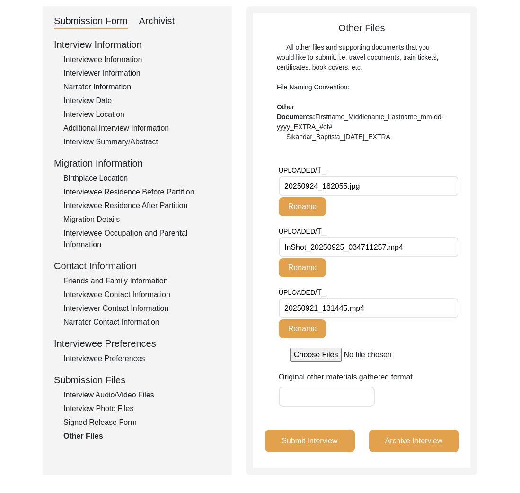
drag, startPoint x: 366, startPoint y: 186, endPoint x: 259, endPoint y: 173, distance: 107.7
click at [259, 173] on app-file-uploader "UPLOADED/ T_ 20250924_182055.jpg Rename UPLOADED/ T_ InShot_20250925_034711257.…" at bounding box center [361, 263] width 217 height 197
click at [89, 417] on div "Signed Release Form" at bounding box center [141, 422] width 157 height 11
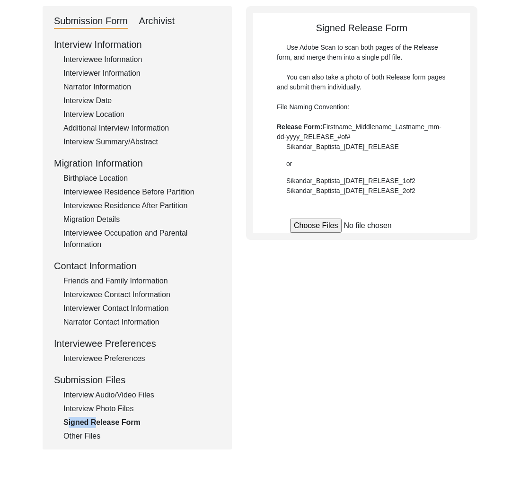
click at [93, 424] on div "Signed Release Form" at bounding box center [141, 422] width 157 height 11
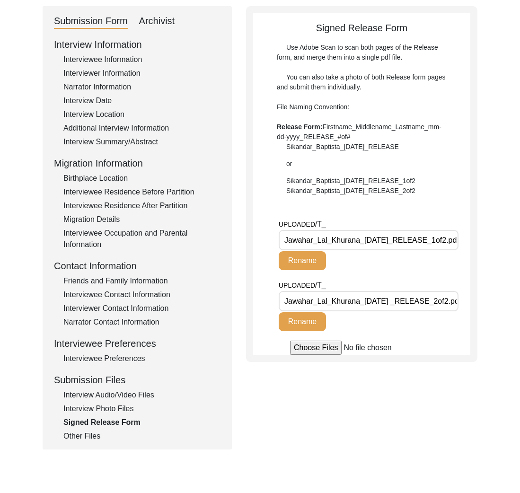
click at [91, 432] on div "Other Files" at bounding box center [141, 435] width 157 height 11
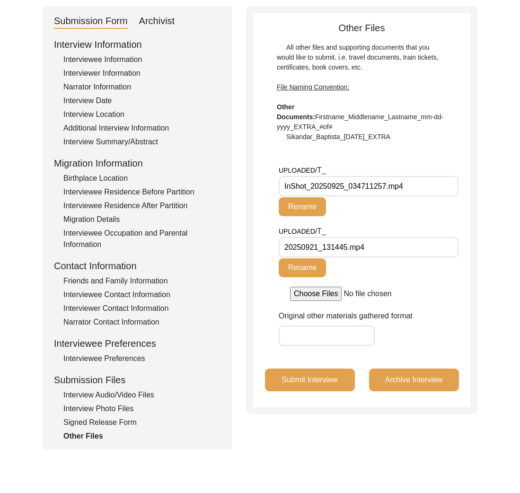
drag, startPoint x: 380, startPoint y: 243, endPoint x: 259, endPoint y: 239, distance: 120.7
click at [259, 239] on app-file-uploader "UPLOADED/ T_ InShot_20250925_034711257.mp4 Rename UPLOADED/ T_ 20250921_131445.…" at bounding box center [361, 233] width 217 height 136
drag, startPoint x: 89, startPoint y: 423, endPoint x: 95, endPoint y: 438, distance: 15.7
click at [89, 423] on div "Signed Release Form" at bounding box center [141, 422] width 157 height 11
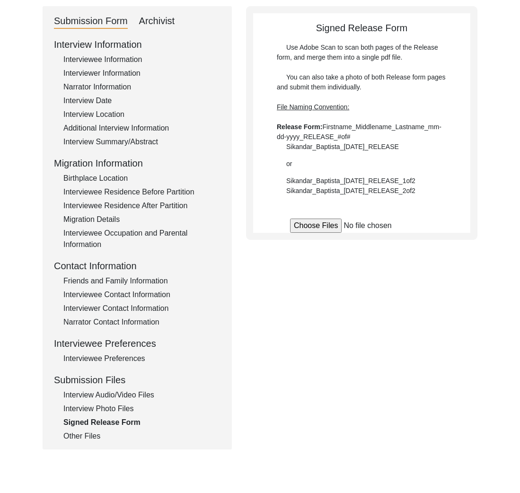
click at [95, 438] on div "Other Files" at bounding box center [141, 435] width 157 height 11
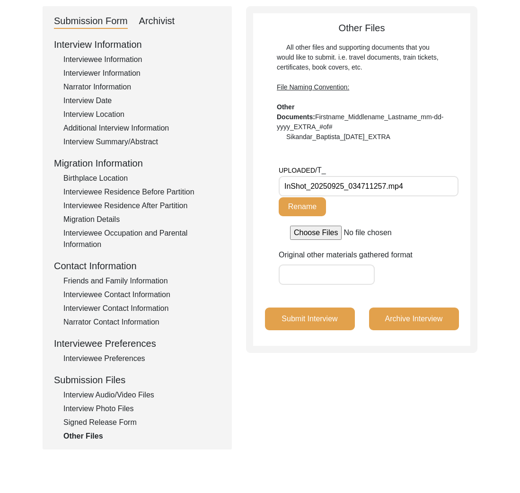
click at [353, 189] on input "InShot_20250925_034711257.mp4" at bounding box center [369, 186] width 180 height 20
click at [123, 398] on div "Interview Audio/Video Files" at bounding box center [141, 394] width 157 height 11
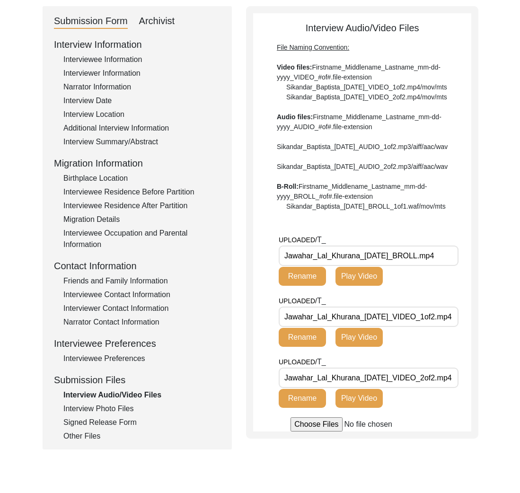
click at [82, 439] on div "Other Files" at bounding box center [141, 435] width 157 height 11
